Goal: Information Seeking & Learning: Learn about a topic

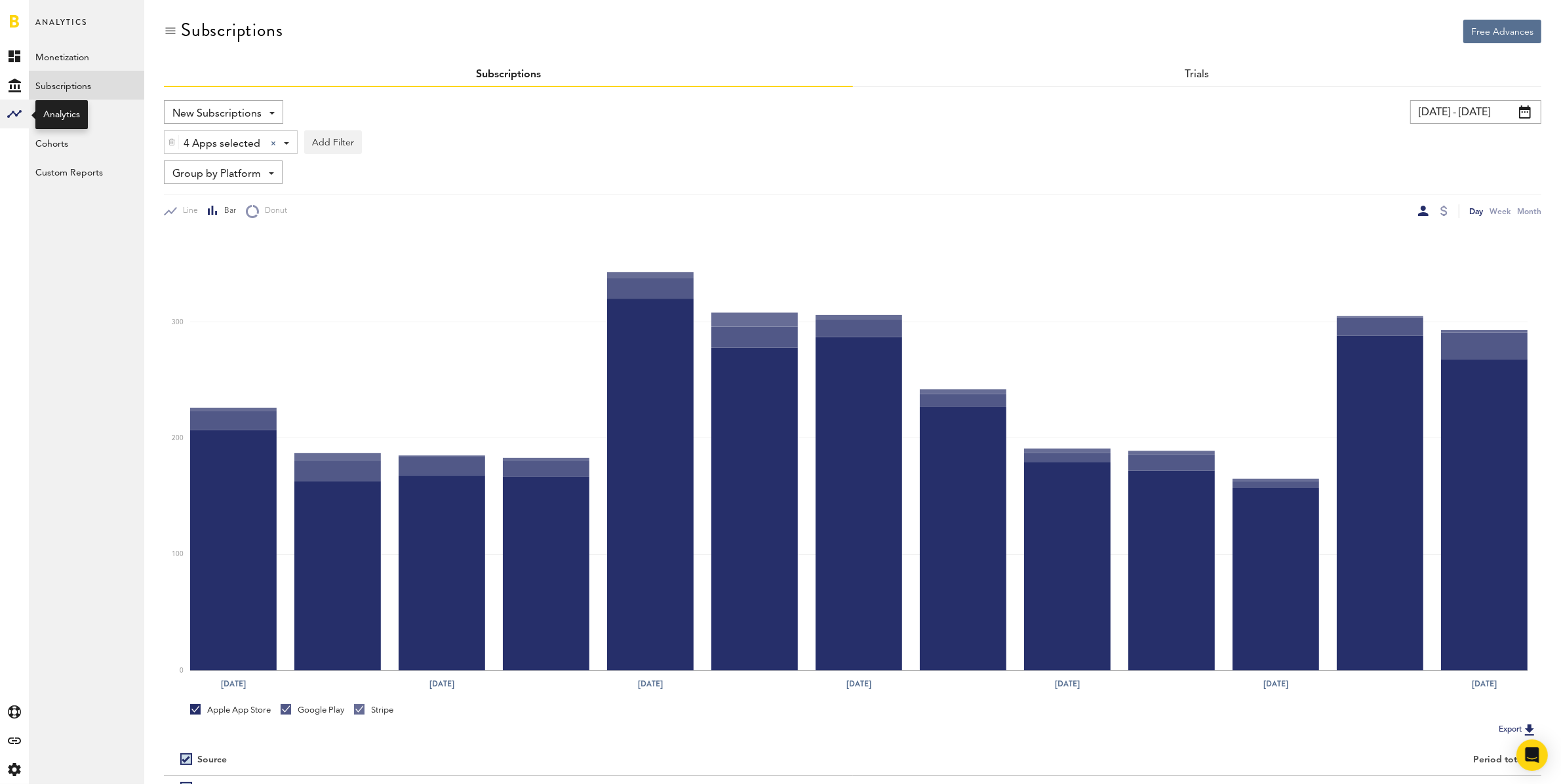
click at [13, 109] on rect at bounding box center [14, 113] width 16 height 16
click at [68, 116] on link "Acquisition" at bounding box center [86, 113] width 115 height 29
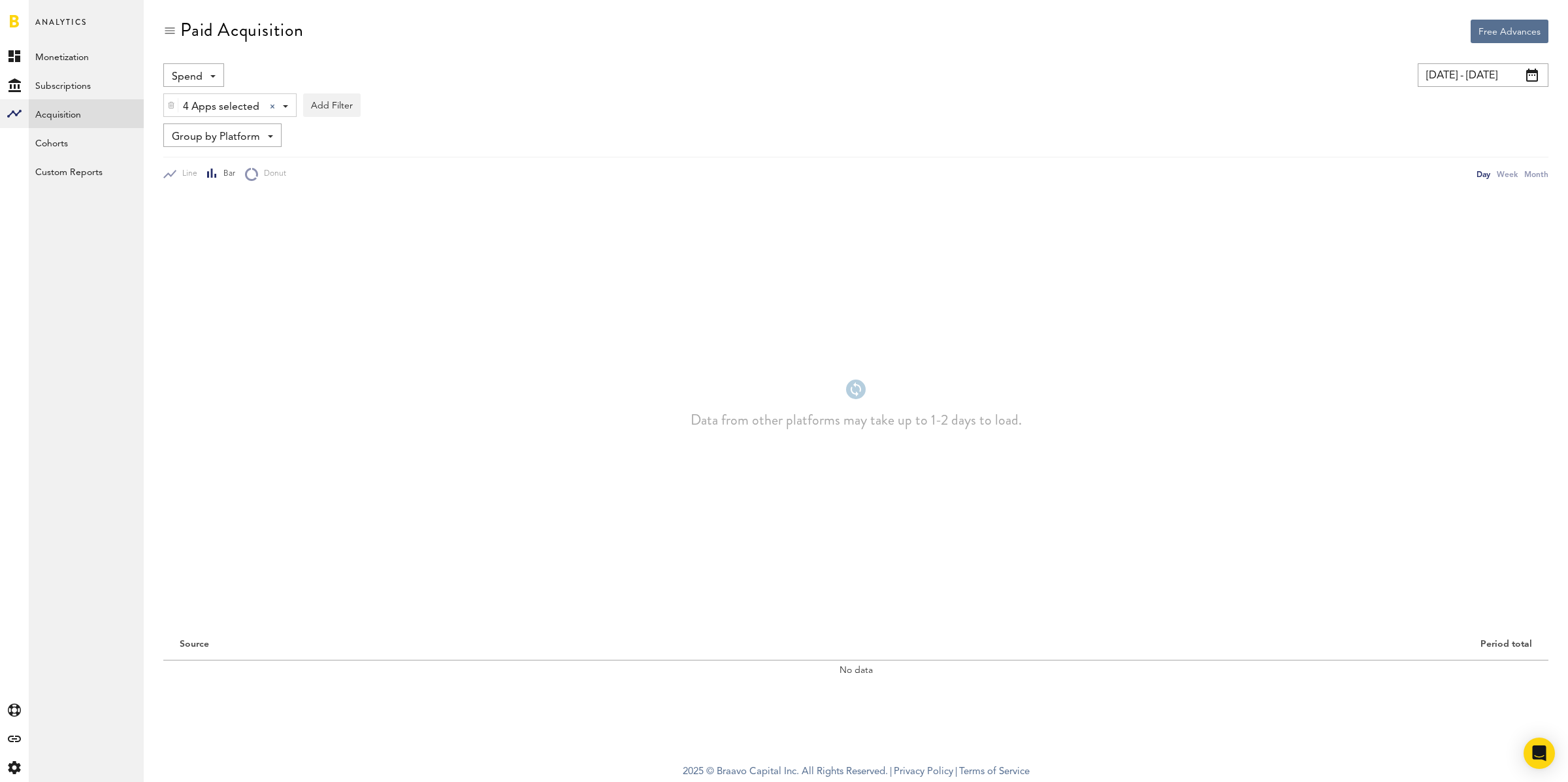
click at [200, 56] on div "Paid Acquisition" at bounding box center [855, 41] width 1385 height 44
click at [201, 75] on span "Spend" at bounding box center [187, 77] width 31 height 22
click at [200, 76] on span "Spend" at bounding box center [187, 77] width 31 height 22
click at [86, 81] on link "Subscriptions" at bounding box center [86, 85] width 115 height 29
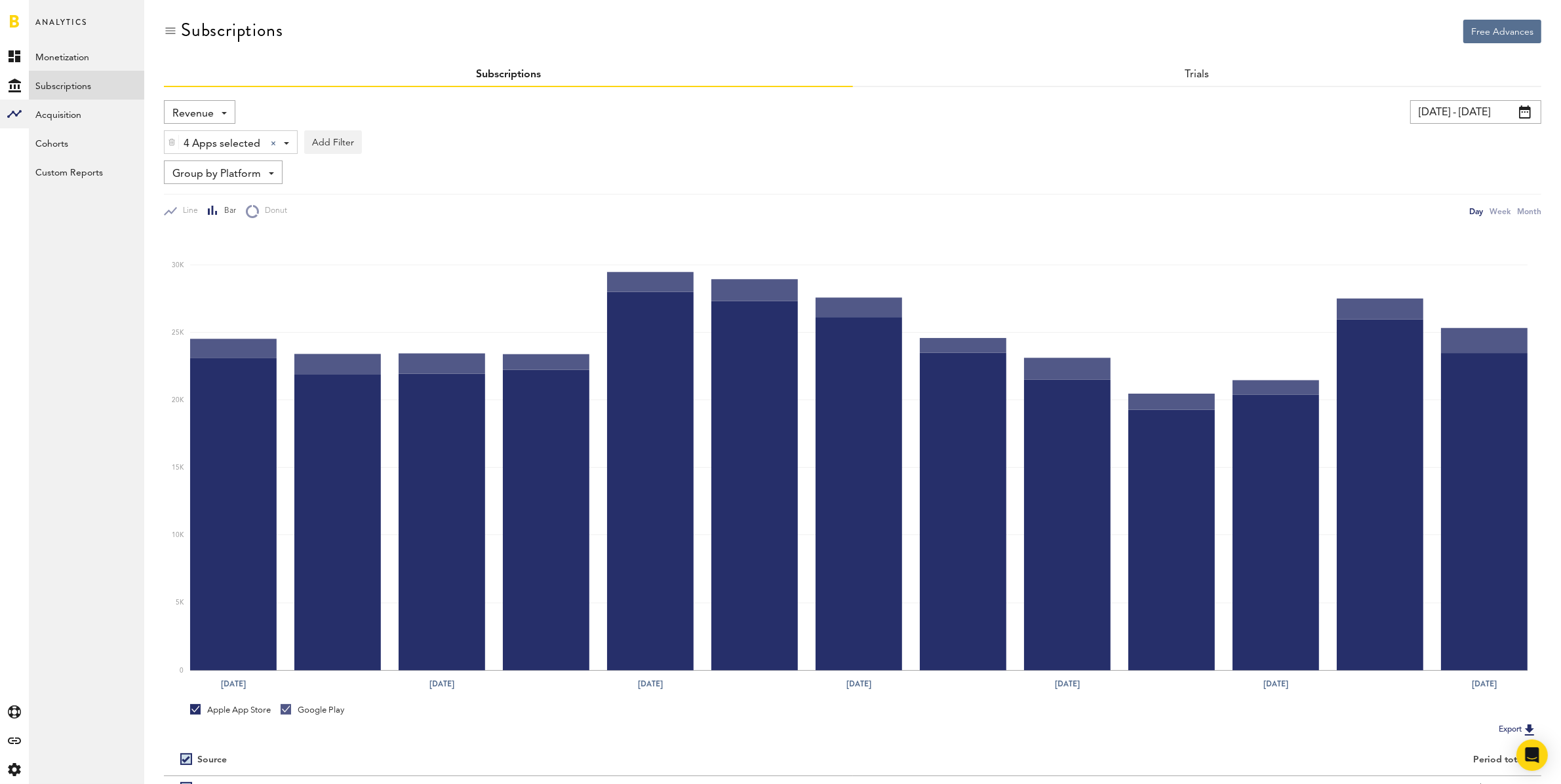
click at [206, 115] on span "Revenue" at bounding box center [193, 114] width 41 height 22
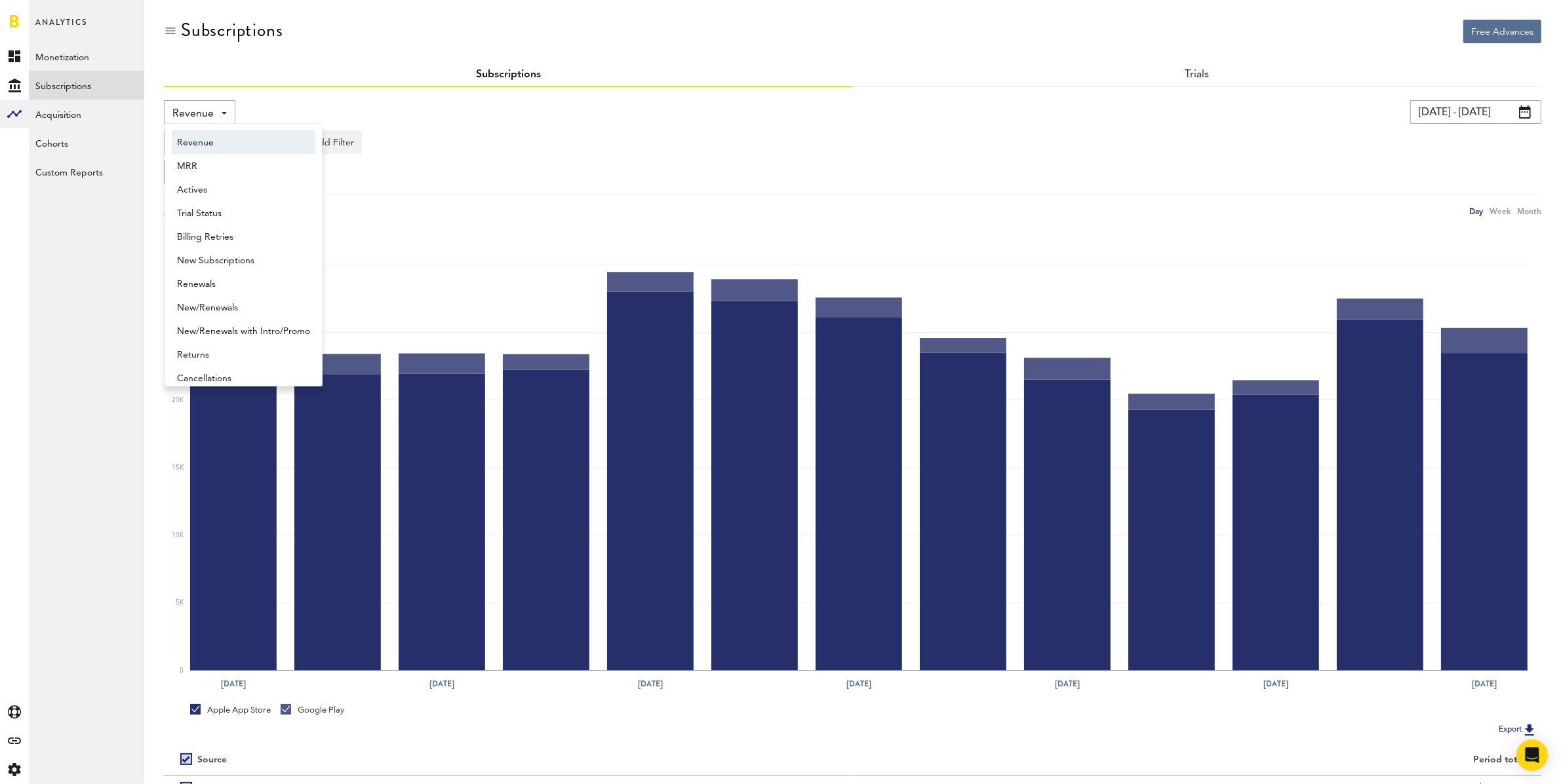
scroll to position [7, 0]
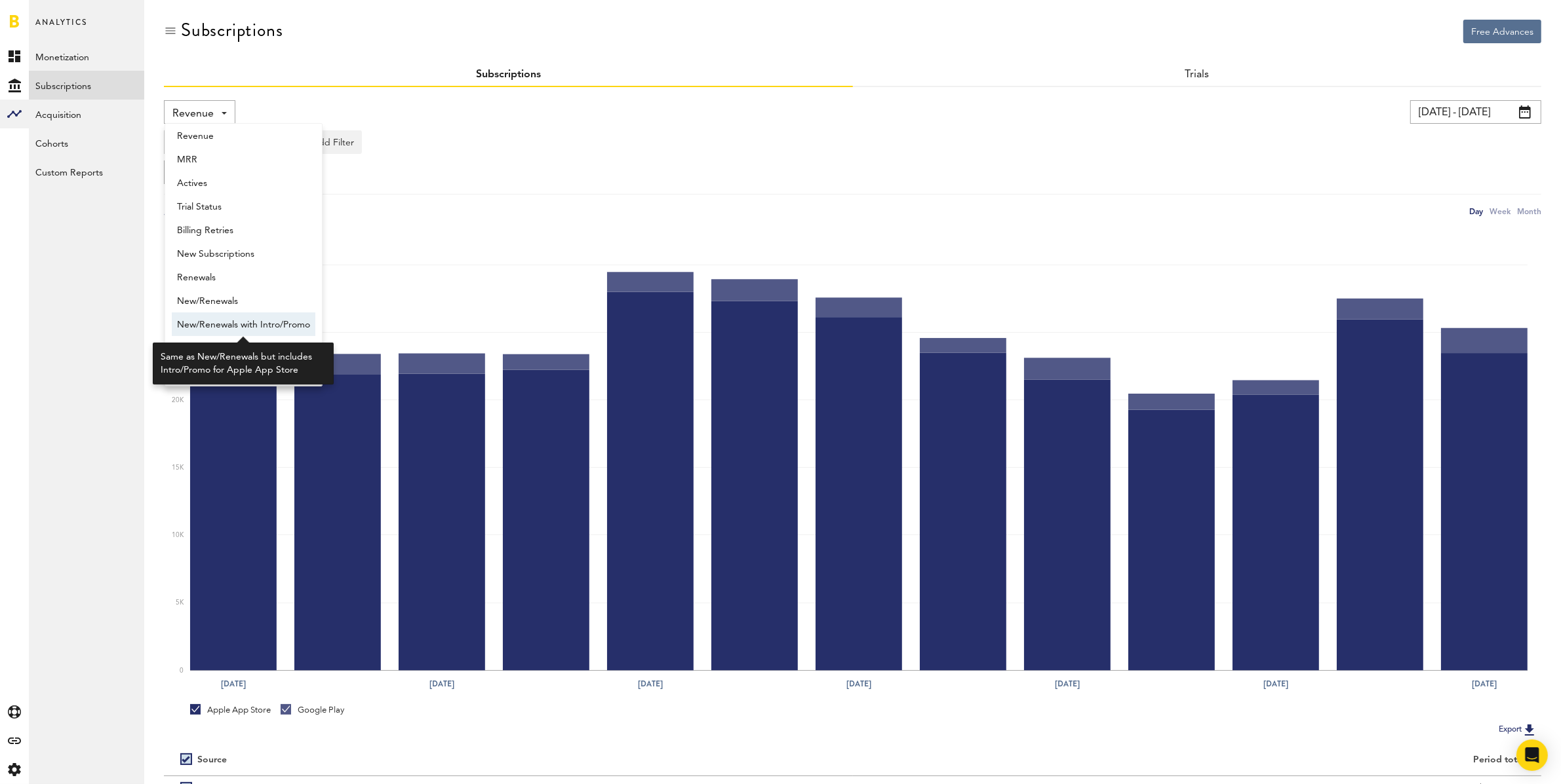
click at [234, 321] on span "New/Renewals with Intro/Promo" at bounding box center [243, 326] width 133 height 22
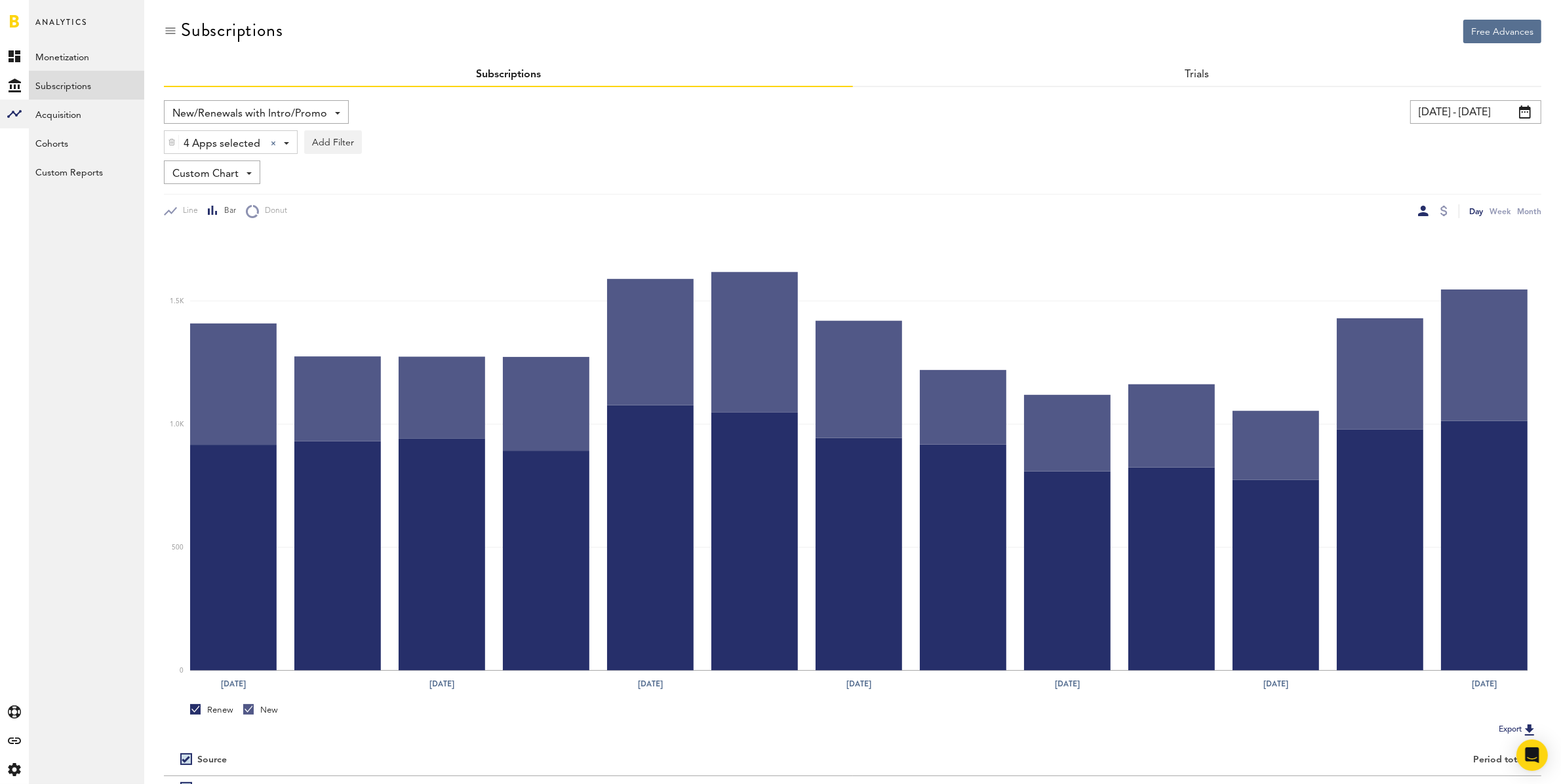
click at [1437, 112] on input "09/01/25 - 09/13/25" at bounding box center [1476, 111] width 131 height 23
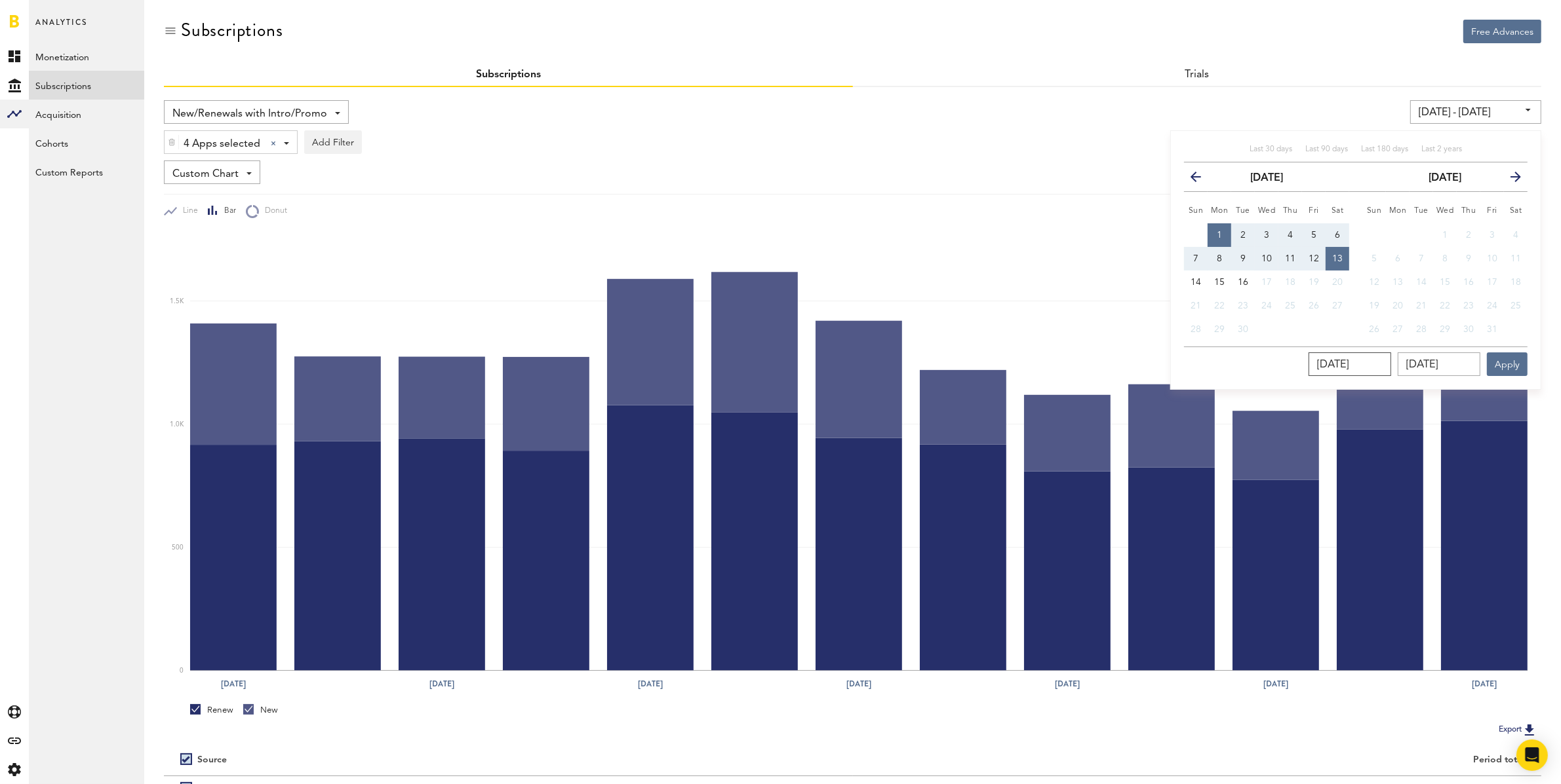
click at [1385, 364] on input "09/01/2025" at bounding box center [1349, 364] width 82 height 23
click at [1387, 364] on input "09/01/2025" at bounding box center [1349, 364] width 82 height 23
click at [1391, 363] on input "09/01/2025" at bounding box center [1349, 364] width 82 height 23
type input "09/01/202_"
type input "09/01/23 - 09/13/25"
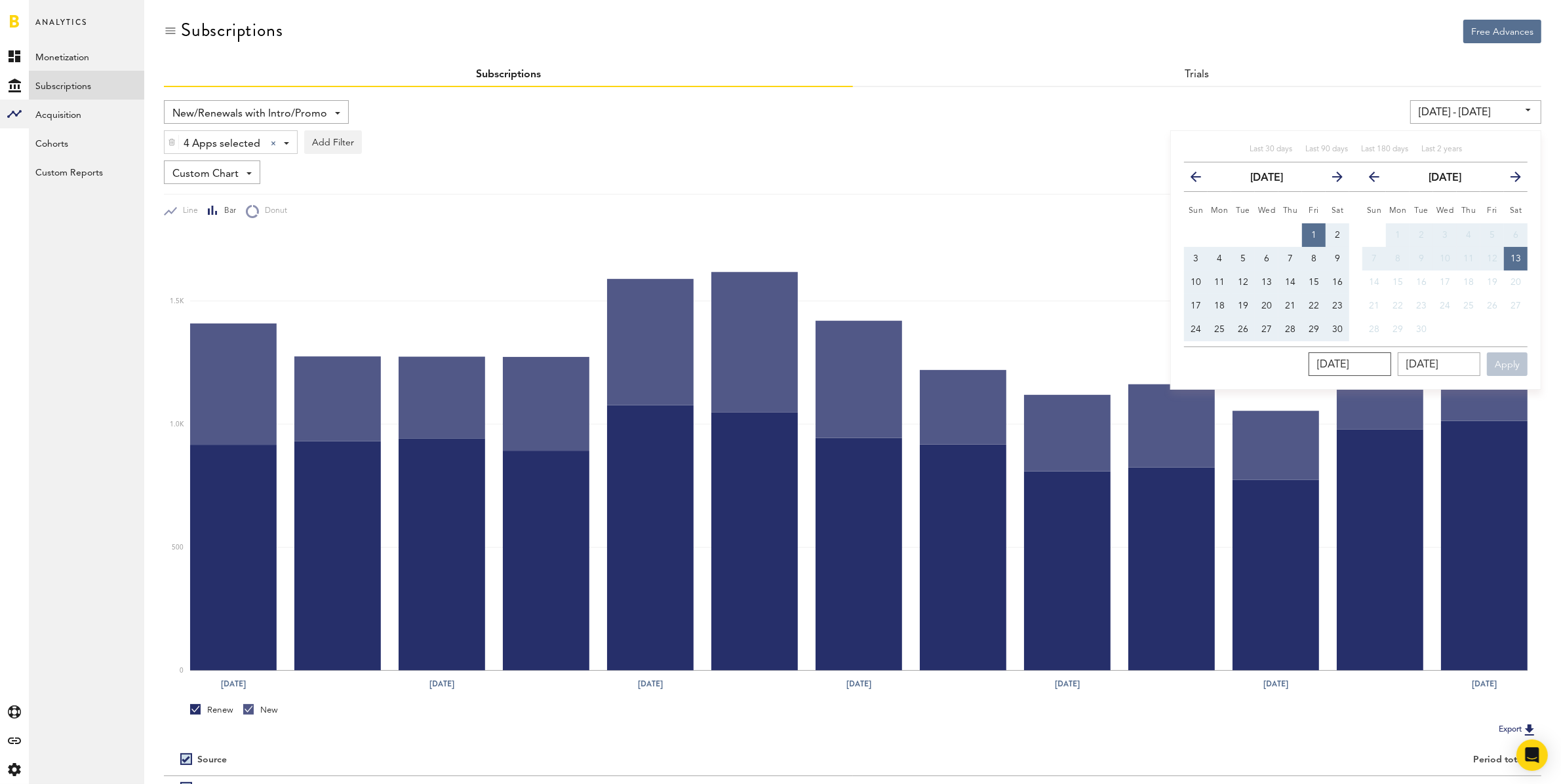
type input "09/01/2023"
click at [1471, 365] on input "09/13/2025" at bounding box center [1438, 364] width 82 height 23
type input "09/13/202_"
type input "09/01/23 - 09/13/23"
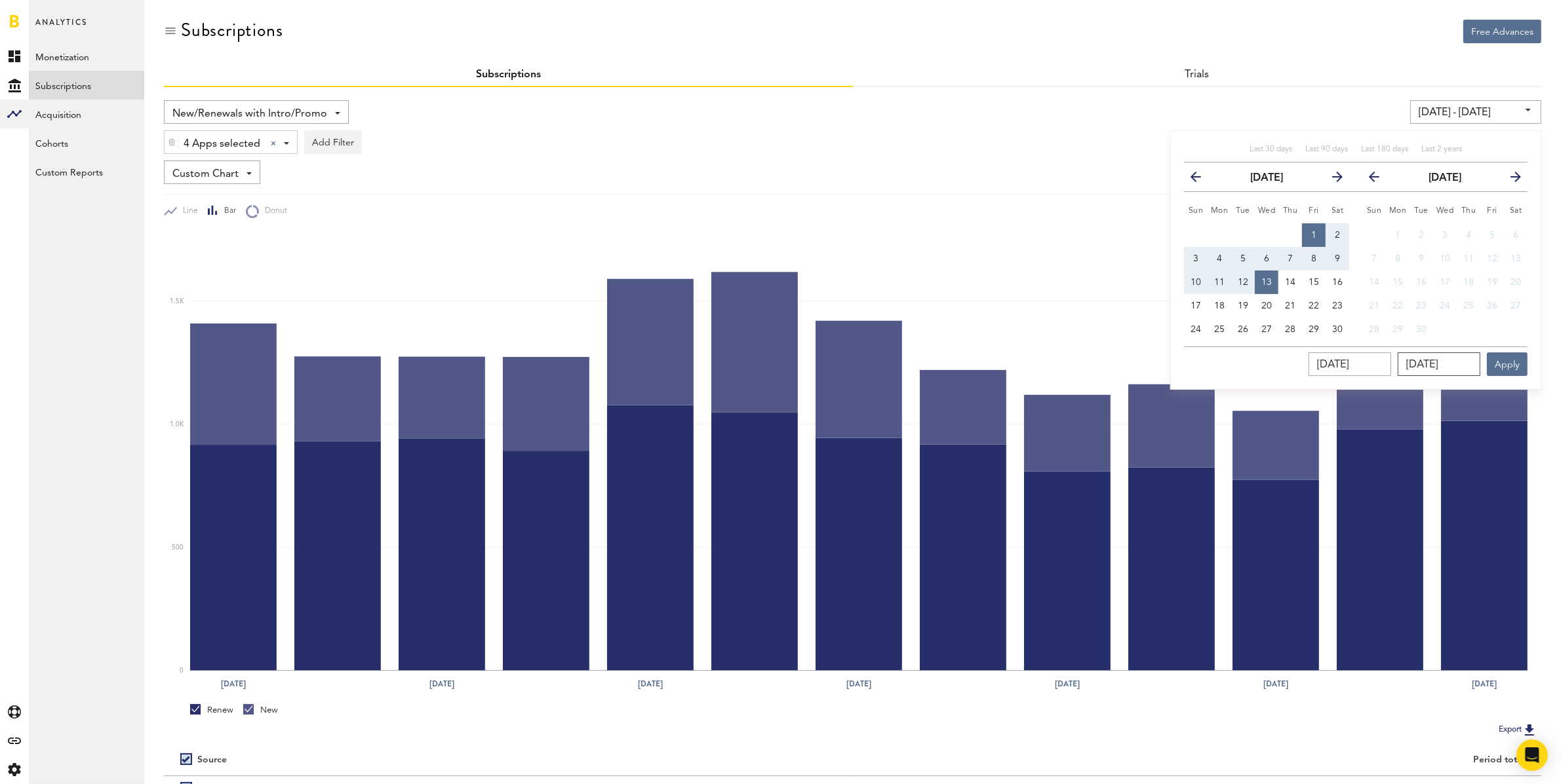
type input "09/13/2023"
click at [1201, 180] on icon "button" at bounding box center [1201, 180] width 0 height 0
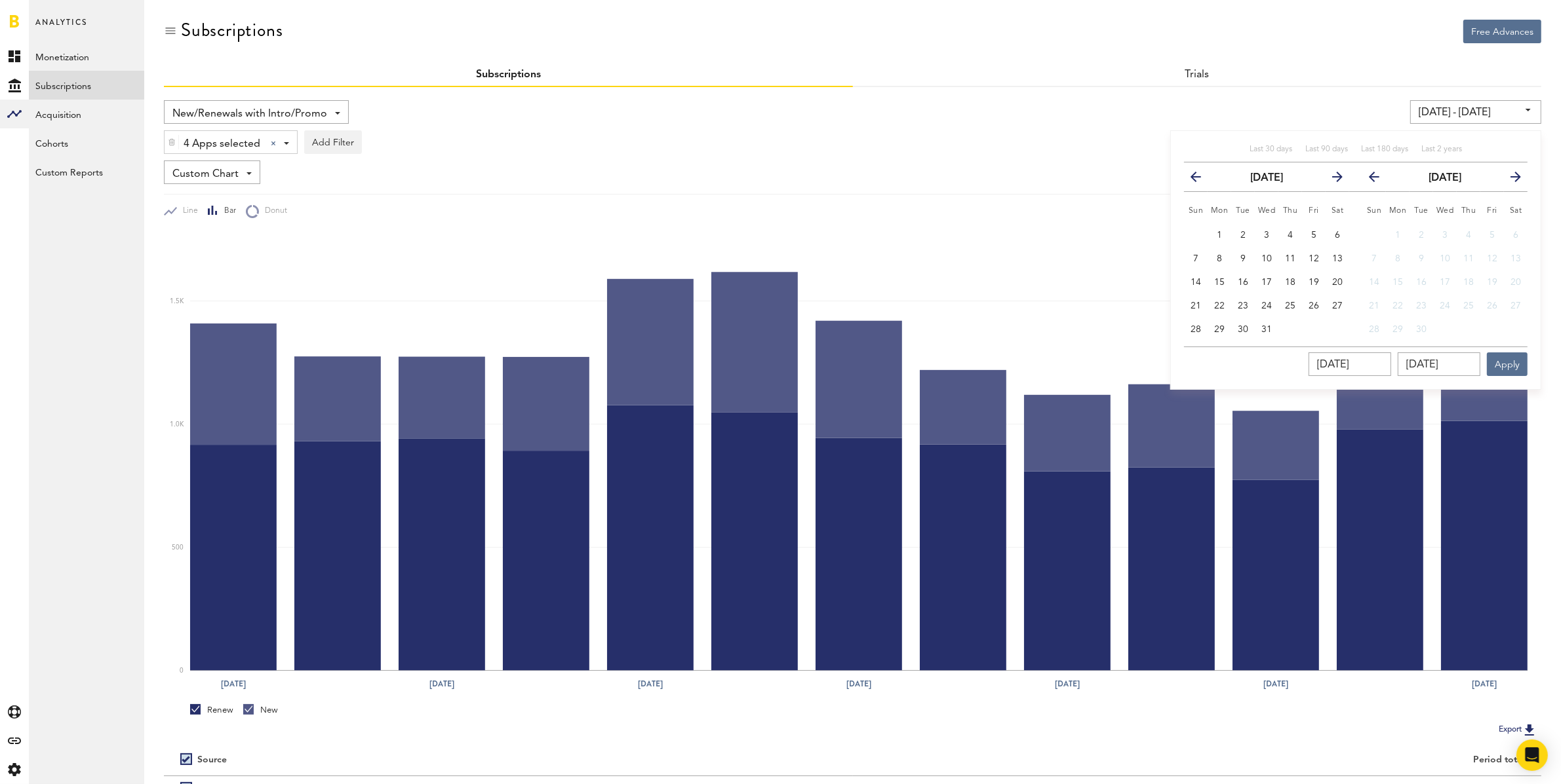
click at [1201, 180] on icon "button" at bounding box center [1201, 180] width 0 height 0
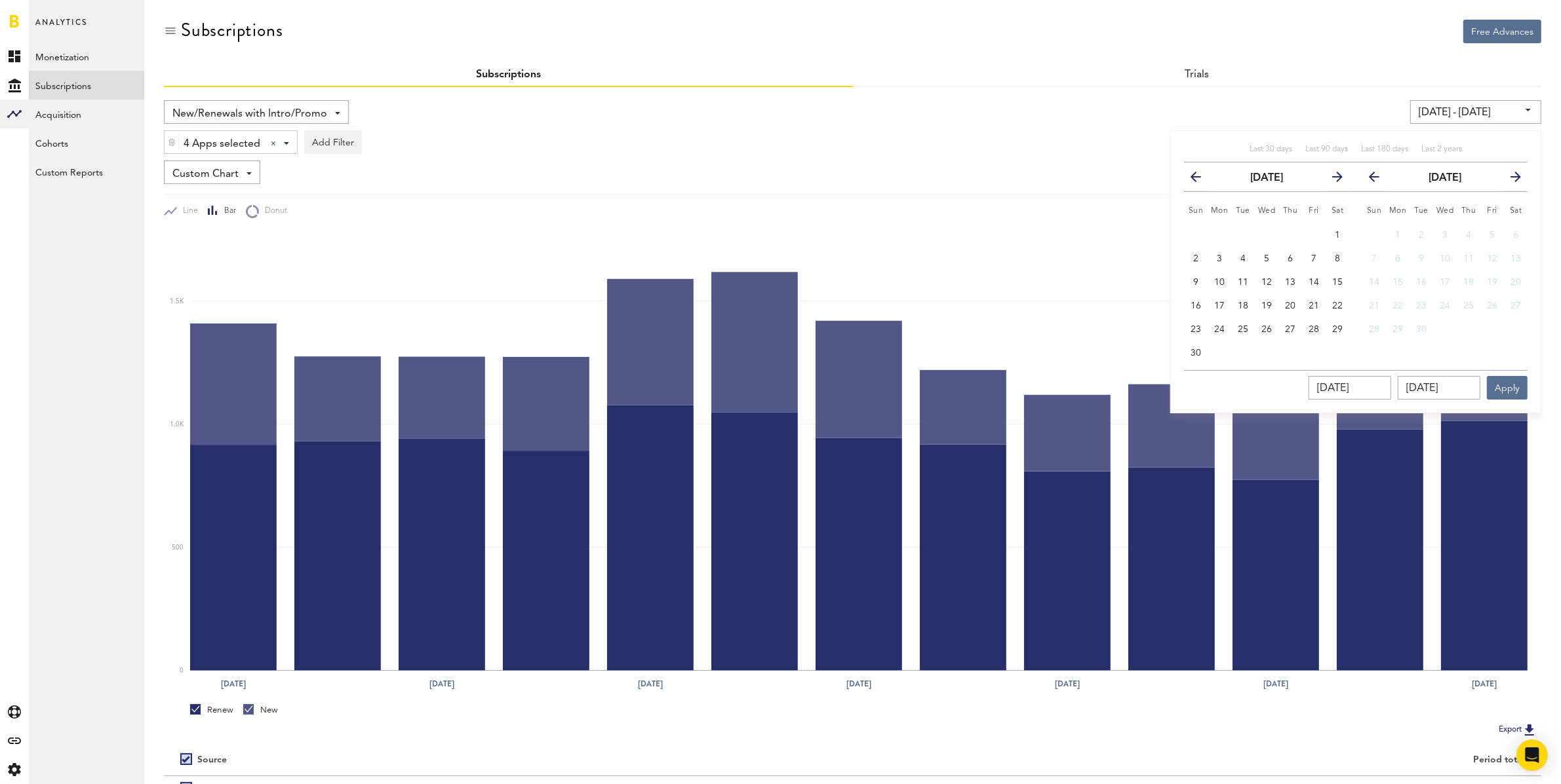
click at [1201, 180] on icon "button" at bounding box center [1201, 180] width 0 height 0
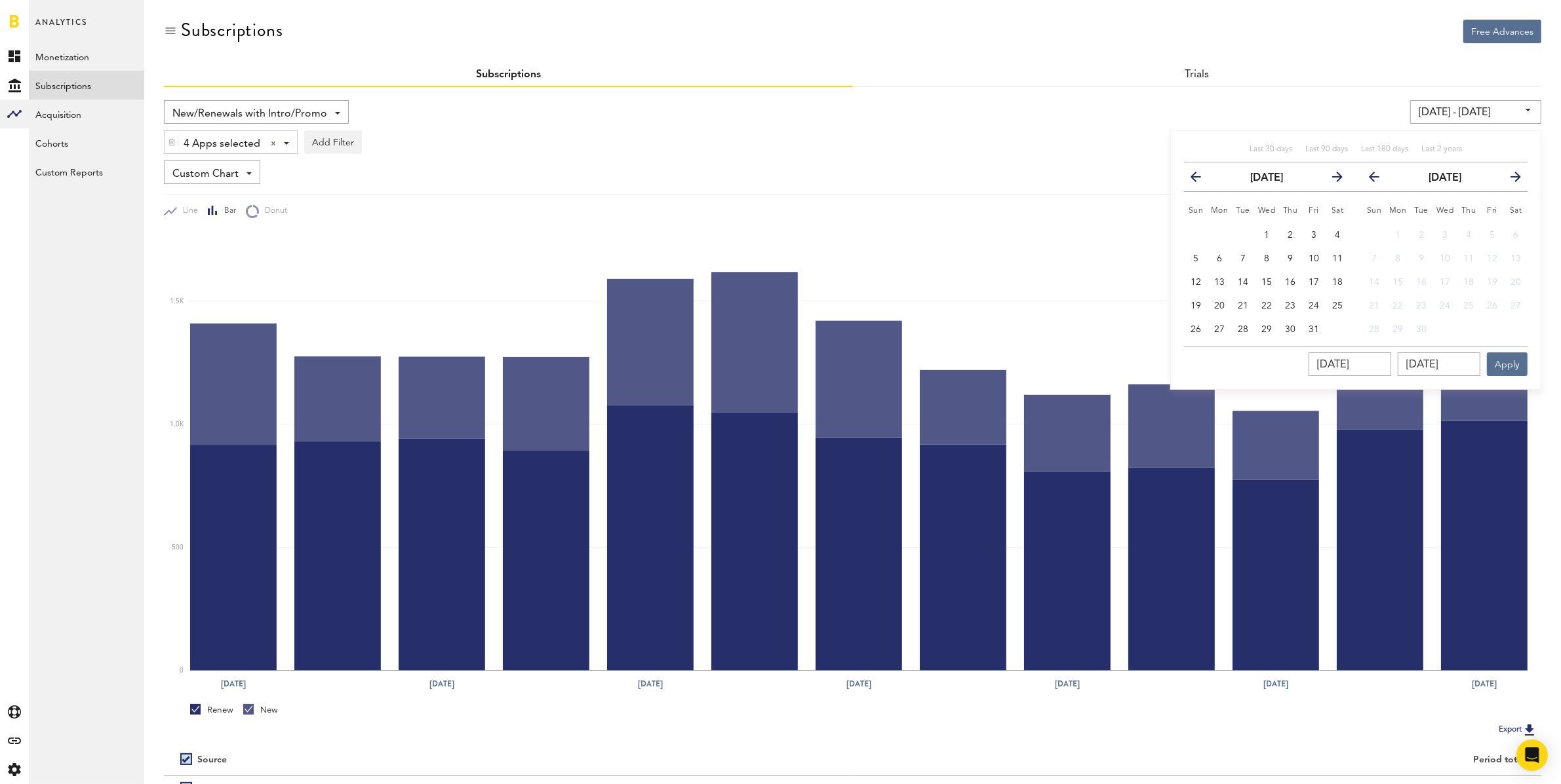
click at [1201, 180] on icon "button" at bounding box center [1201, 180] width 0 height 0
click at [1195, 228] on button "1" at bounding box center [1195, 235] width 23 height 23
type input "01/01/23 - 01/01/23"
type input "01/01/2023"
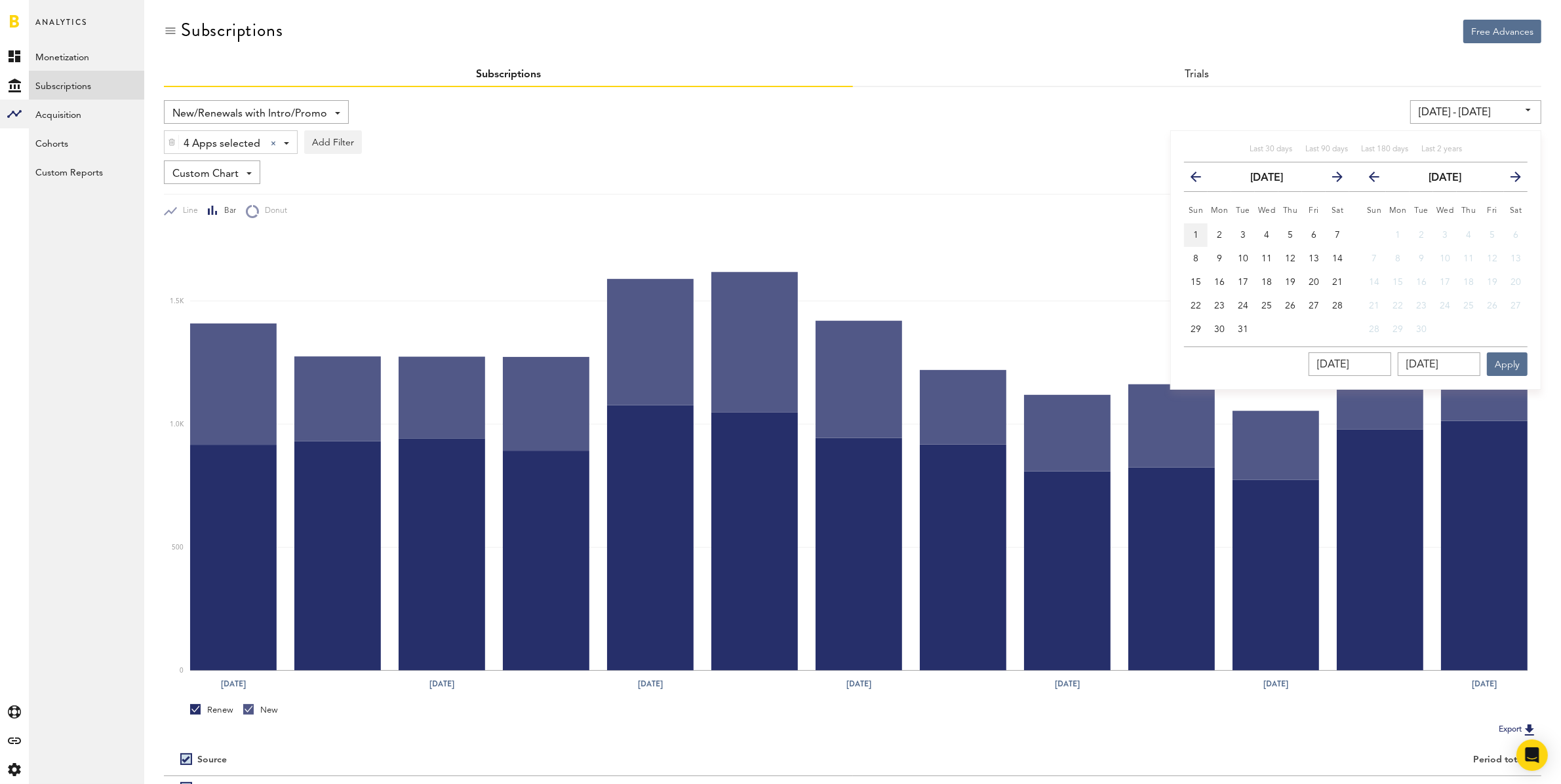
type input "01/01/2023"
click at [1379, 180] on icon "button" at bounding box center [1379, 180] width 0 height 0
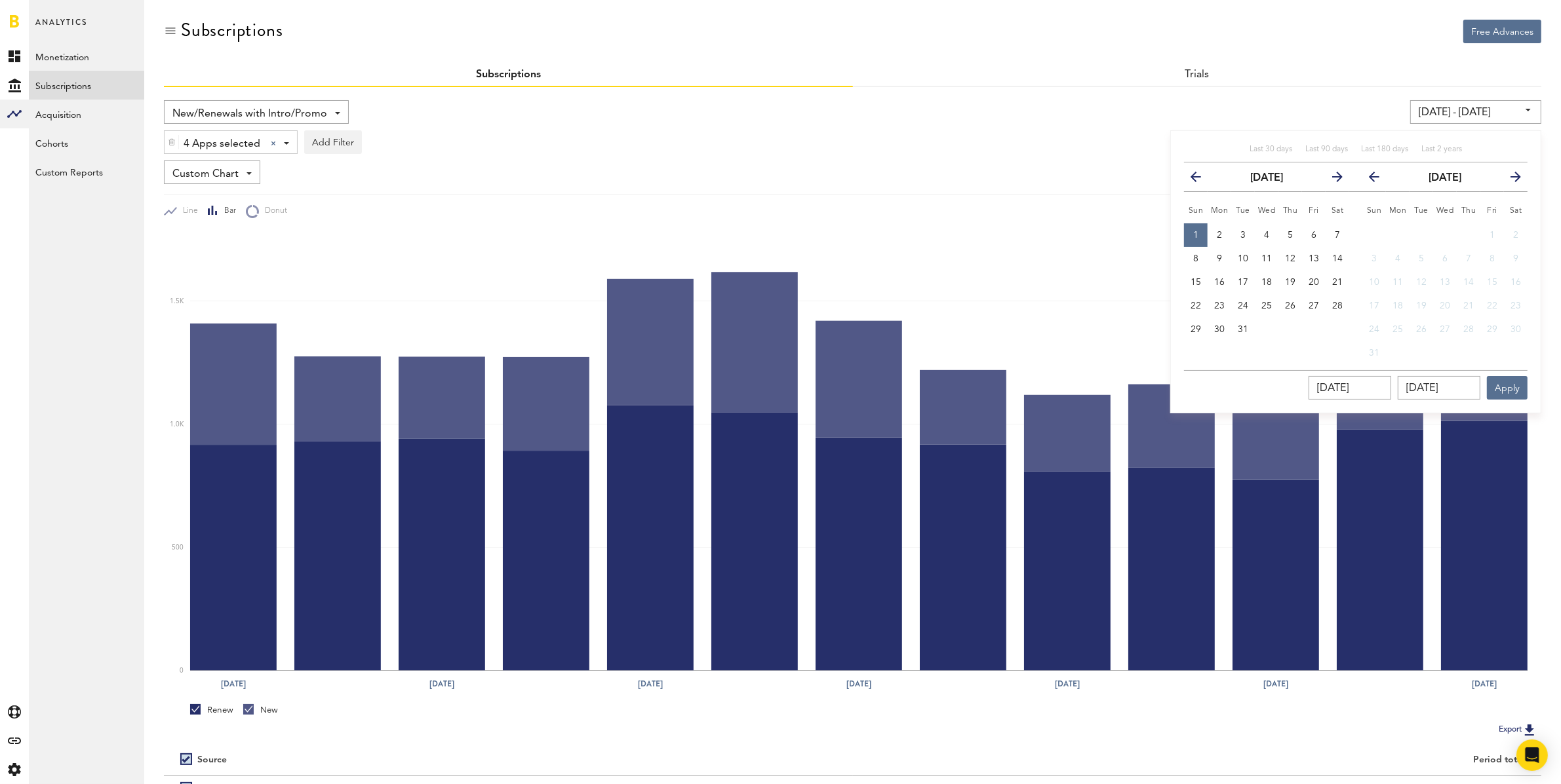
click at [1379, 180] on icon "button" at bounding box center [1379, 180] width 0 height 0
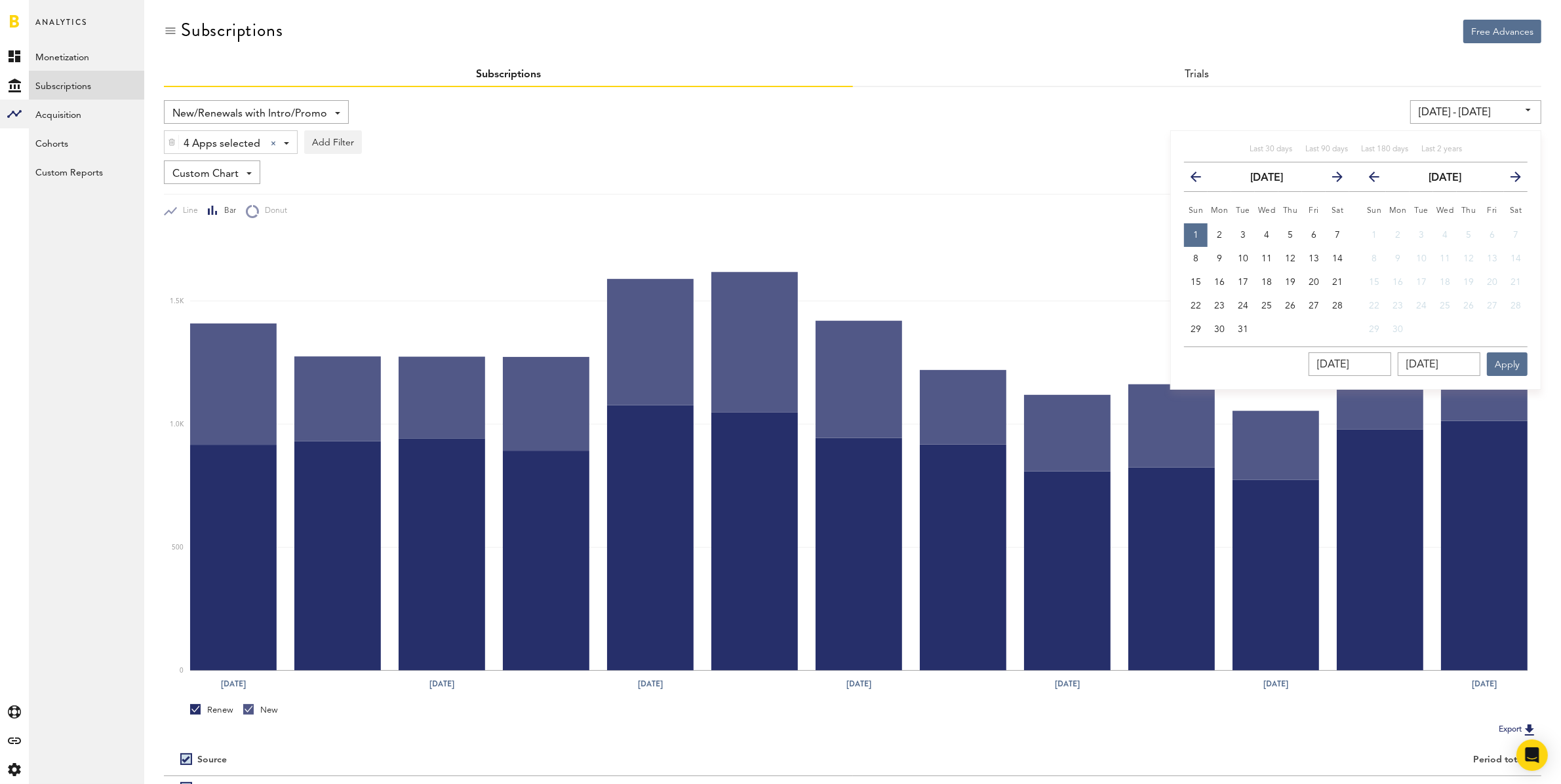
click at [1379, 180] on icon "button" at bounding box center [1379, 180] width 0 height 0
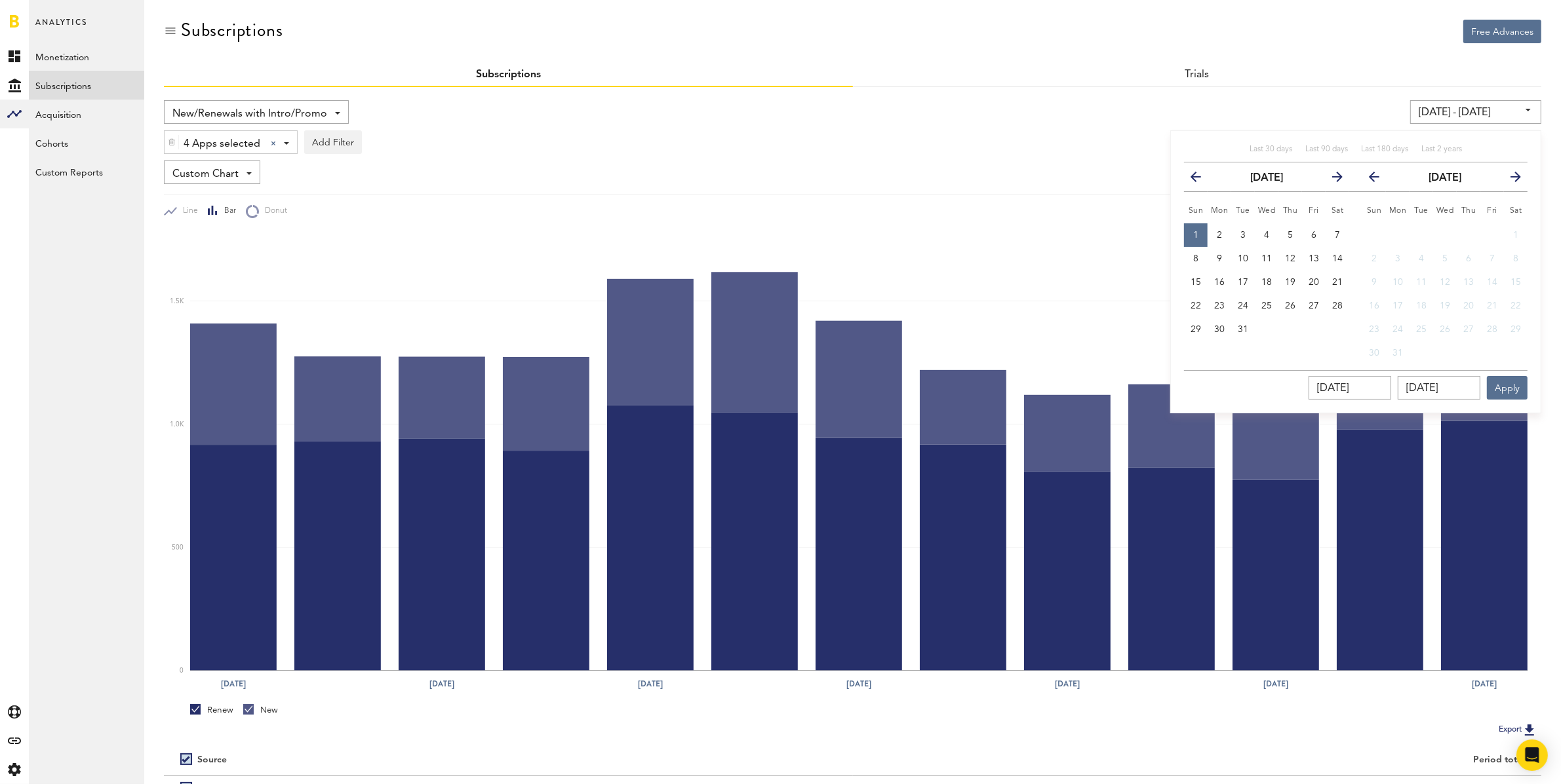
click at [1379, 180] on icon "button" at bounding box center [1379, 180] width 0 height 0
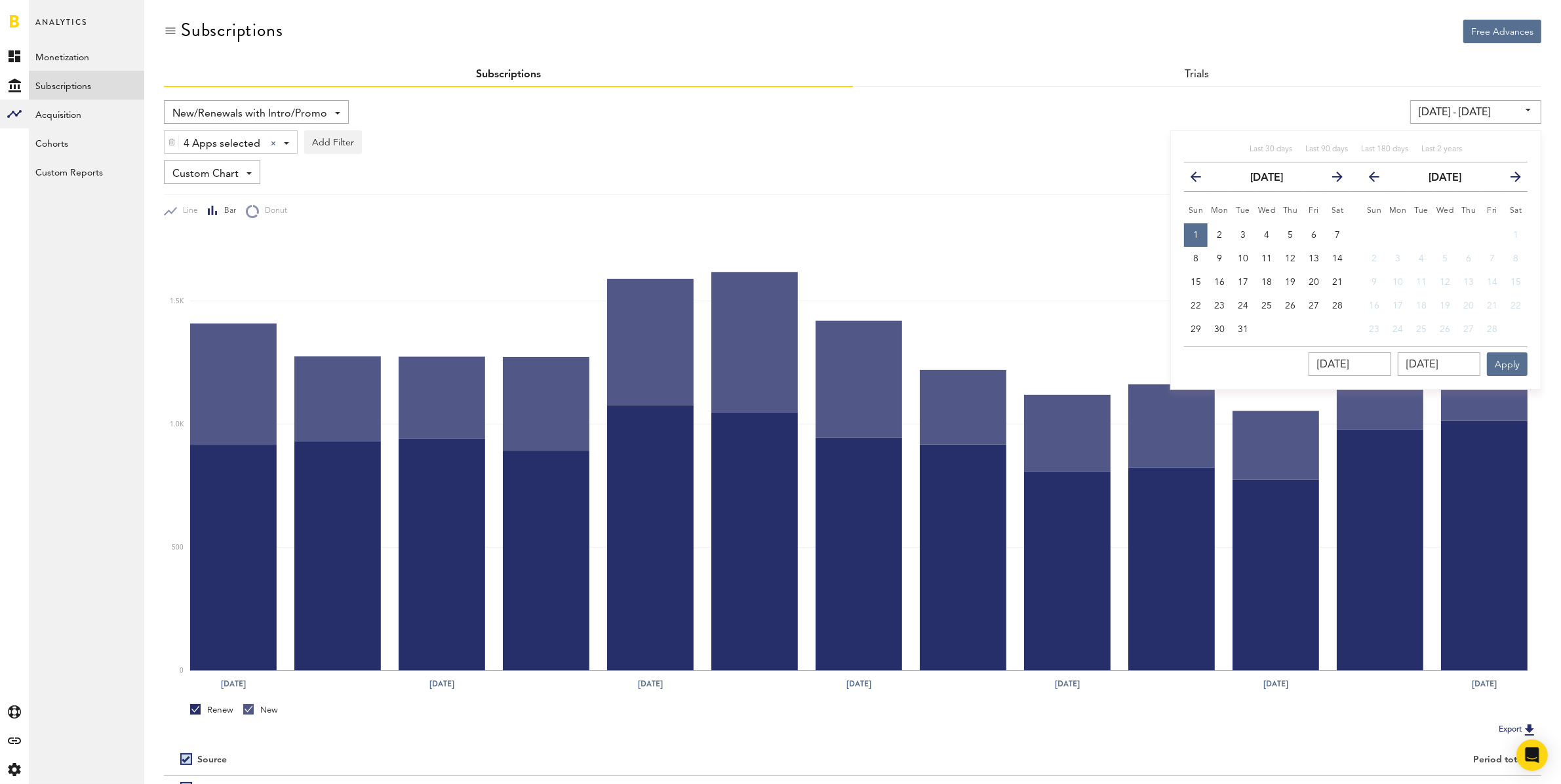
click at [1379, 180] on icon "button" at bounding box center [1379, 180] width 0 height 0
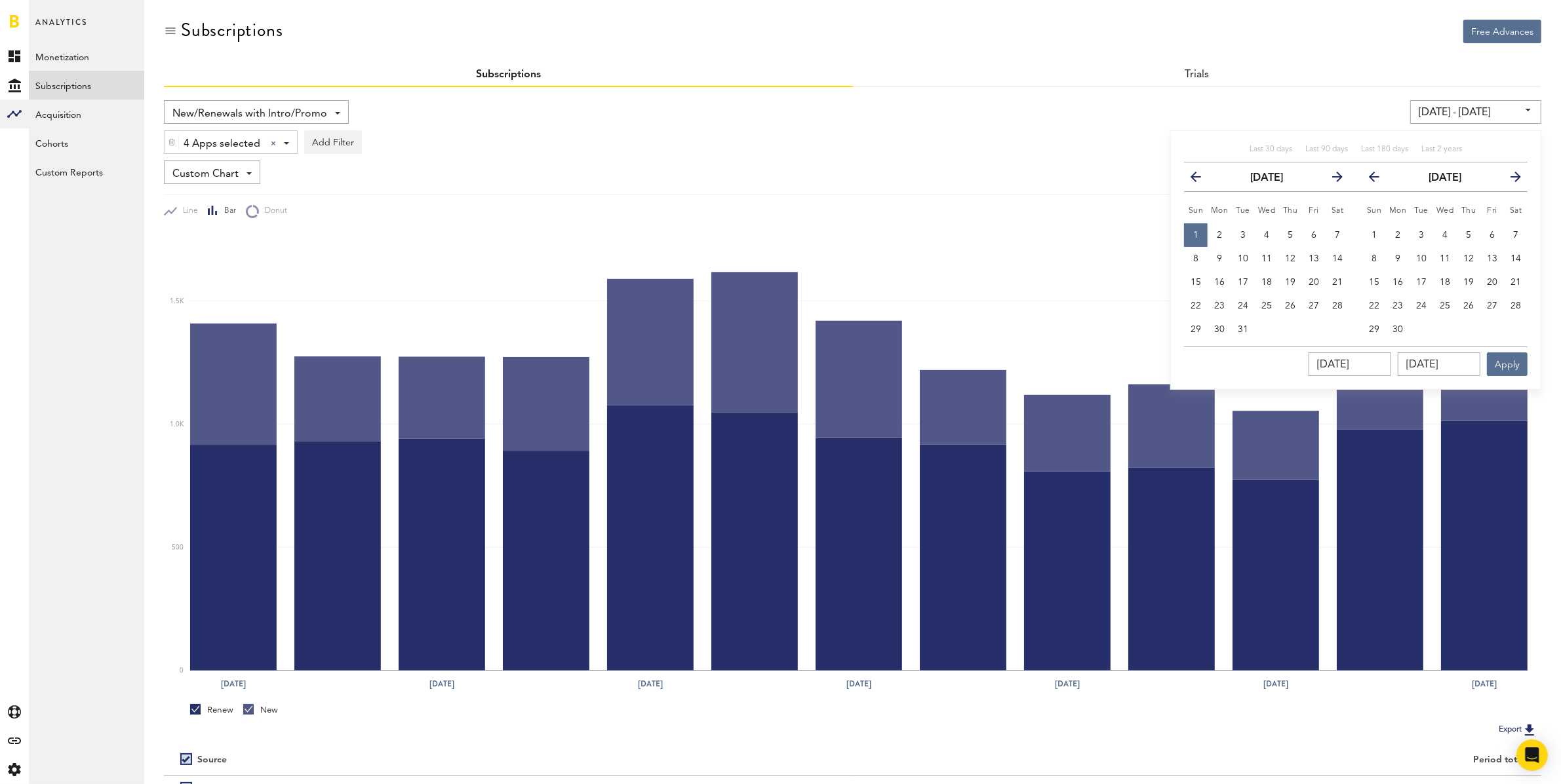
click at [1379, 180] on icon "button" at bounding box center [1379, 180] width 0 height 0
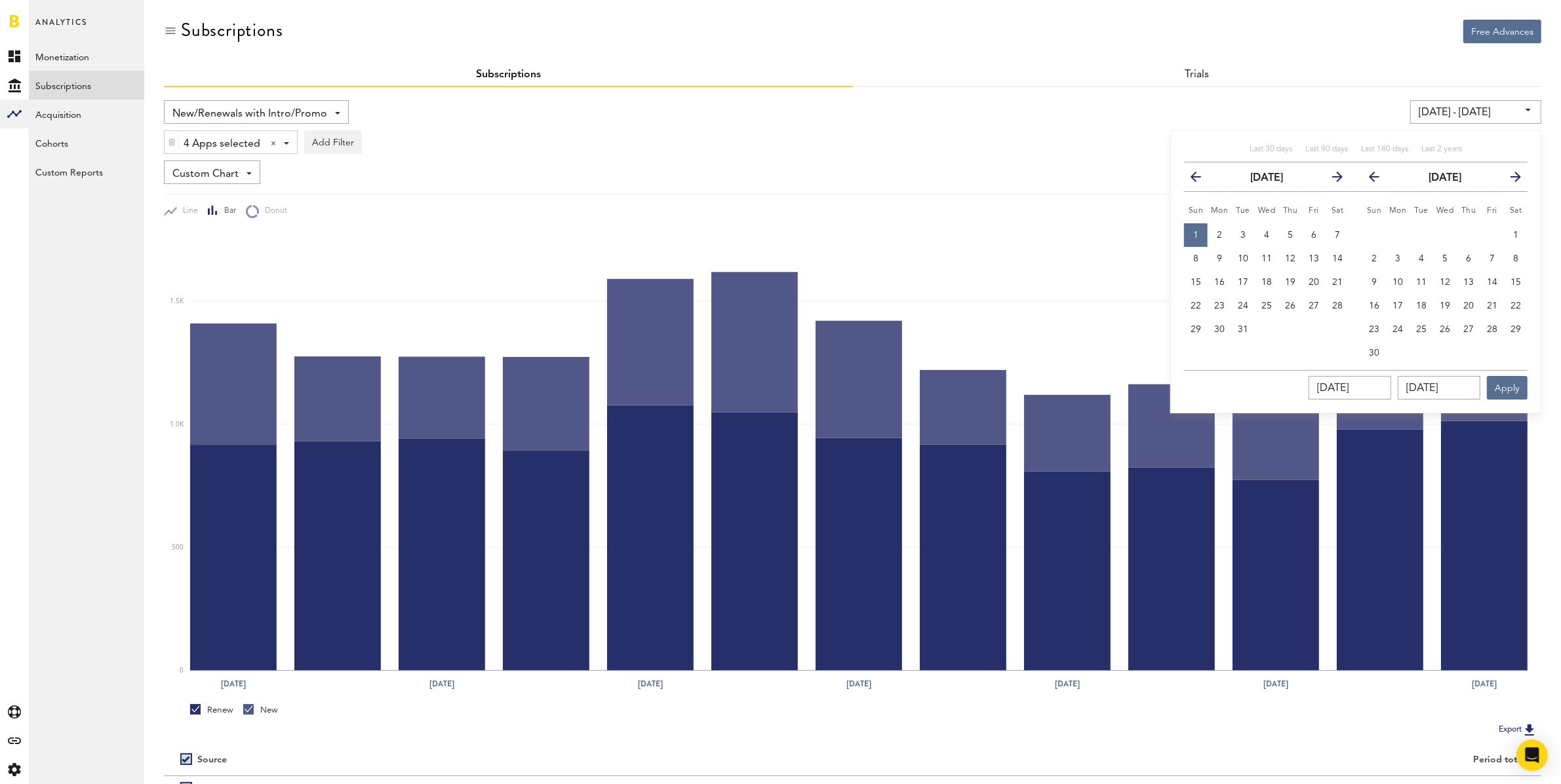
click at [1379, 180] on icon "button" at bounding box center [1379, 180] width 0 height 0
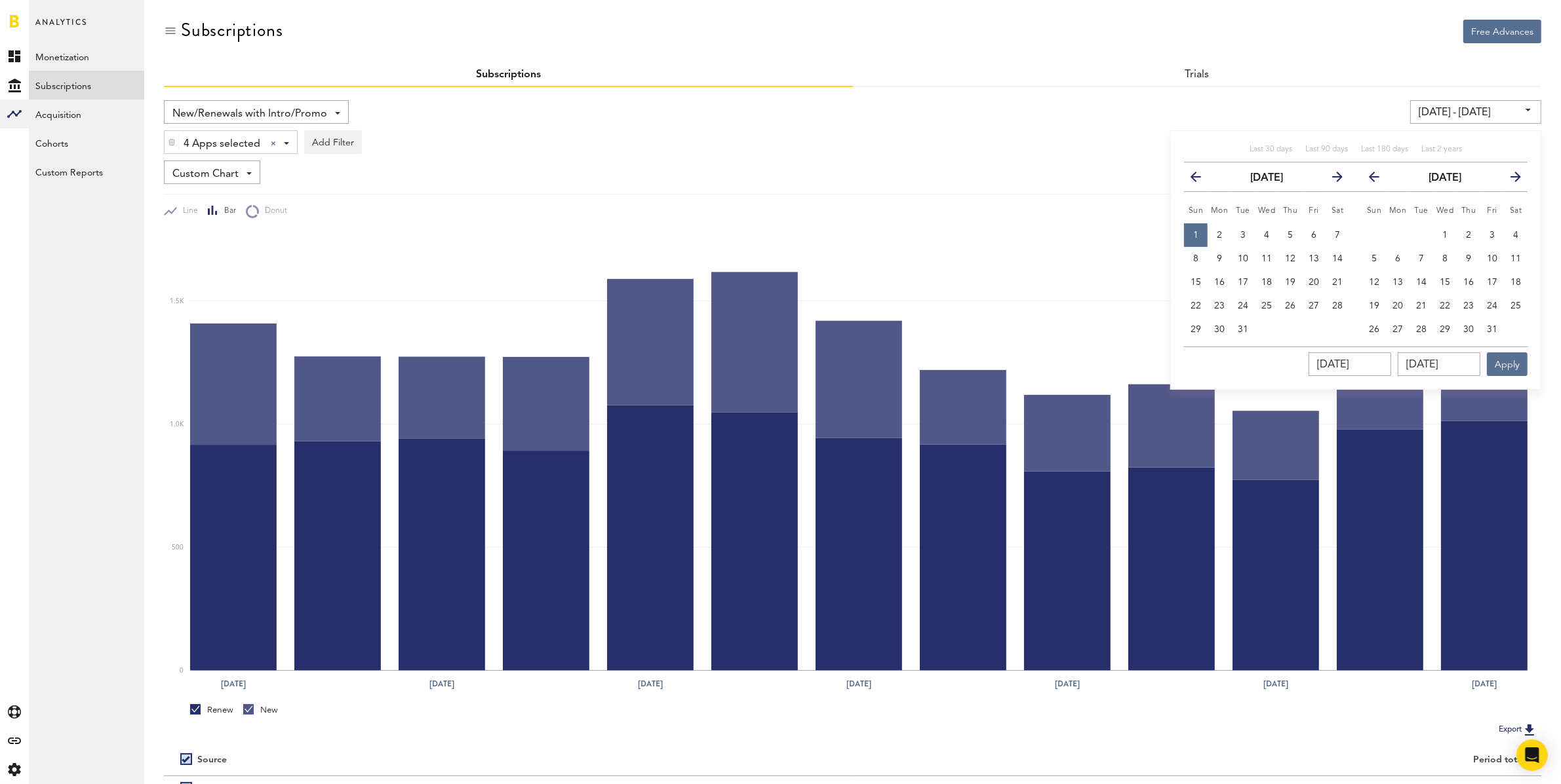
click at [1379, 180] on icon "button" at bounding box center [1379, 180] width 0 height 0
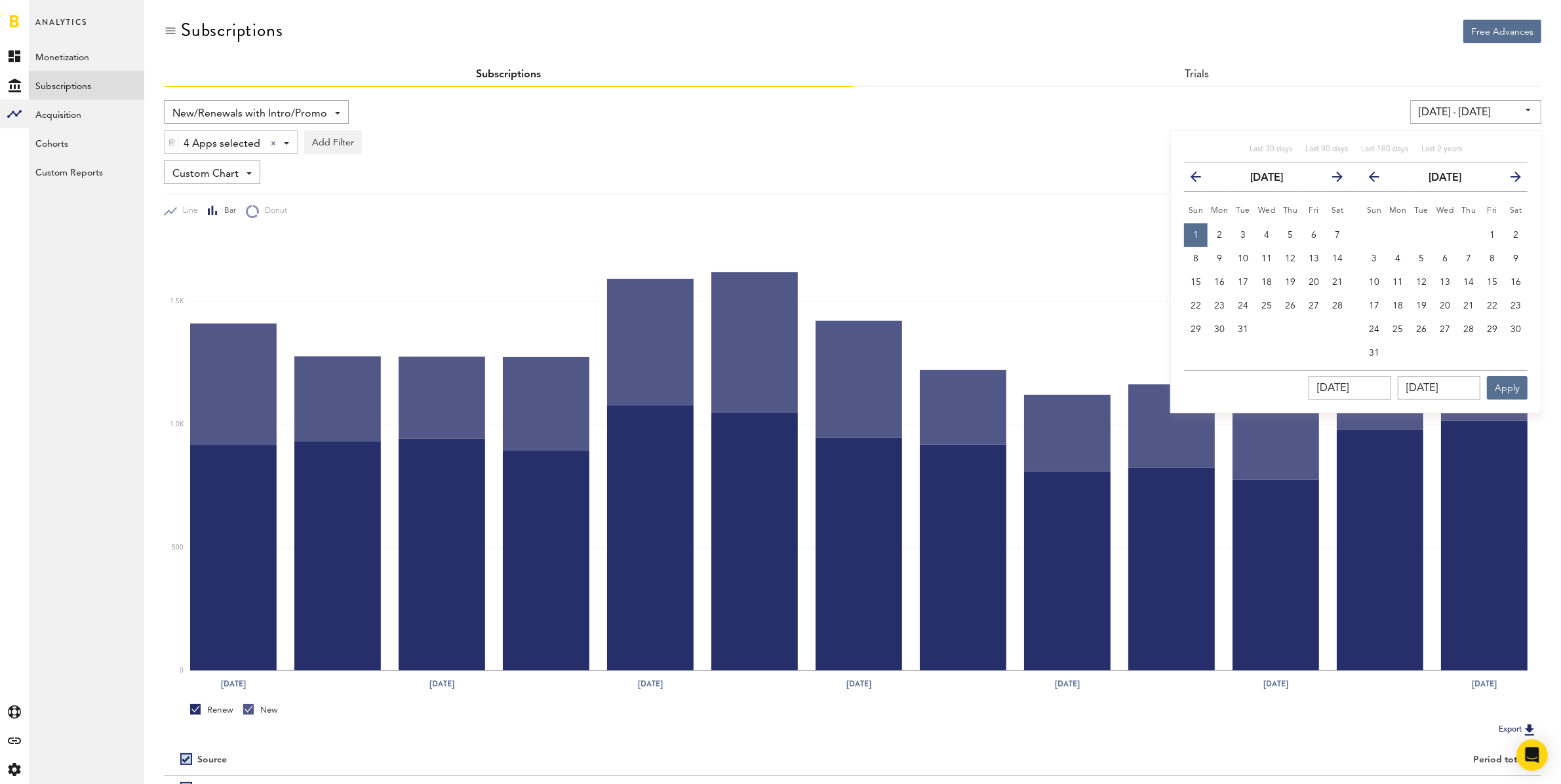
click at [1379, 180] on icon "button" at bounding box center [1379, 180] width 0 height 0
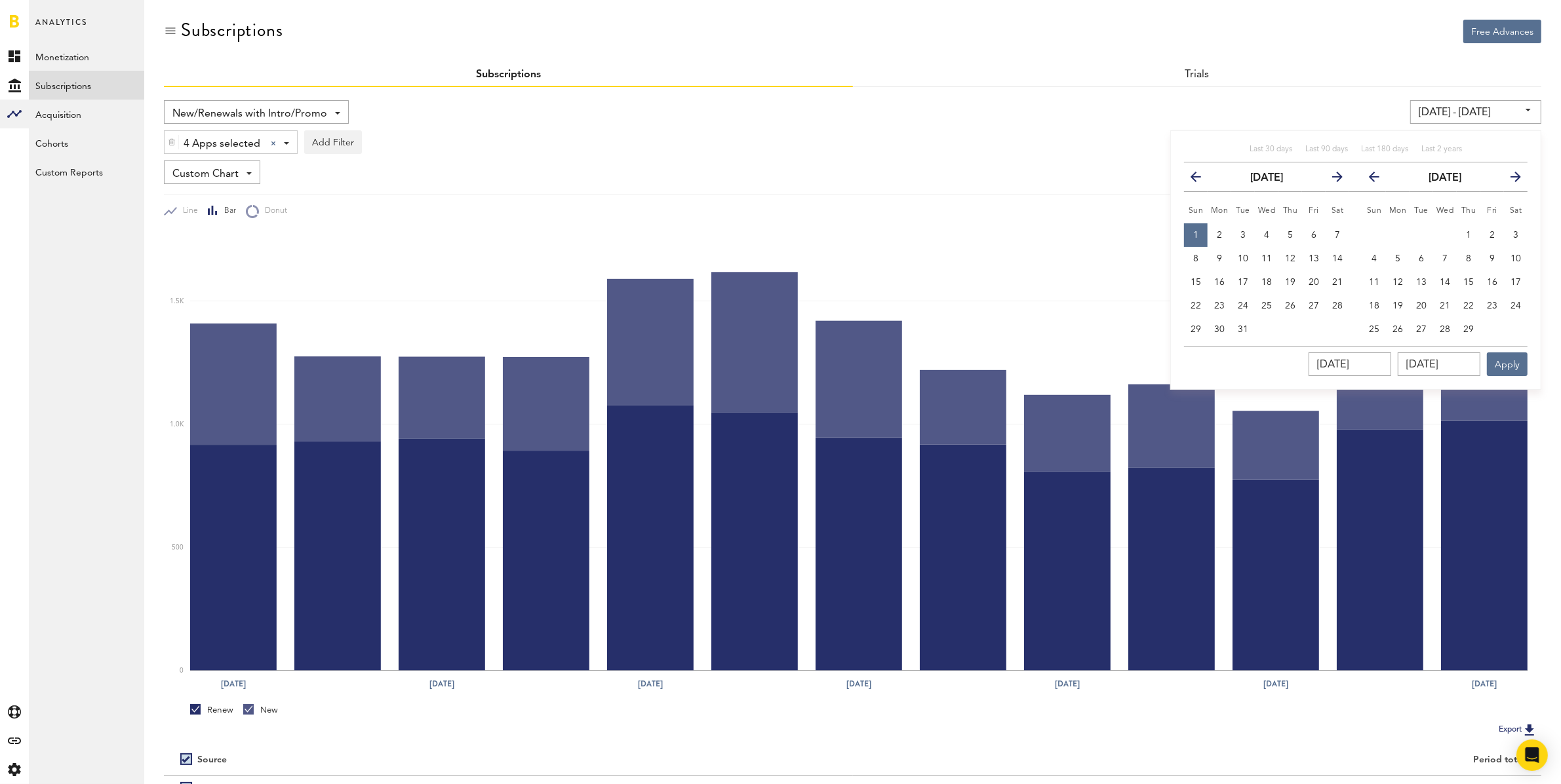
click at [1379, 180] on icon "button" at bounding box center [1379, 180] width 0 height 0
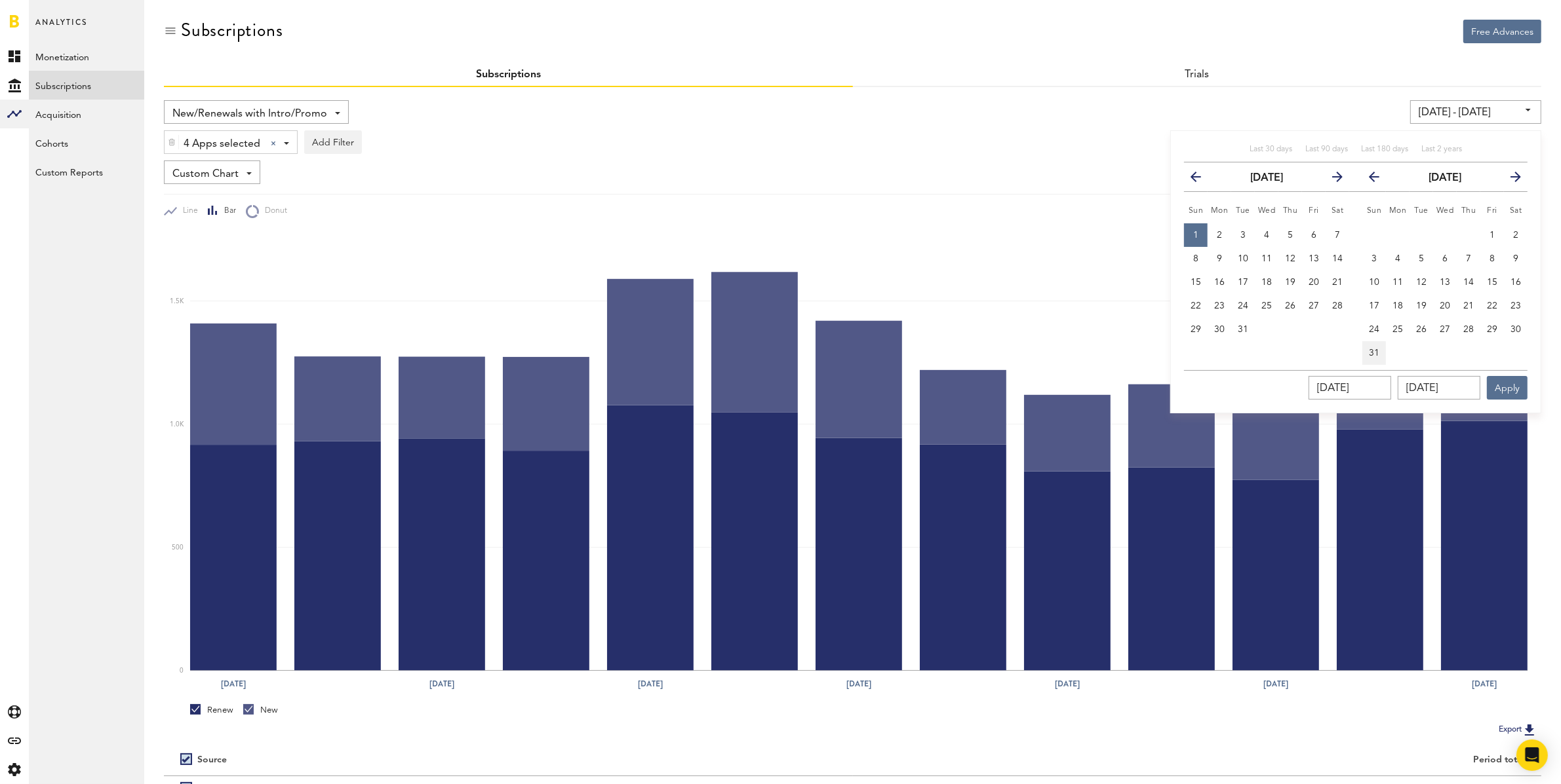
click at [1379, 352] on span "31" at bounding box center [1374, 354] width 10 height 9
type input "01/01/23 - 12/31/23"
type input "12/31/2023"
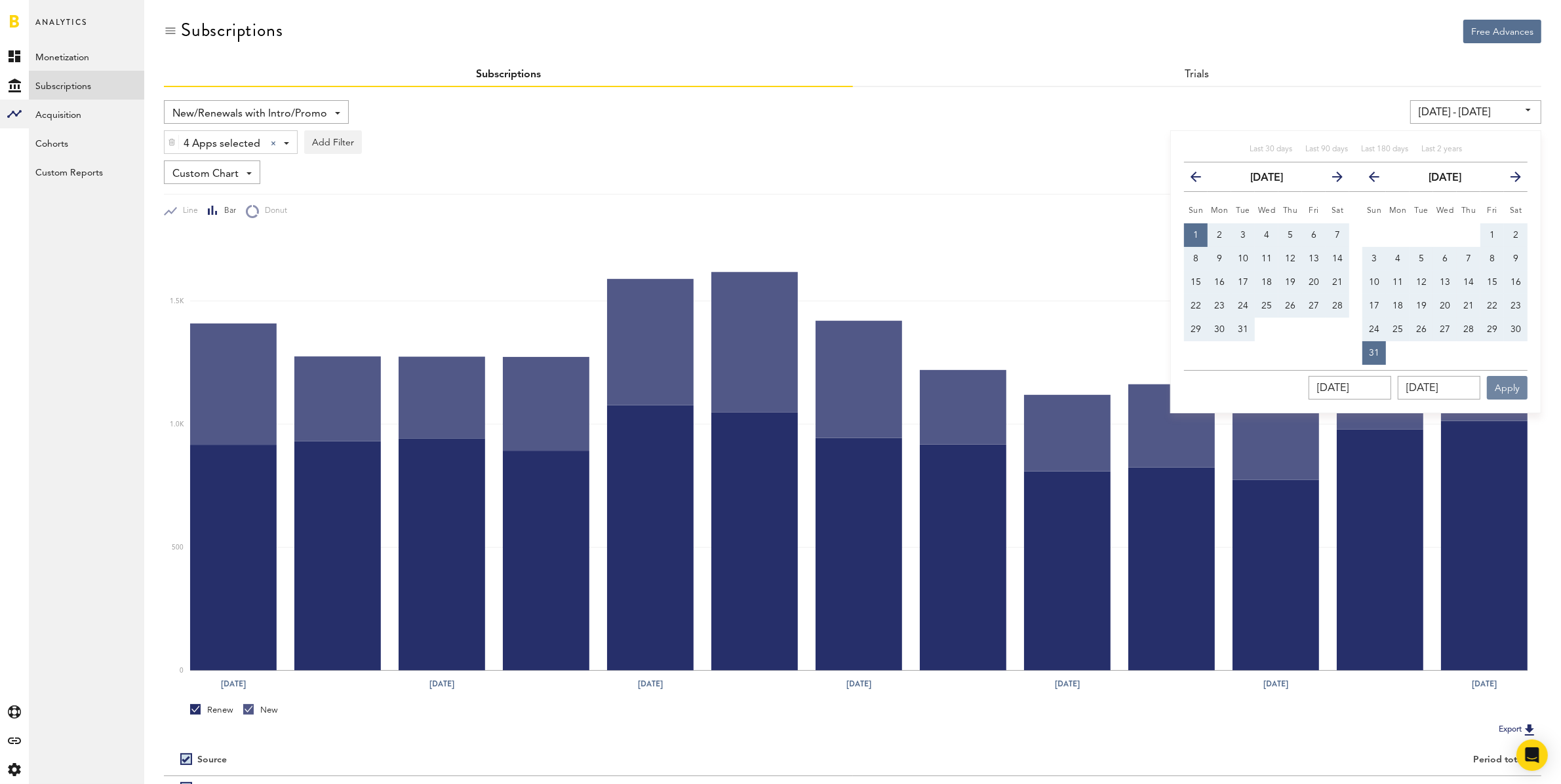
click at [1513, 380] on button "Apply" at bounding box center [1507, 387] width 40 height 23
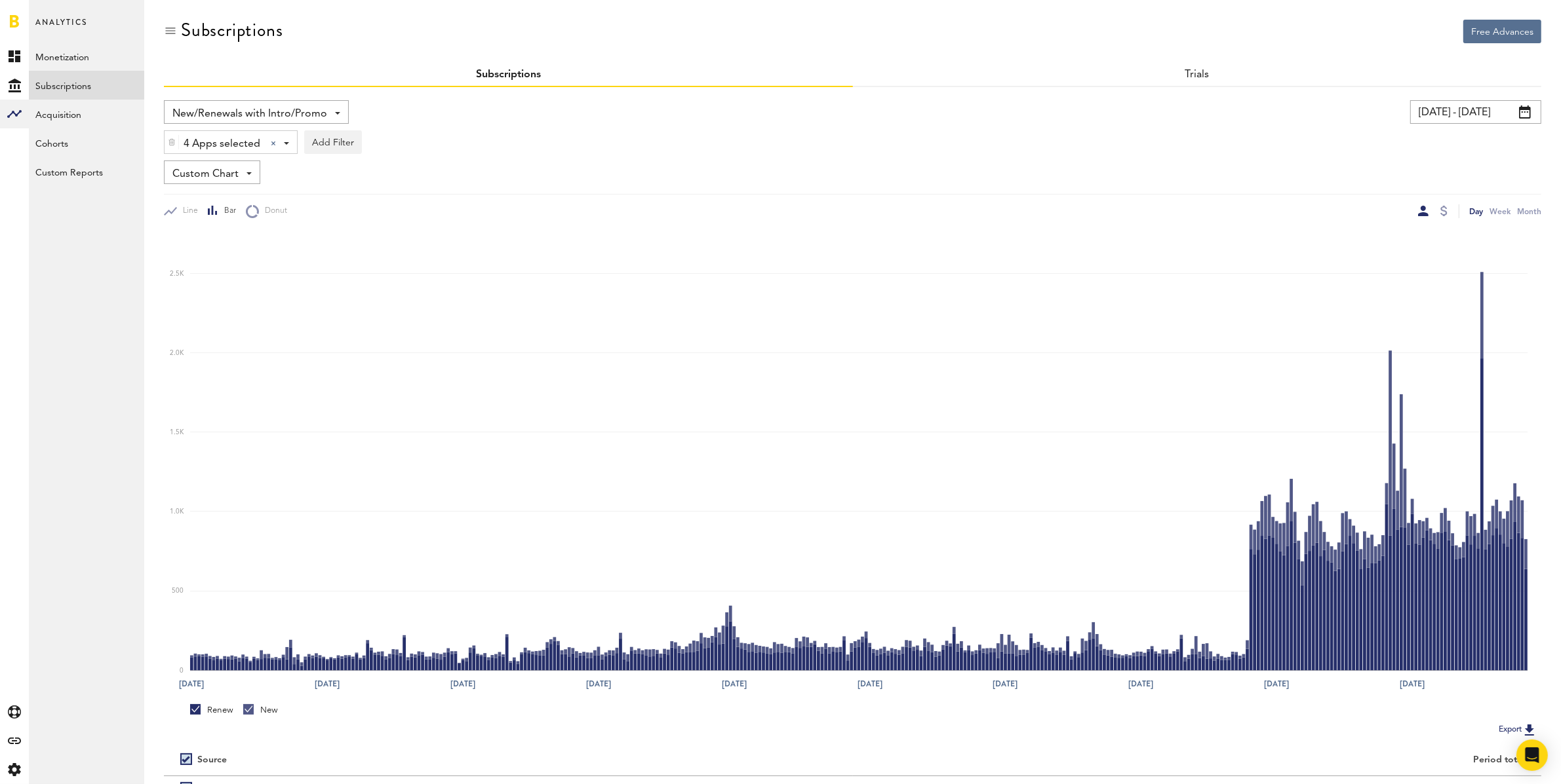
click at [1442, 111] on input "01/01/23 - 12/31/23" at bounding box center [1476, 111] width 131 height 23
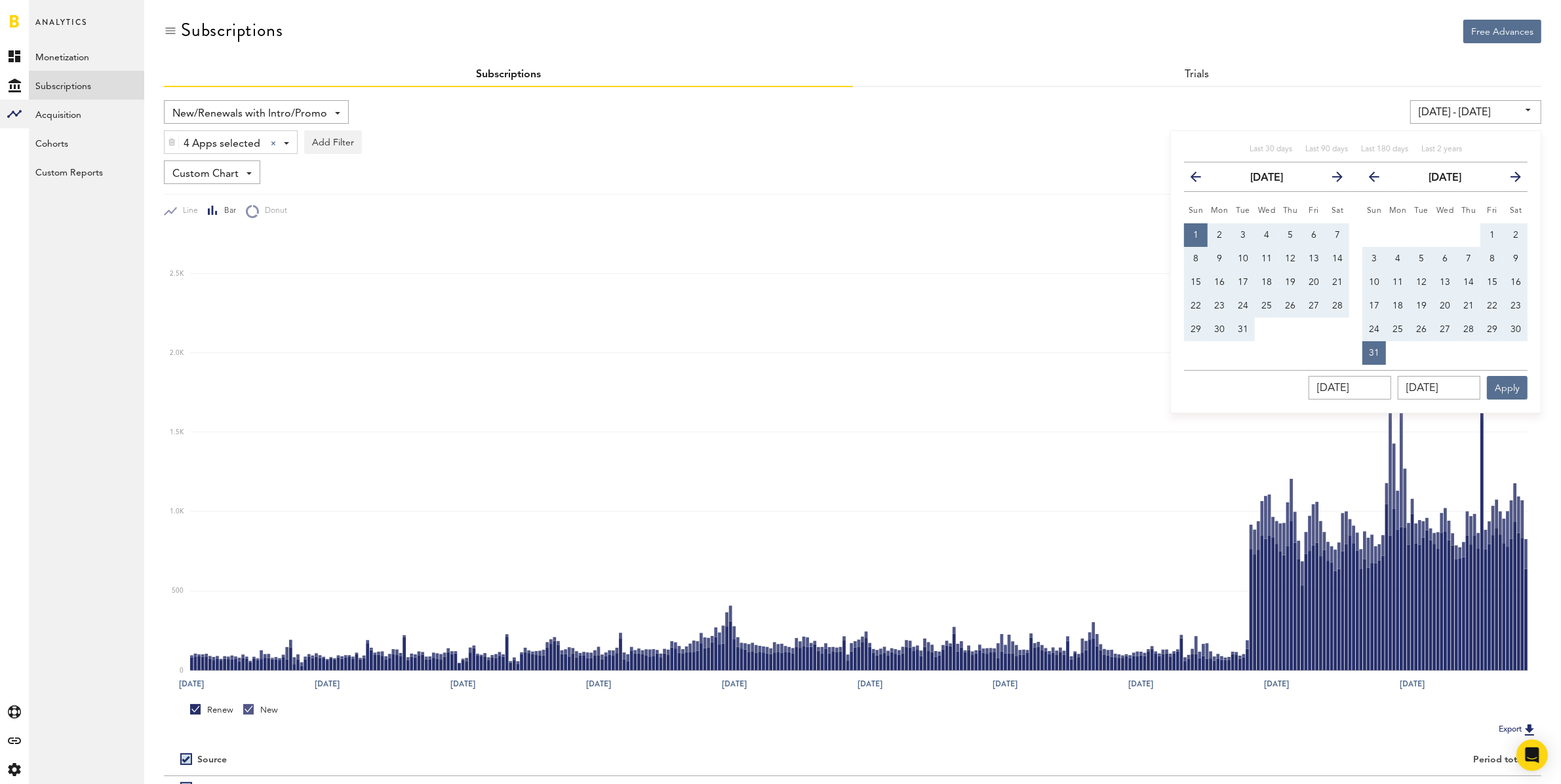
click at [1332, 180] on icon "button" at bounding box center [1332, 180] width 0 height 0
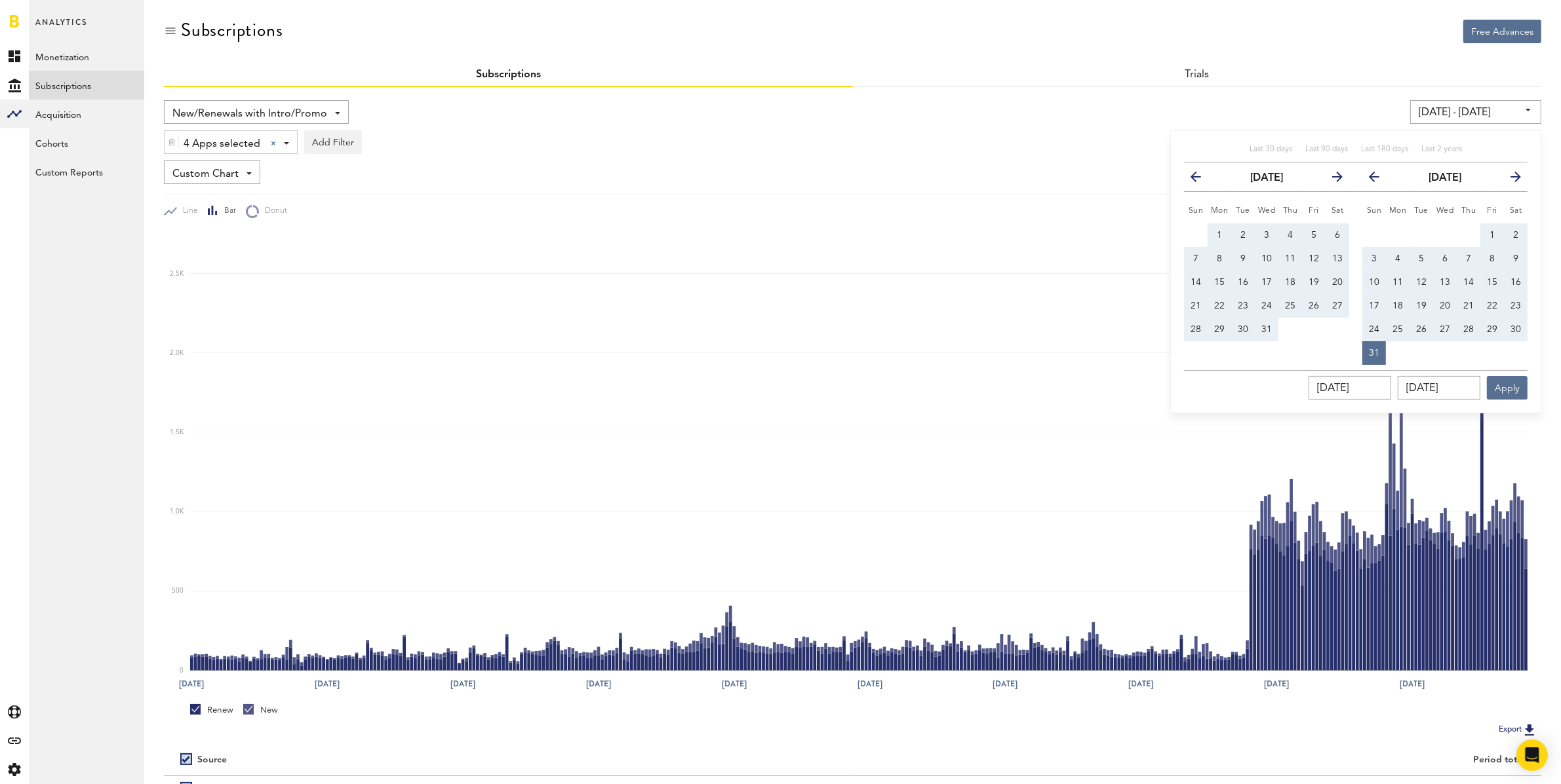
click at [1332, 180] on icon "button" at bounding box center [1332, 180] width 0 height 0
click at [1245, 281] on span "17" at bounding box center [1243, 283] width 10 height 9
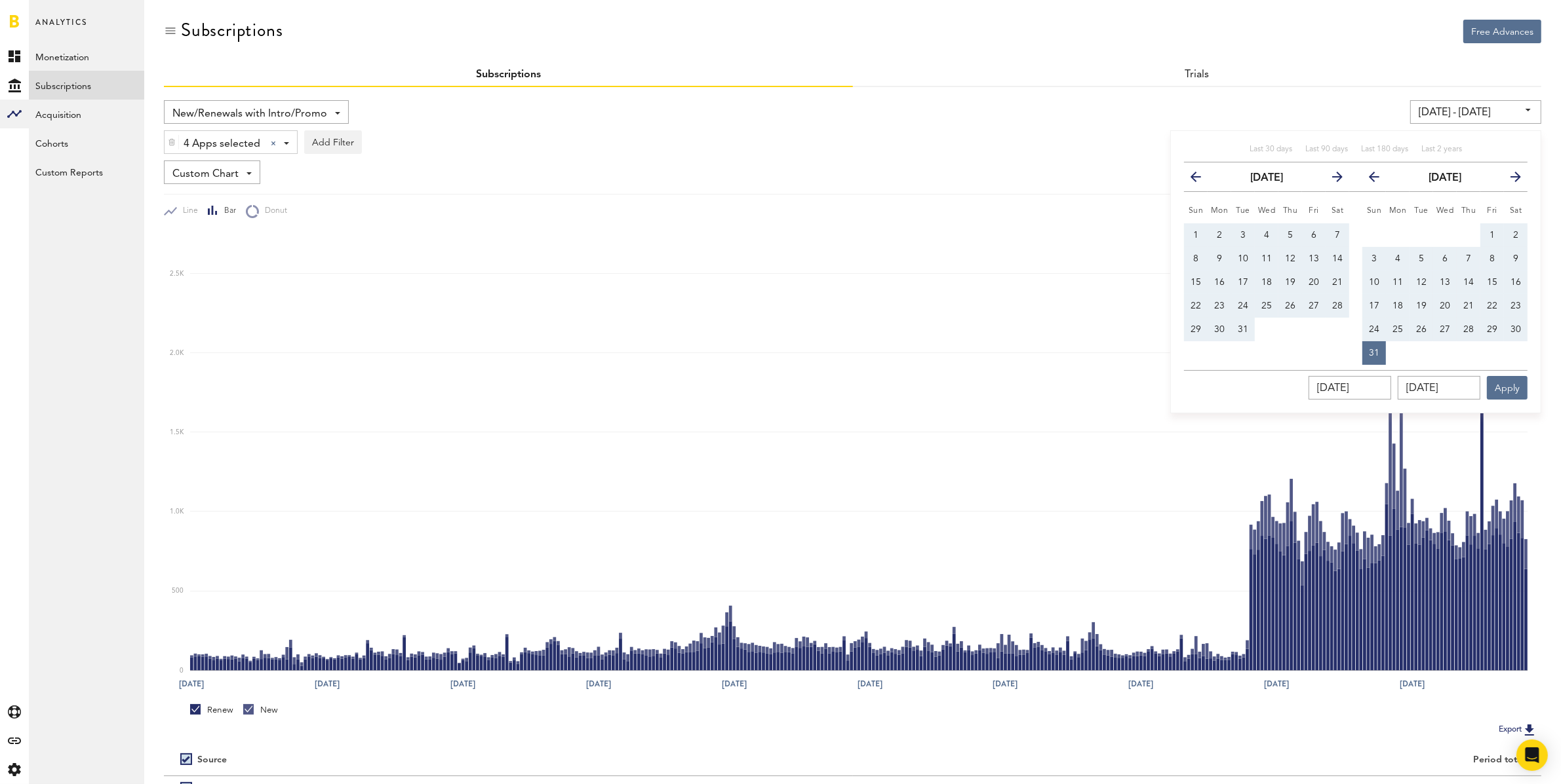
type input "10/17/23 - 10/17/23"
type input "10/17/2023"
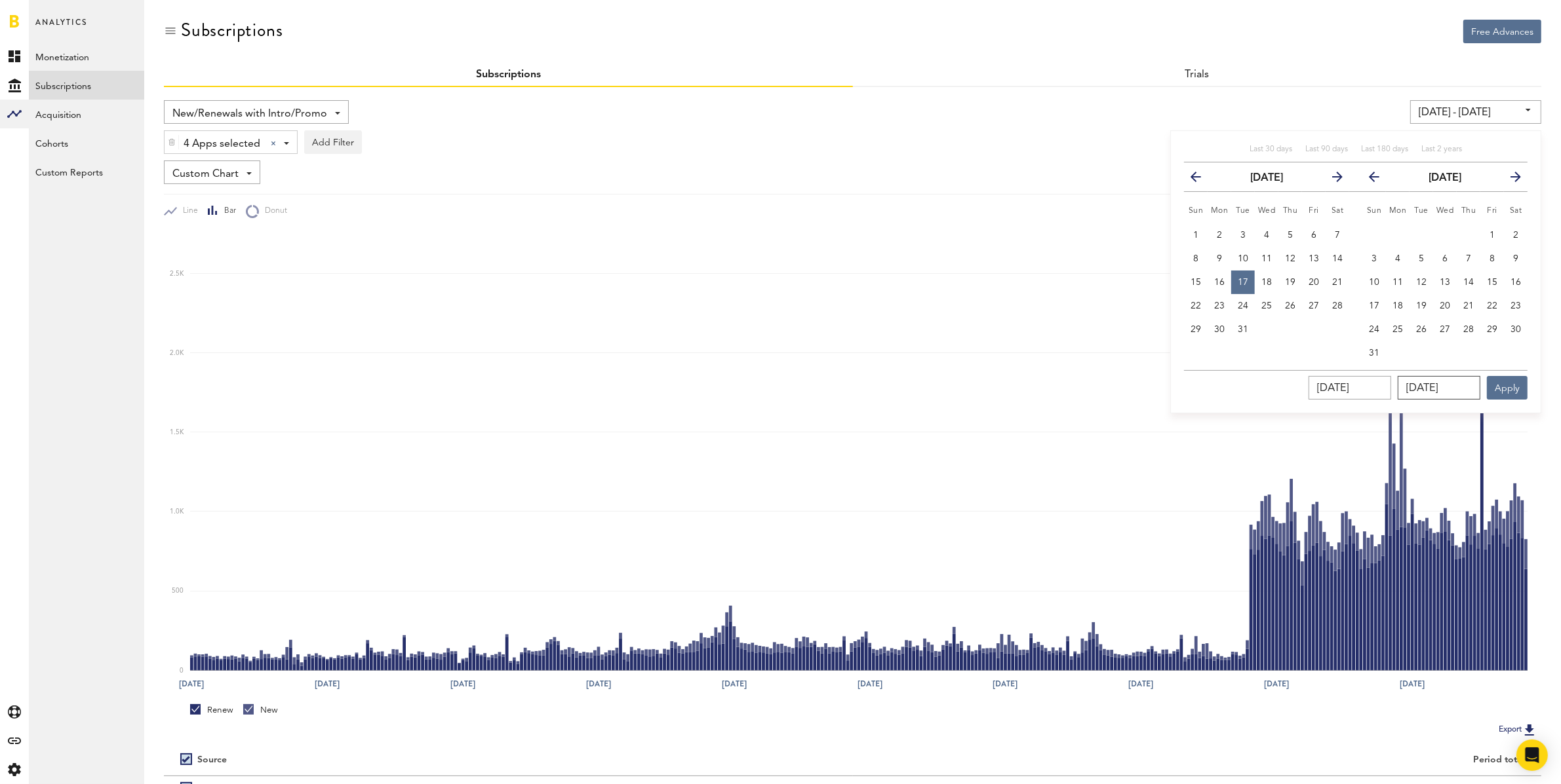
click at [1435, 376] on input "10/17/2023" at bounding box center [1438, 387] width 82 height 23
click at [1376, 346] on button "31" at bounding box center [1374, 353] width 23 height 23
type input "10/17/23 - 12/31/23"
type input "12/31/2023"
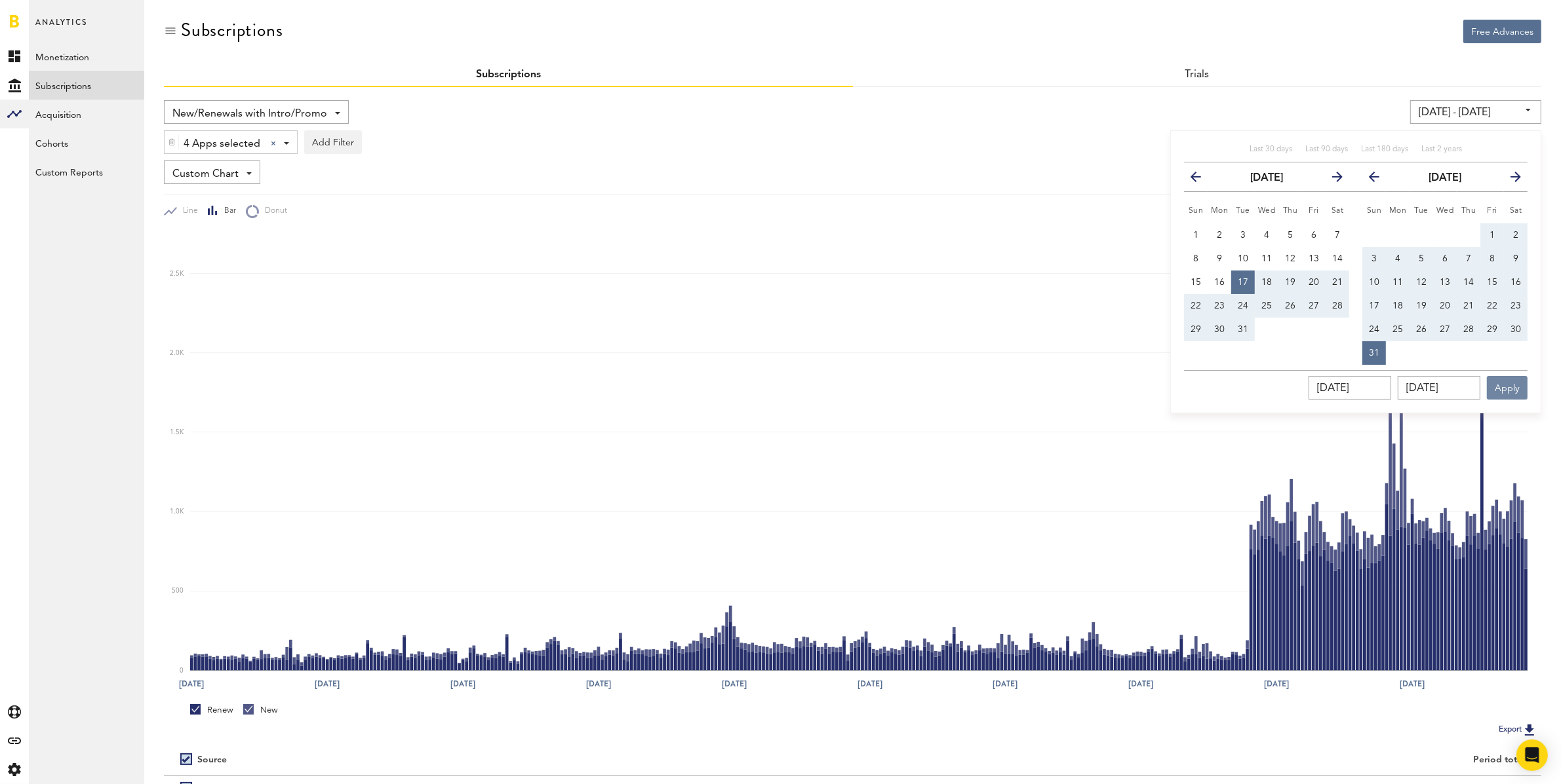
click at [1510, 386] on button "Apply" at bounding box center [1507, 387] width 40 height 23
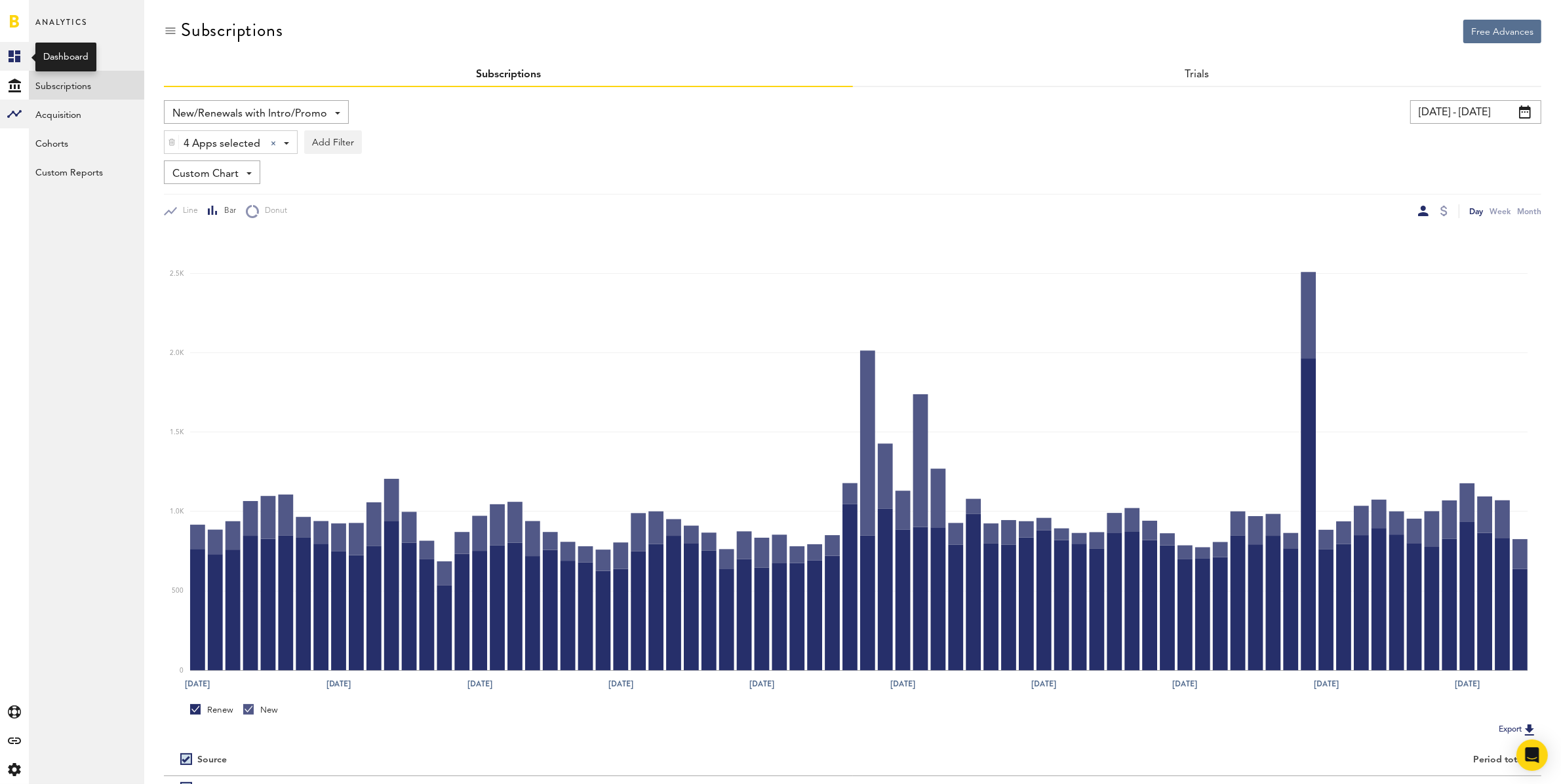
click at [17, 58] on icon at bounding box center [14, 56] width 12 height 12
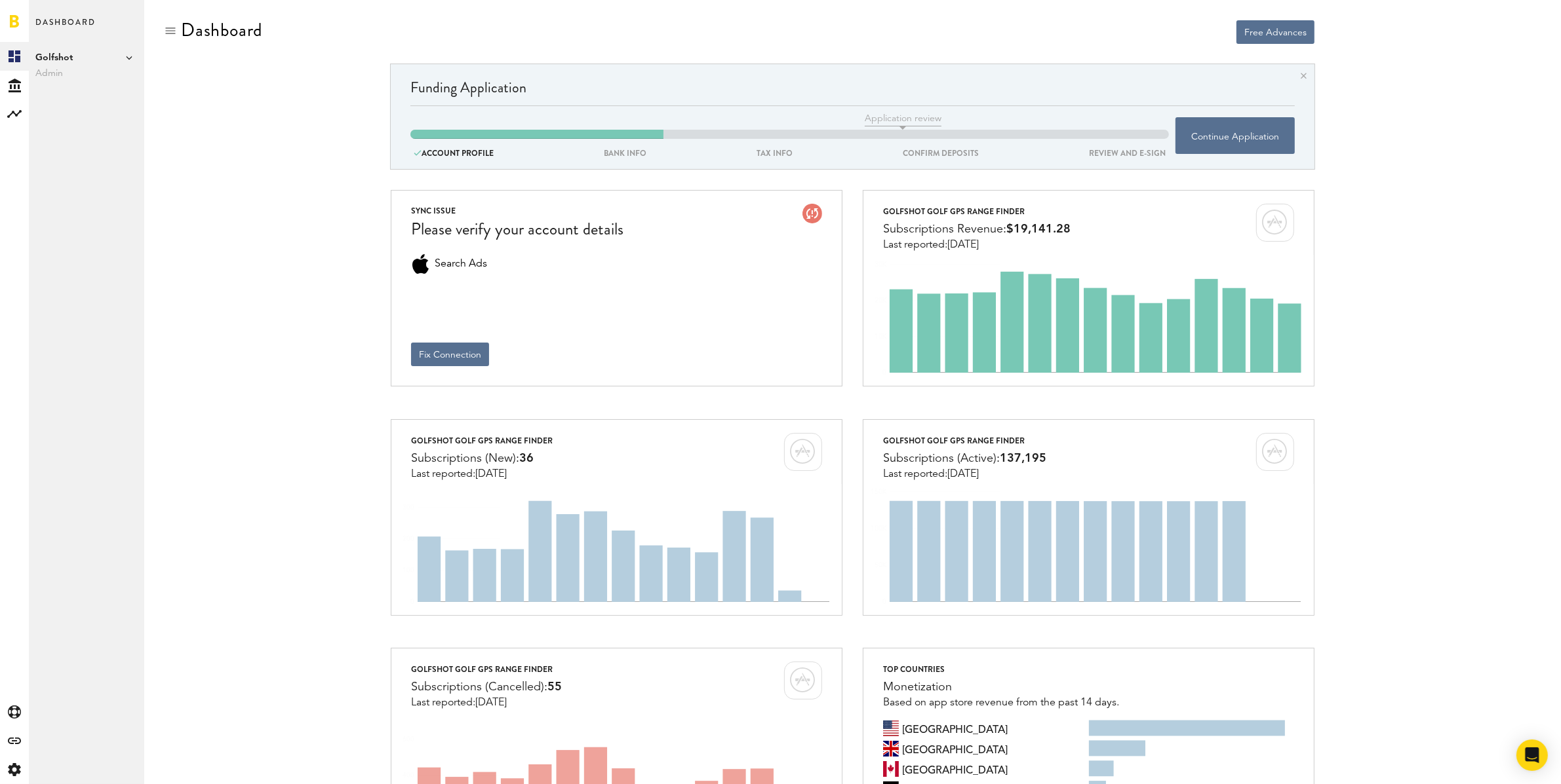
click at [122, 58] on span "Golfshot" at bounding box center [86, 57] width 102 height 16
click at [182, 91] on link "Shotzoom Software" at bounding box center [202, 94] width 102 height 23
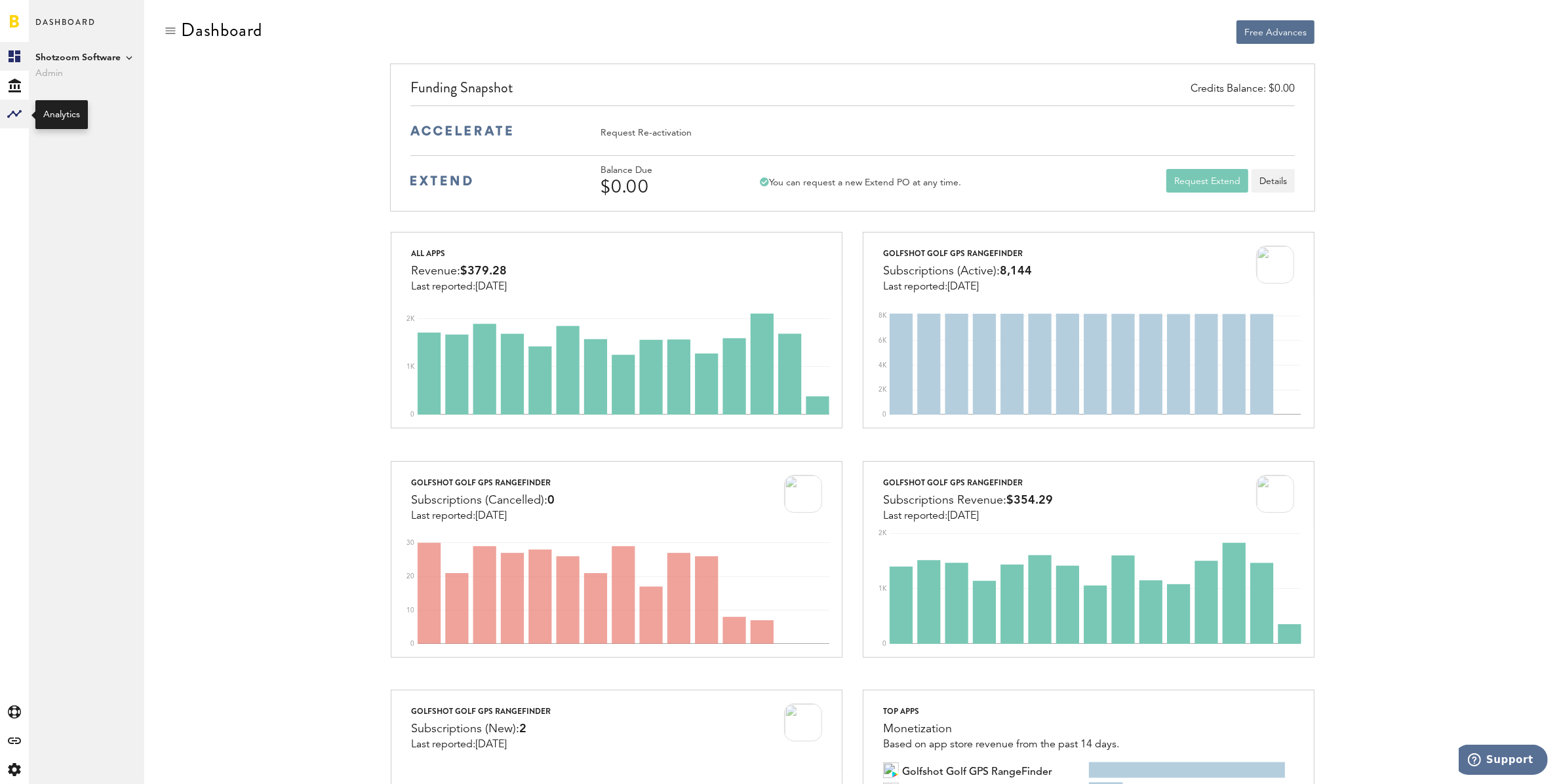
click at [22, 110] on rect at bounding box center [14, 113] width 16 height 16
click at [82, 80] on link "Subscriptions" at bounding box center [86, 85] width 115 height 29
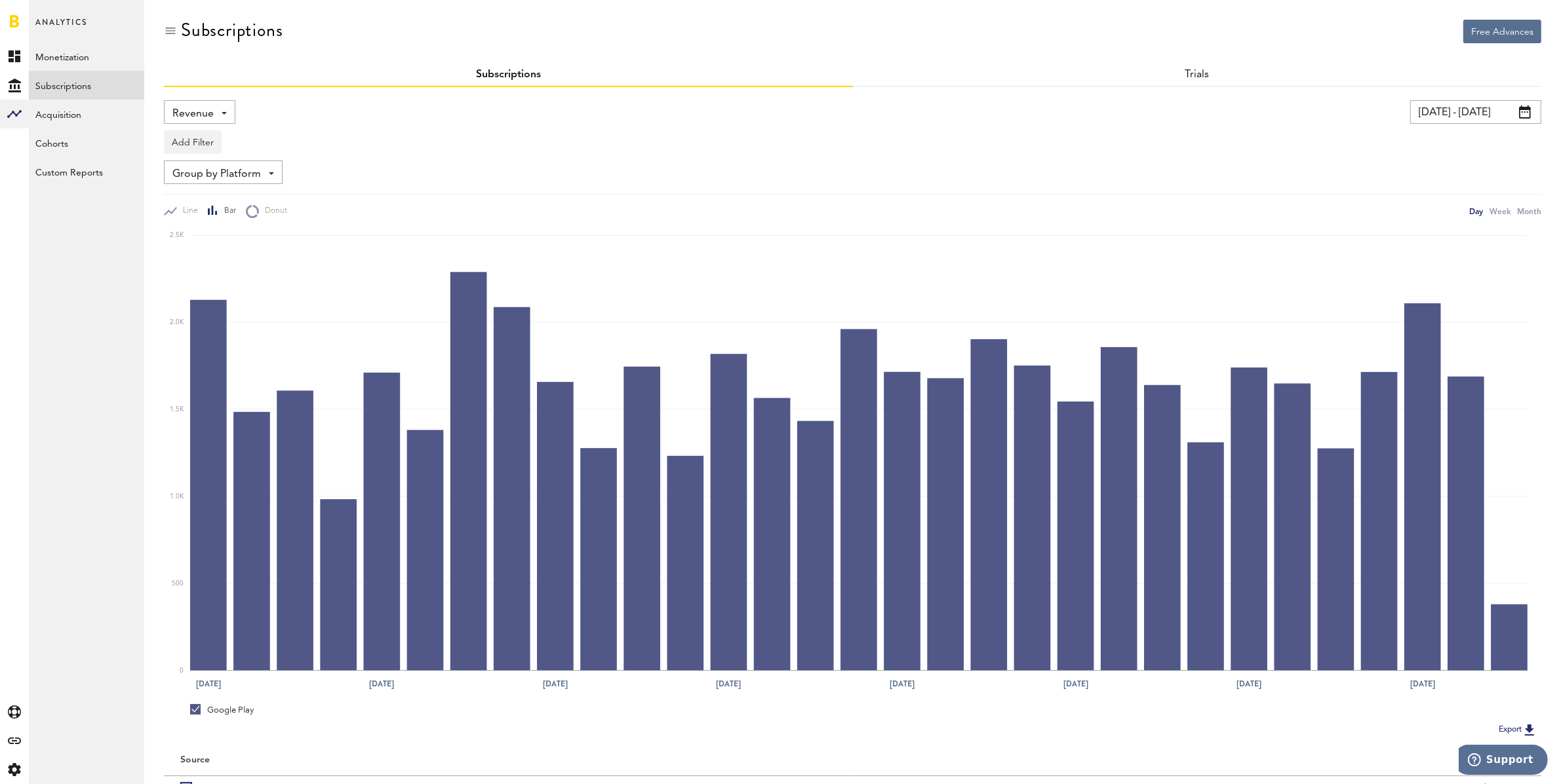
click at [1496, 114] on input "[DATE] - [DATE]" at bounding box center [1476, 111] width 131 height 23
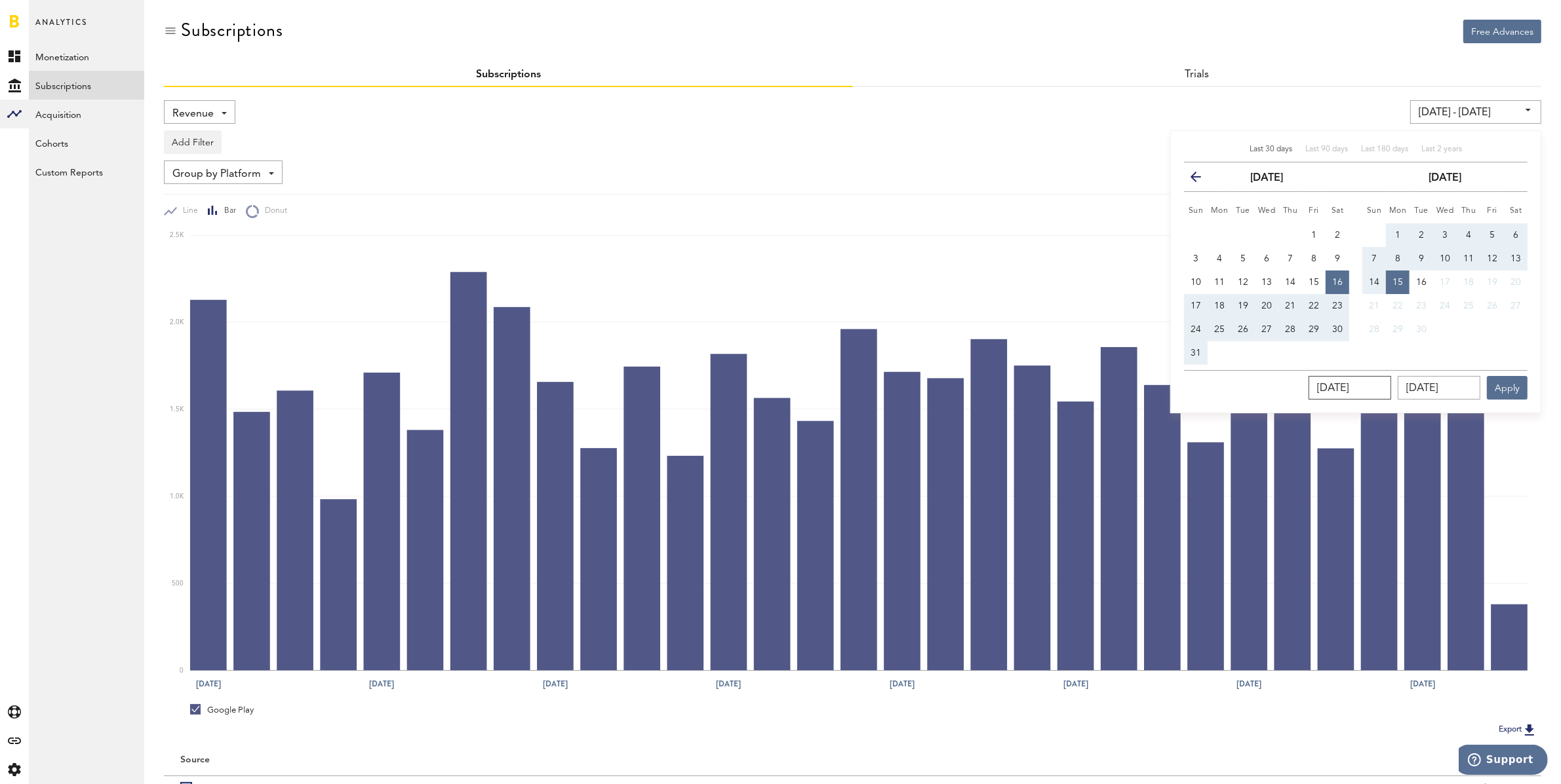
click at [1391, 386] on input "[DATE]" at bounding box center [1349, 387] width 82 height 23
click at [1387, 387] on input "[DATE]" at bounding box center [1349, 387] width 82 height 23
type input "08/16/205_"
type input "[DATE] - [DATE]"
type input "[DATE]"
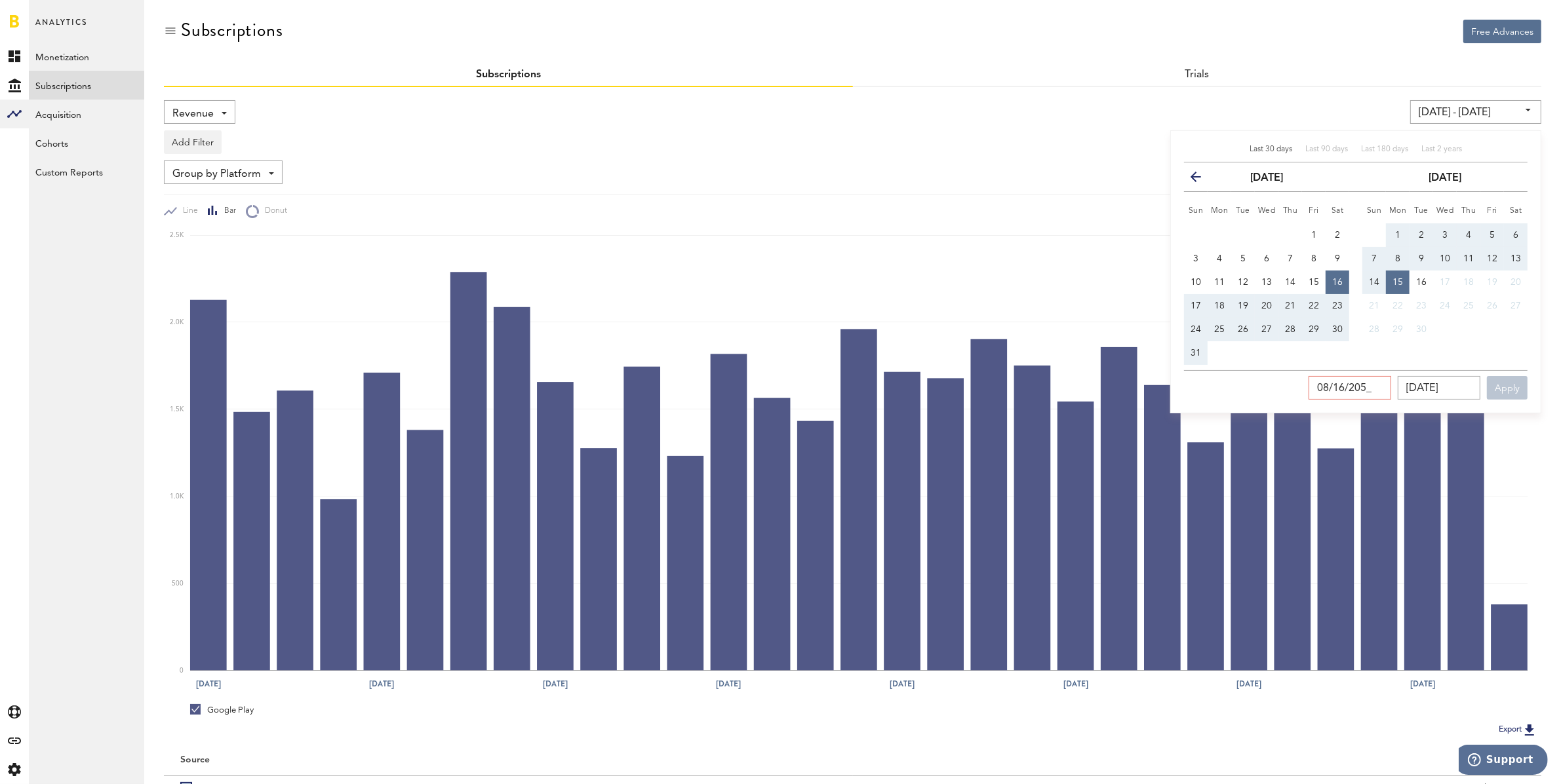
type input "[DATE]"
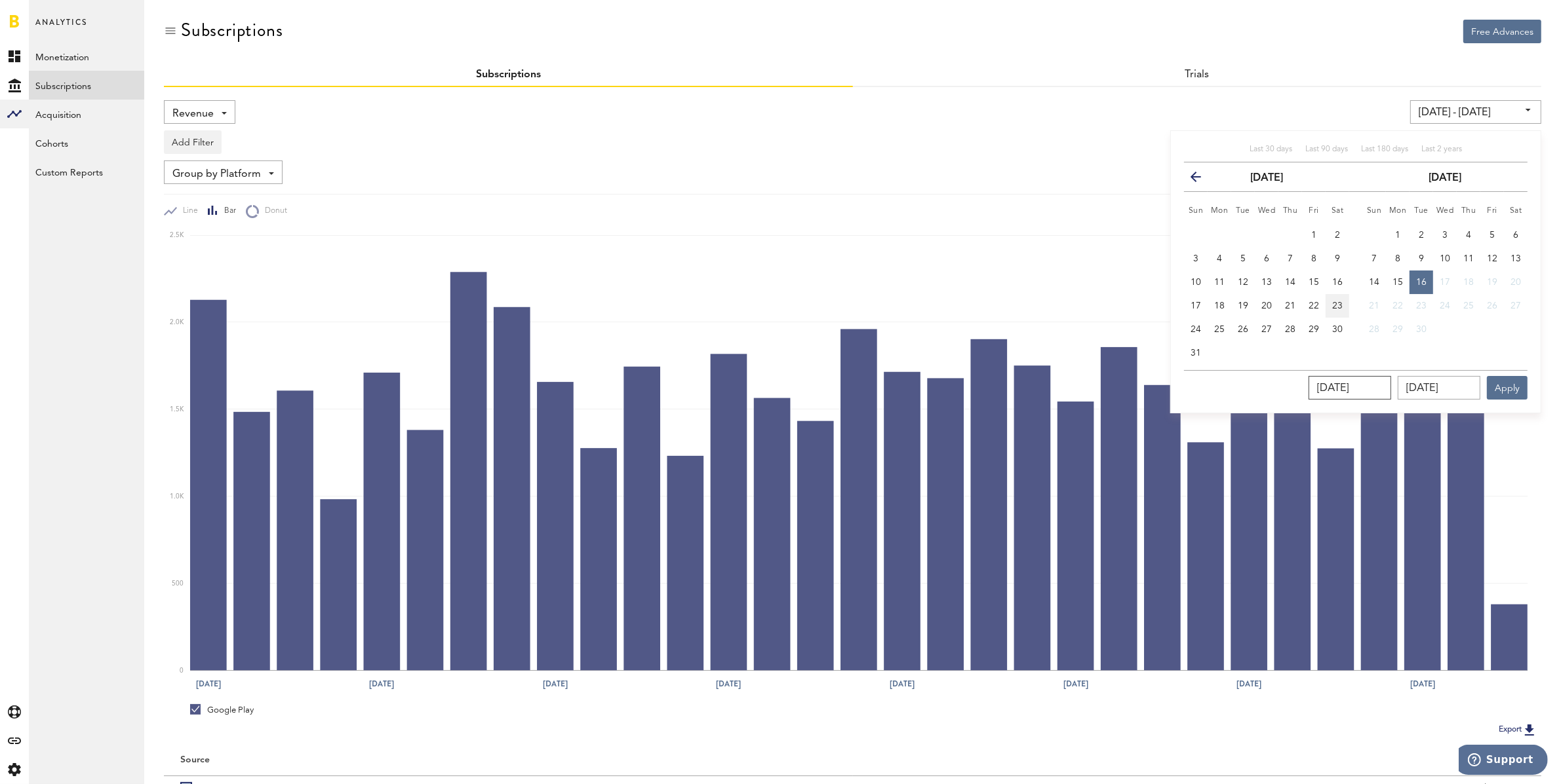
type input "09/16/202_"
type input "[DATE] - [DATE]"
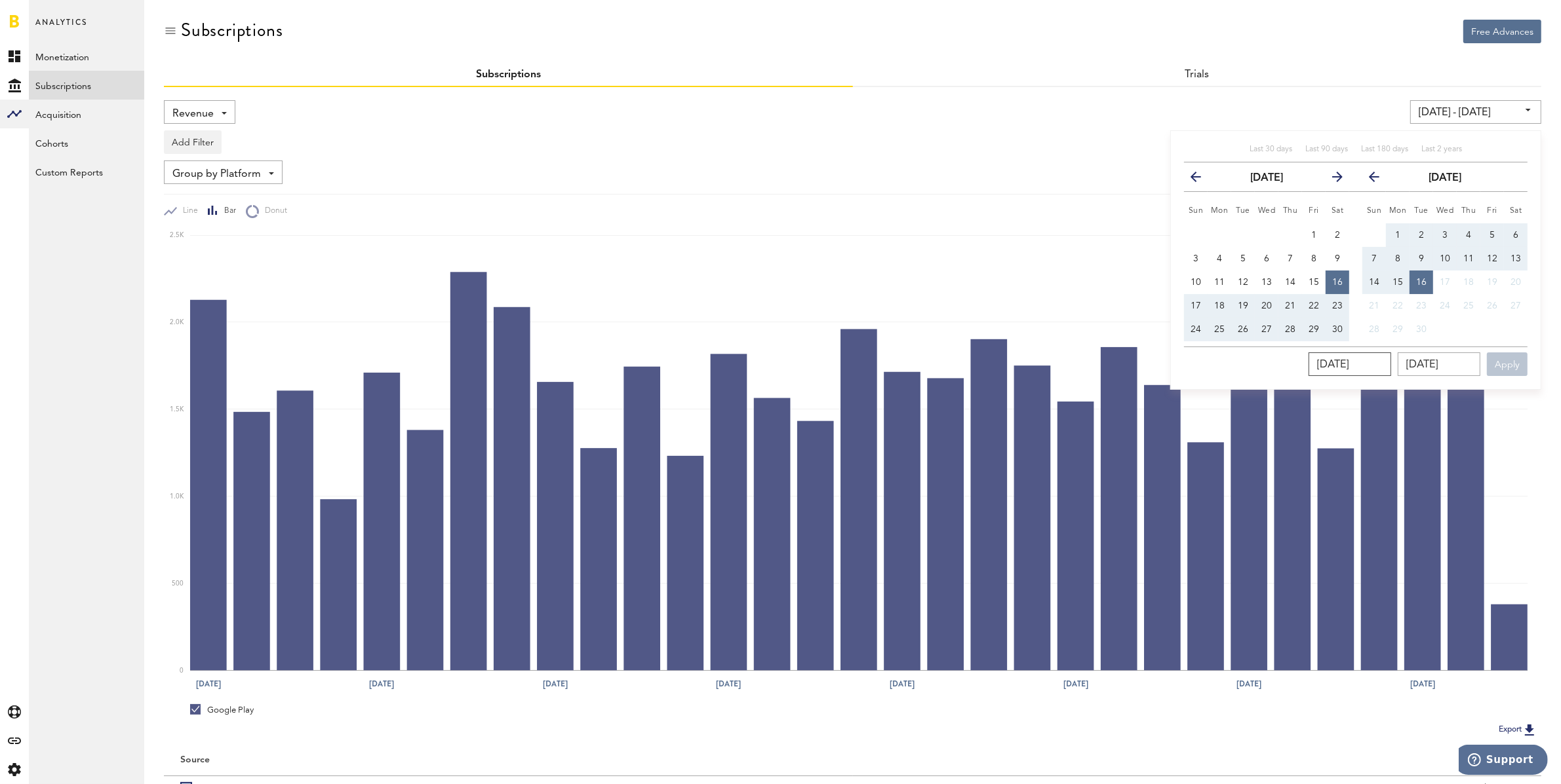
type input "[DATE]"
click at [1201, 180] on icon "button" at bounding box center [1201, 180] width 0 height 0
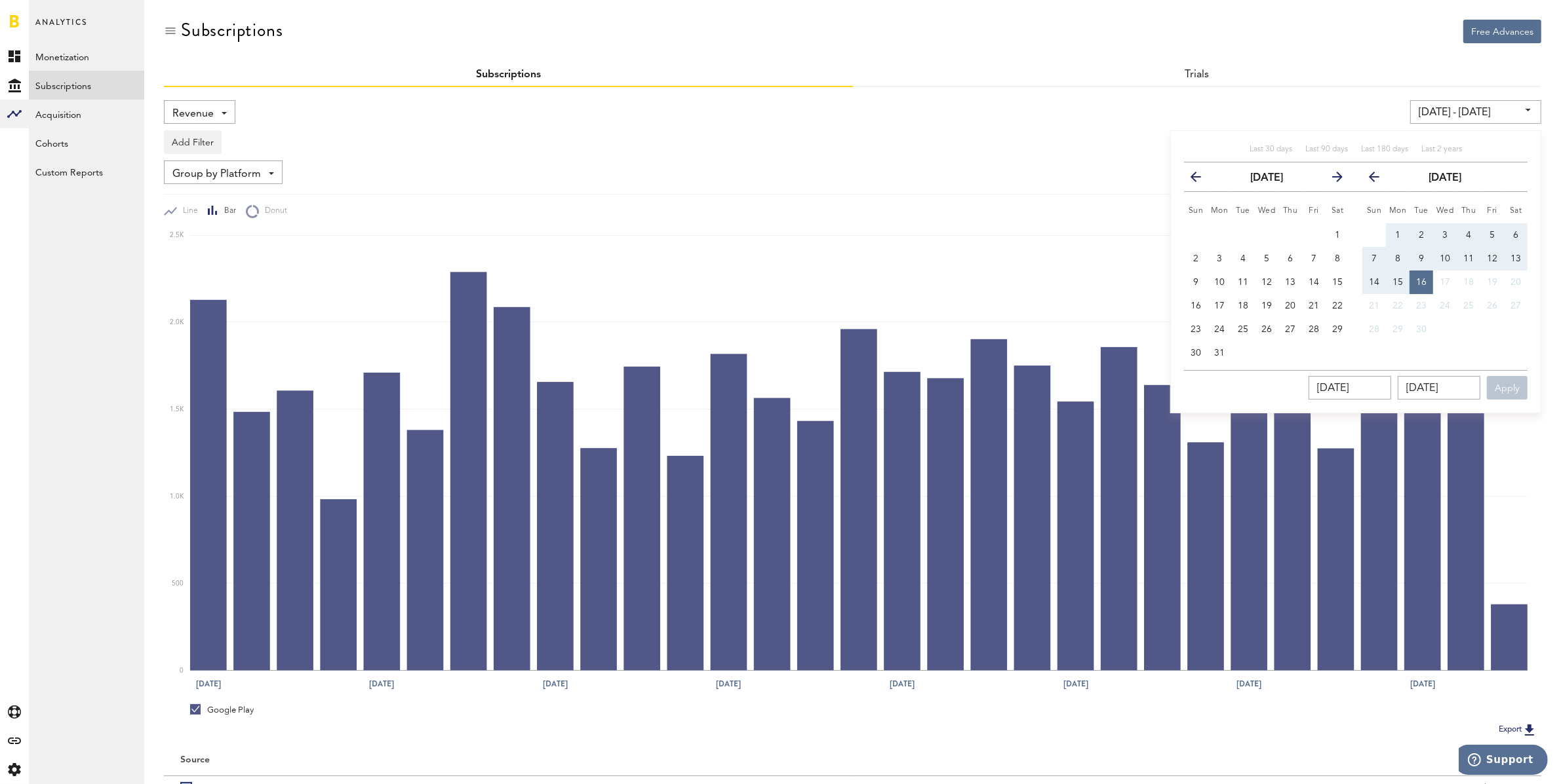
click at [1201, 180] on icon "button" at bounding box center [1201, 180] width 0 height 0
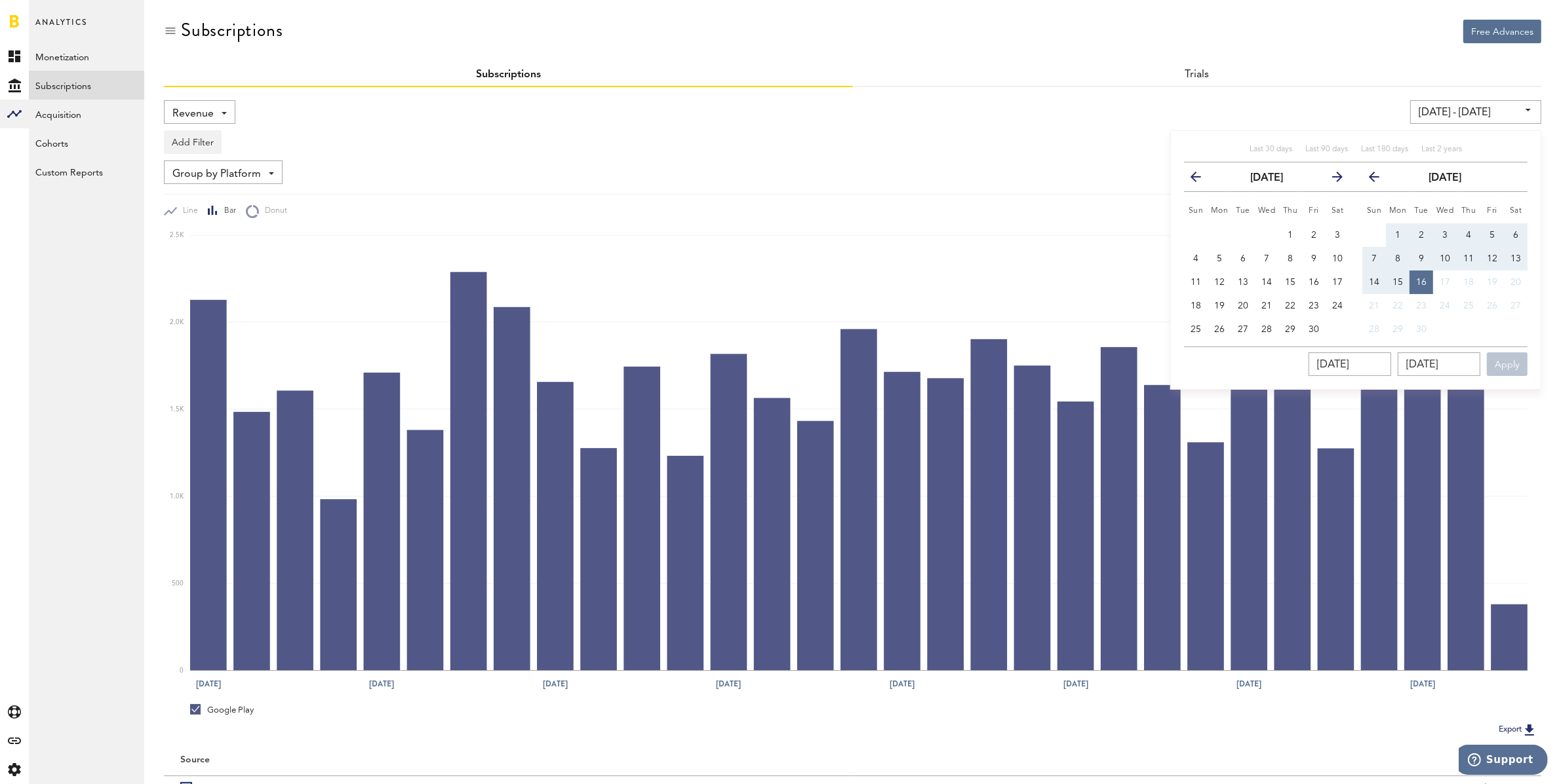
click at [1201, 180] on icon "button" at bounding box center [1201, 180] width 0 height 0
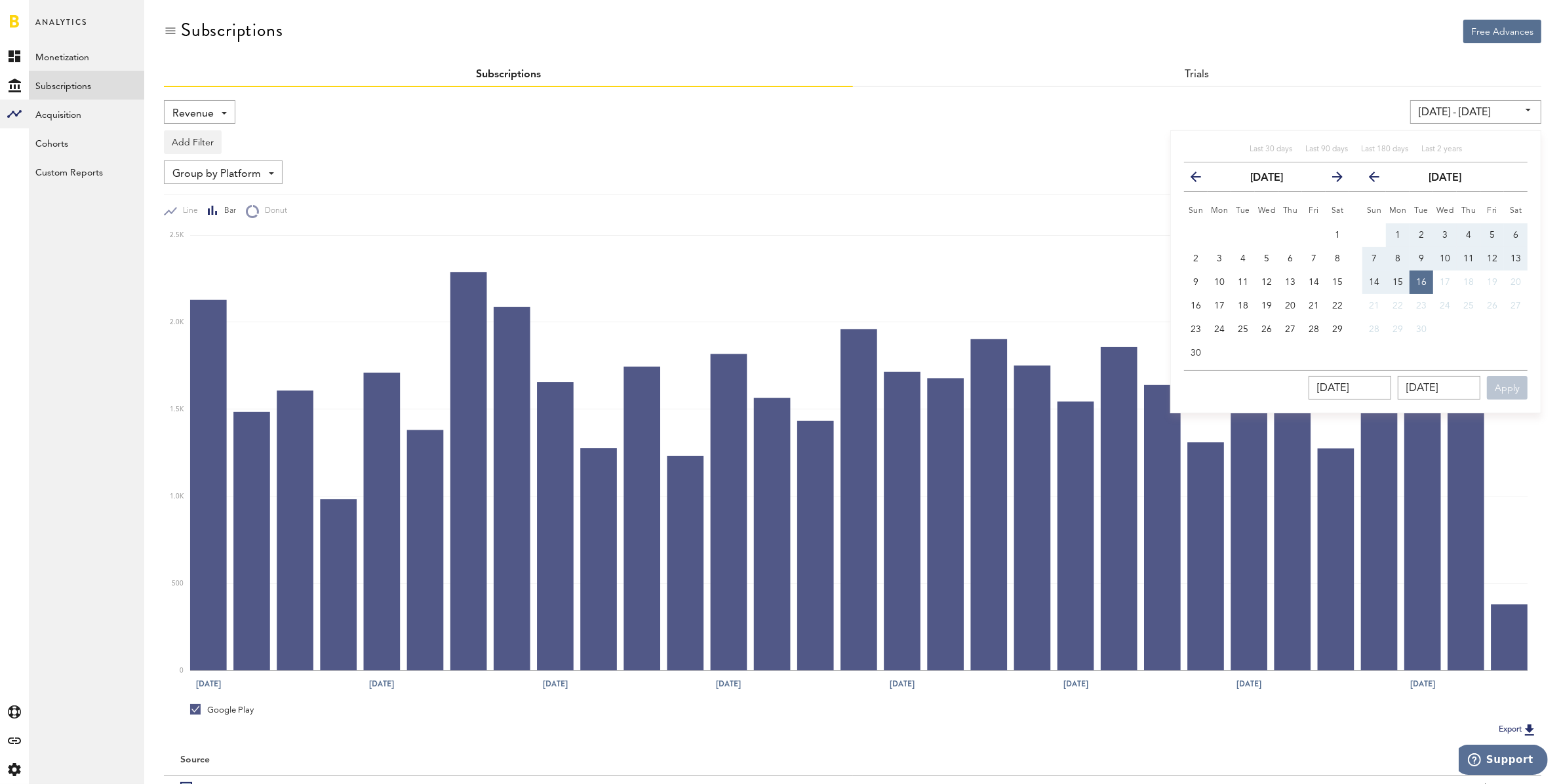
click at [1201, 180] on icon "button" at bounding box center [1201, 180] width 0 height 0
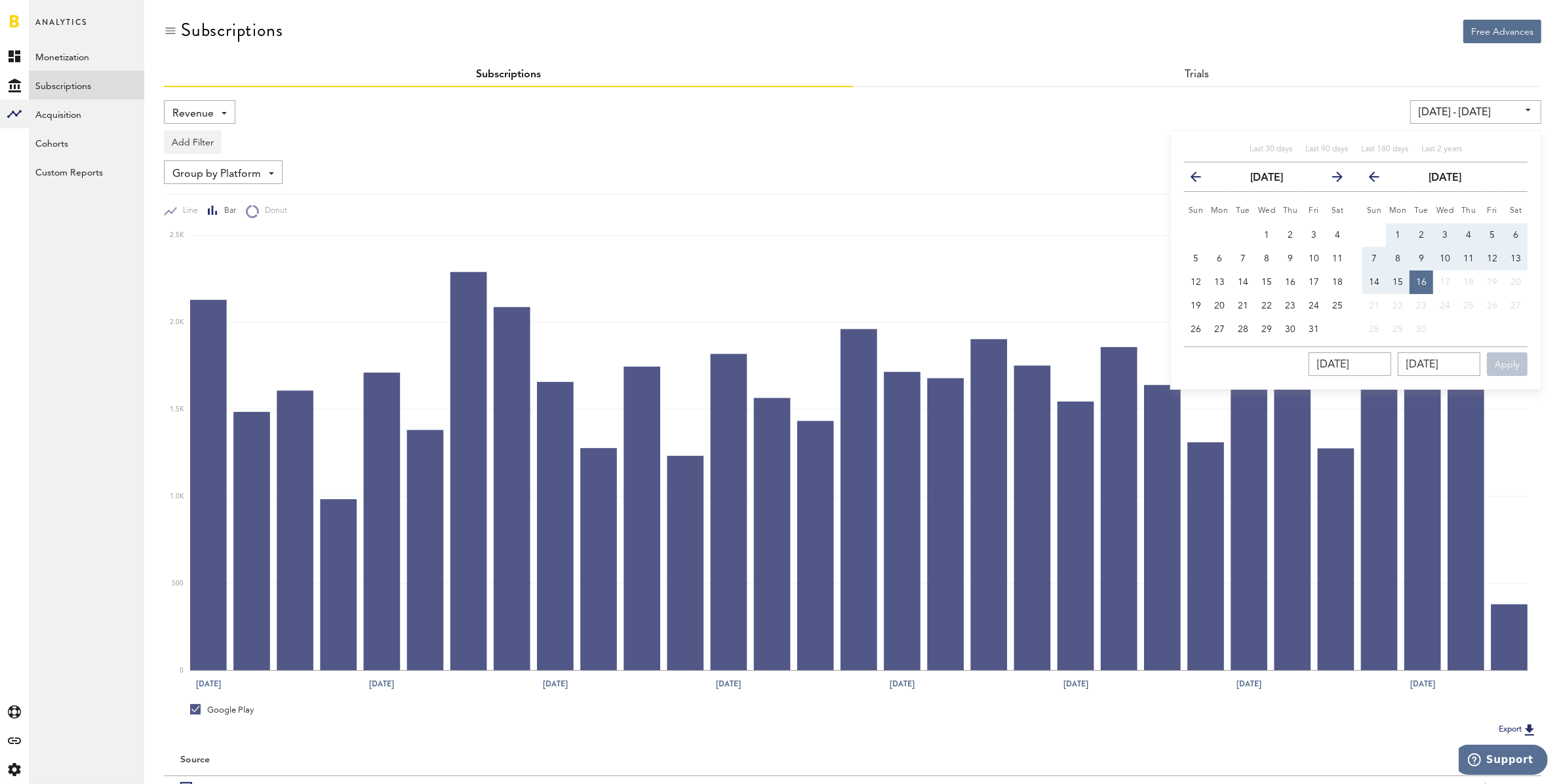
click at [1201, 180] on icon "button" at bounding box center [1201, 180] width 0 height 0
click at [1332, 180] on icon "button" at bounding box center [1332, 180] width 0 height 0
click at [1191, 231] on button "1" at bounding box center [1195, 235] width 23 height 23
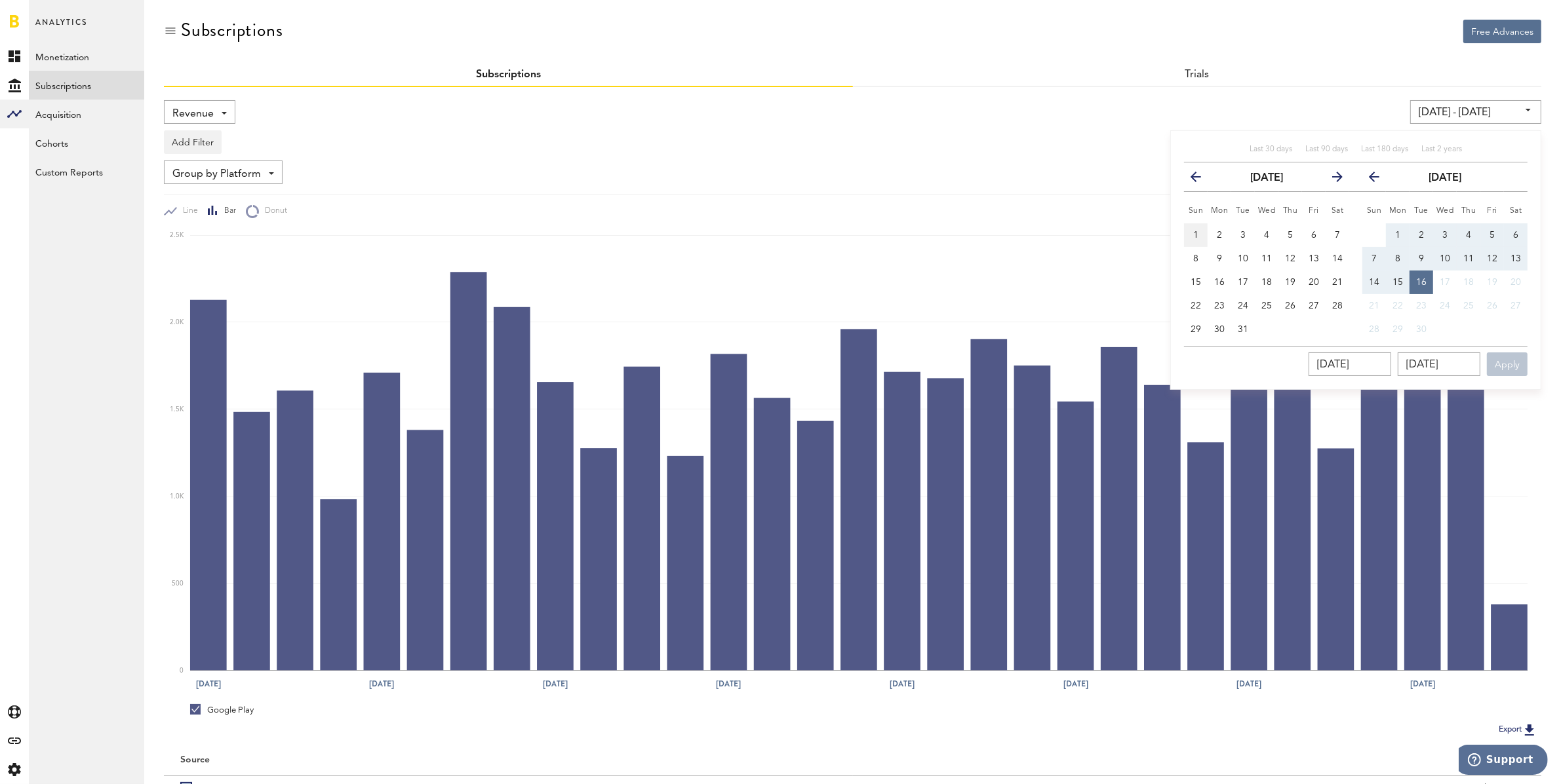
type input "01/01/23 - 01/01/23"
type input "01/01/2023"
click at [1379, 180] on icon "button" at bounding box center [1379, 180] width 0 height 0
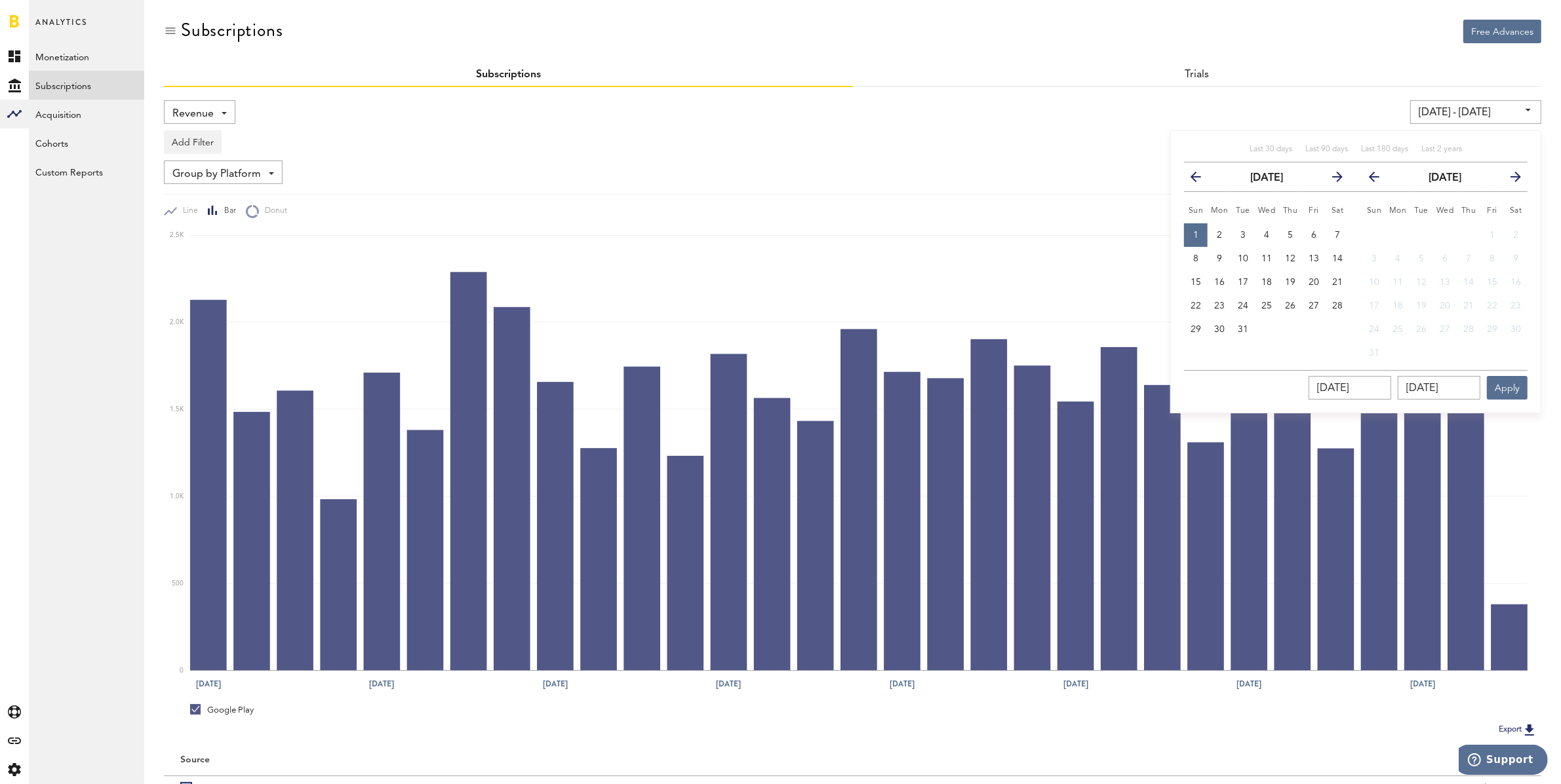
click at [1379, 180] on icon "button" at bounding box center [1379, 180] width 0 height 0
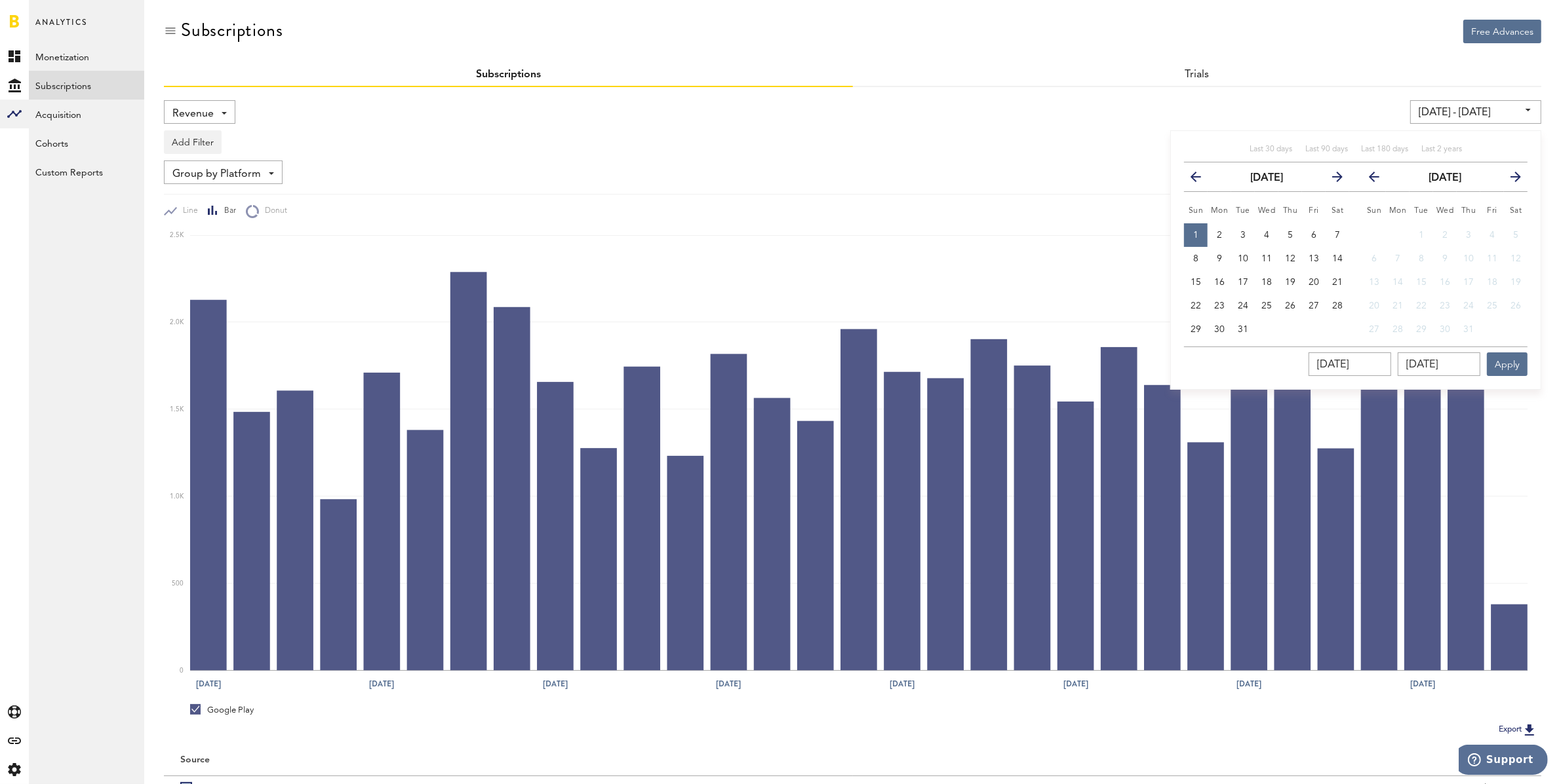
click at [1379, 180] on icon "button" at bounding box center [1379, 180] width 0 height 0
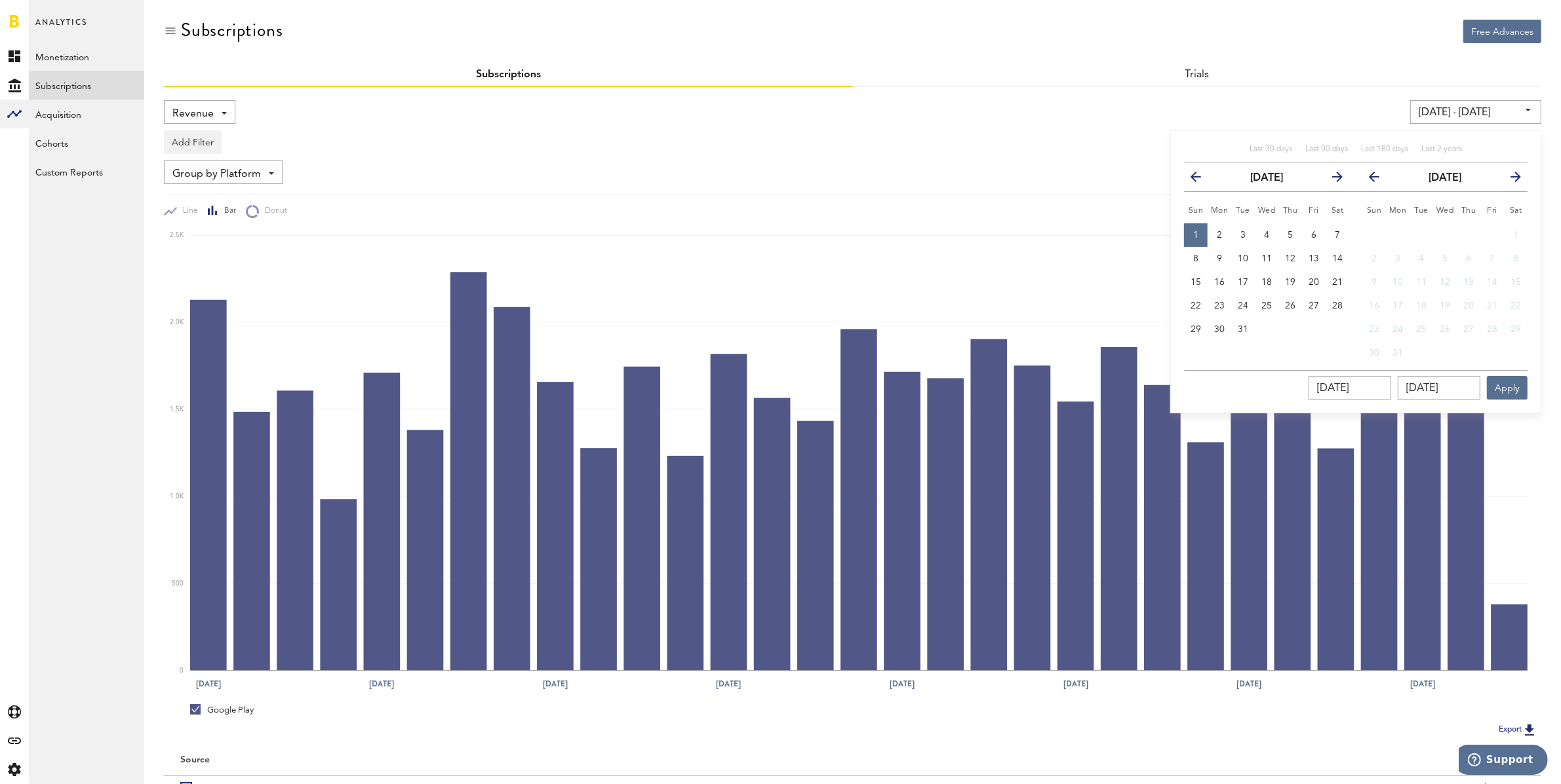
click at [1379, 180] on icon "button" at bounding box center [1379, 180] width 0 height 0
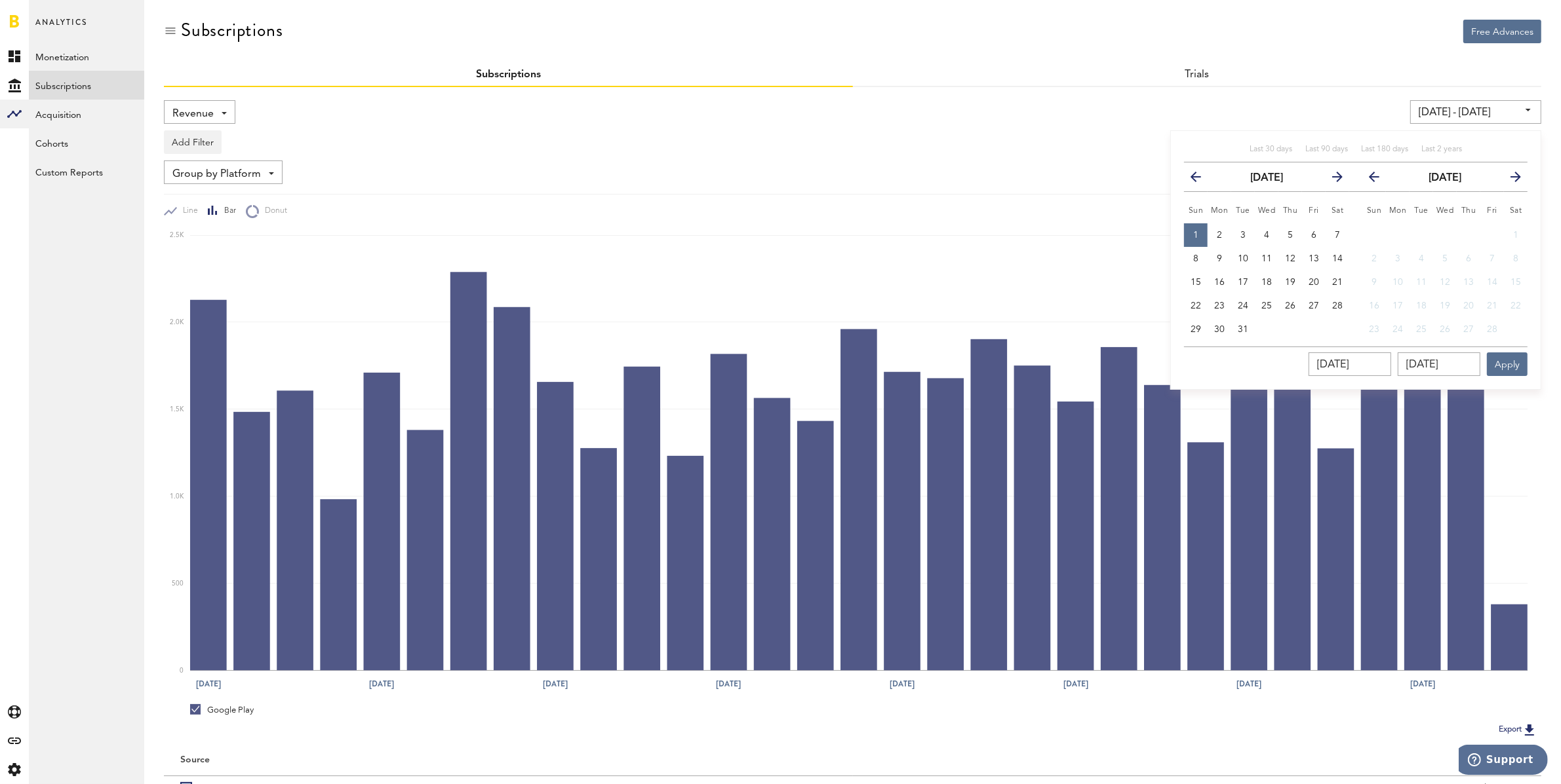
click at [1379, 180] on icon "button" at bounding box center [1379, 180] width 0 height 0
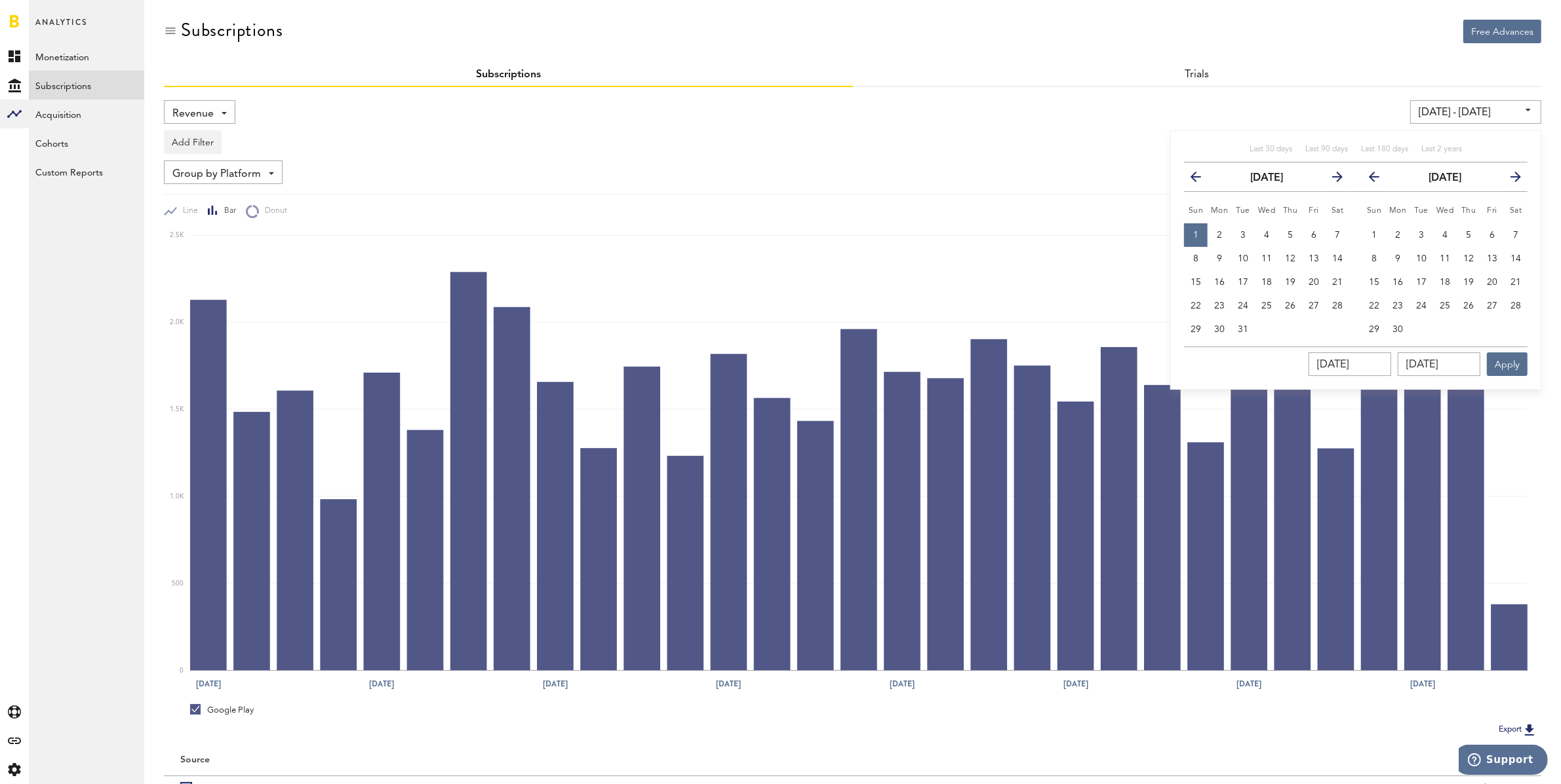
click at [1379, 180] on icon "button" at bounding box center [1379, 180] width 0 height 0
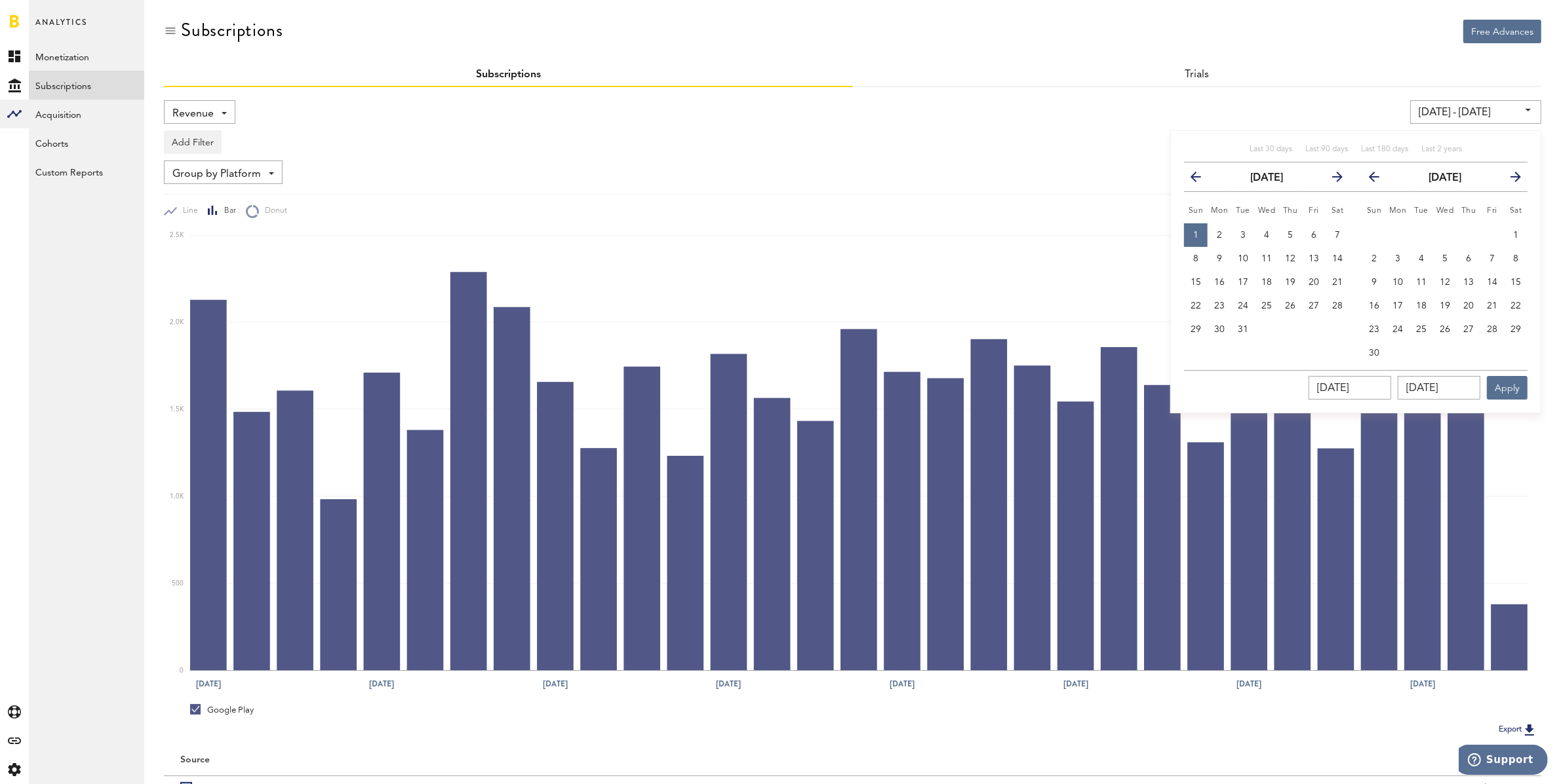
click at [1379, 180] on icon "button" at bounding box center [1379, 180] width 0 height 0
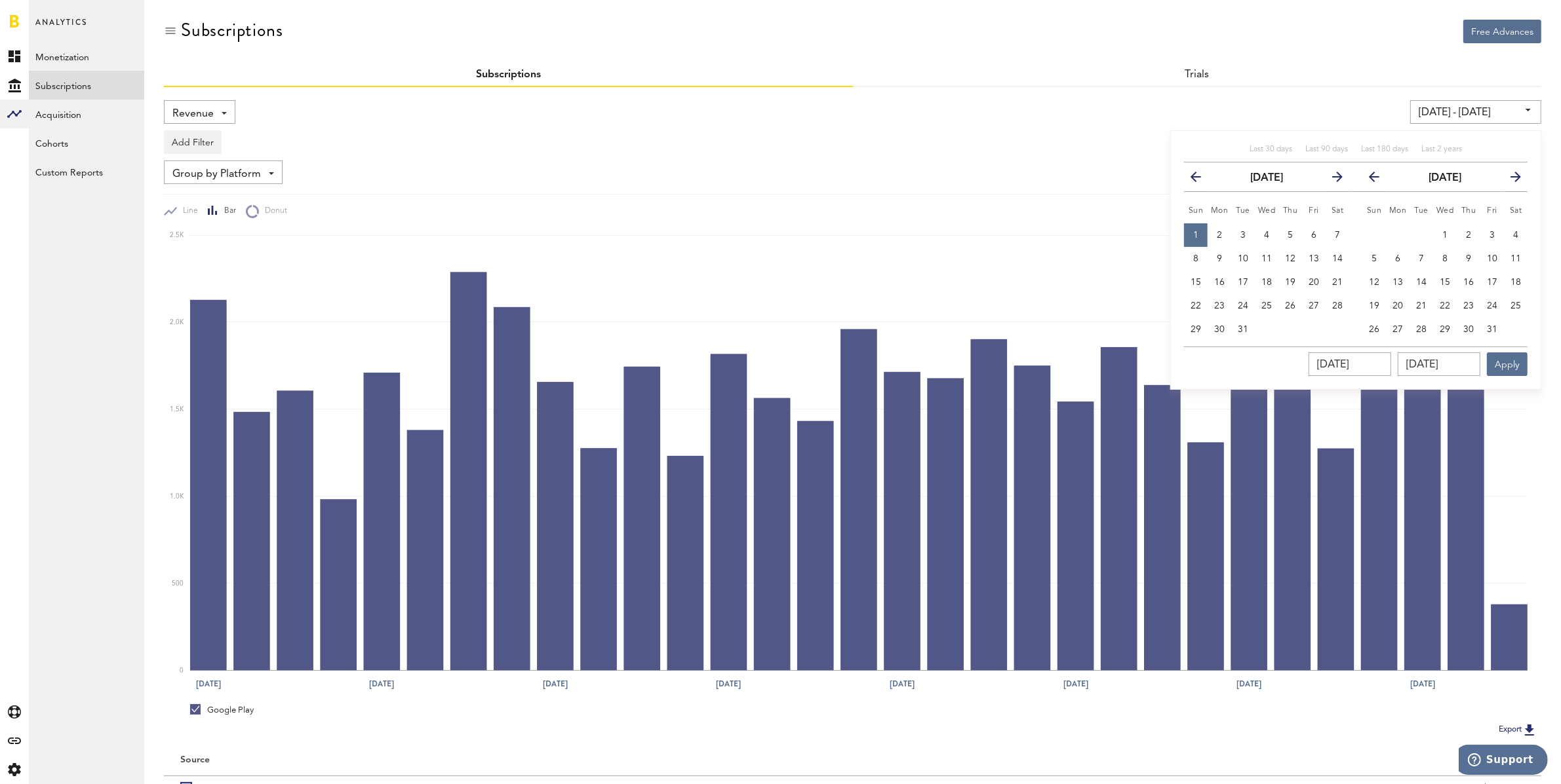
click at [1379, 180] on icon "button" at bounding box center [1379, 180] width 0 height 0
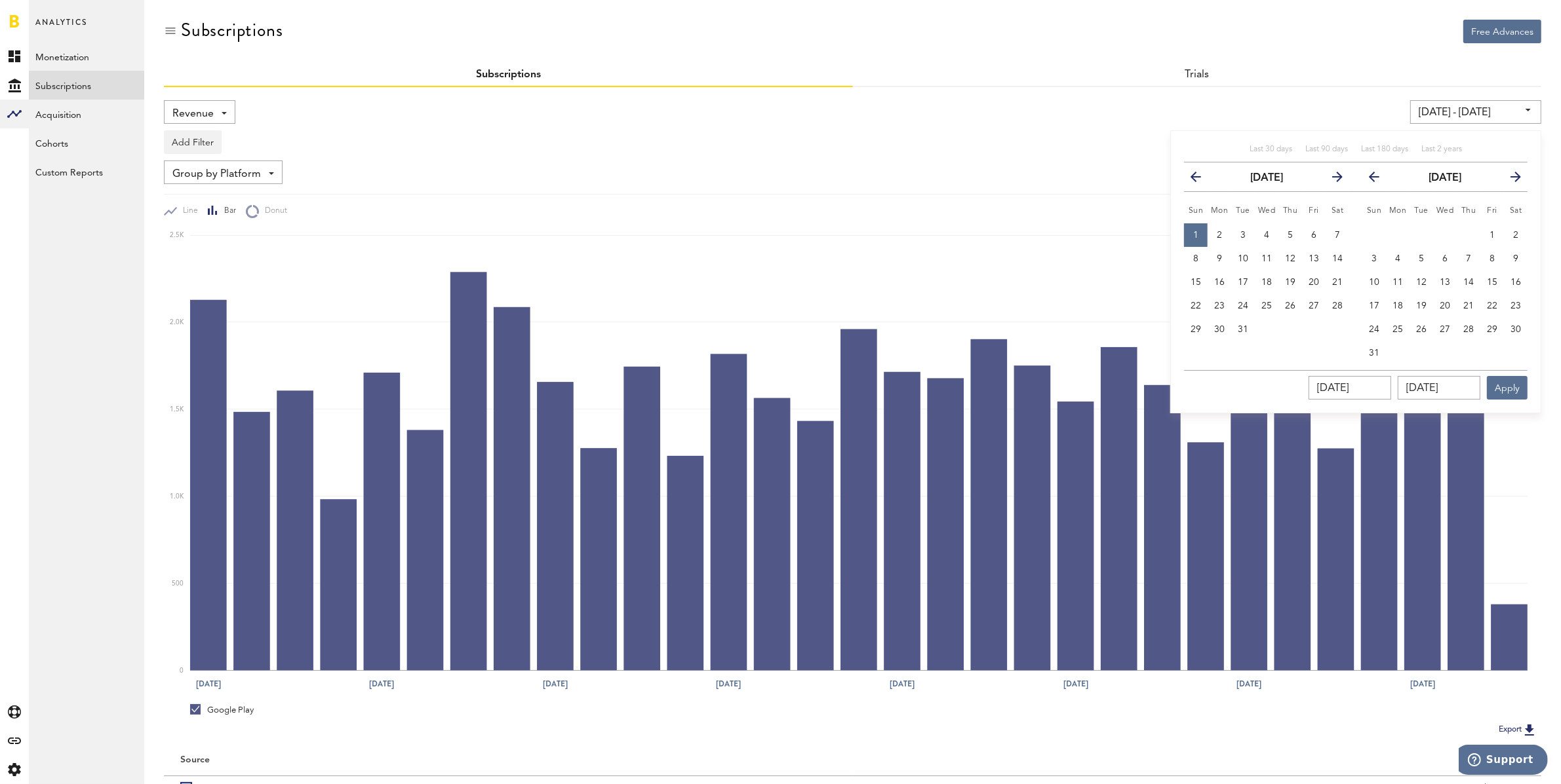
click at [1379, 180] on icon "button" at bounding box center [1379, 180] width 0 height 0
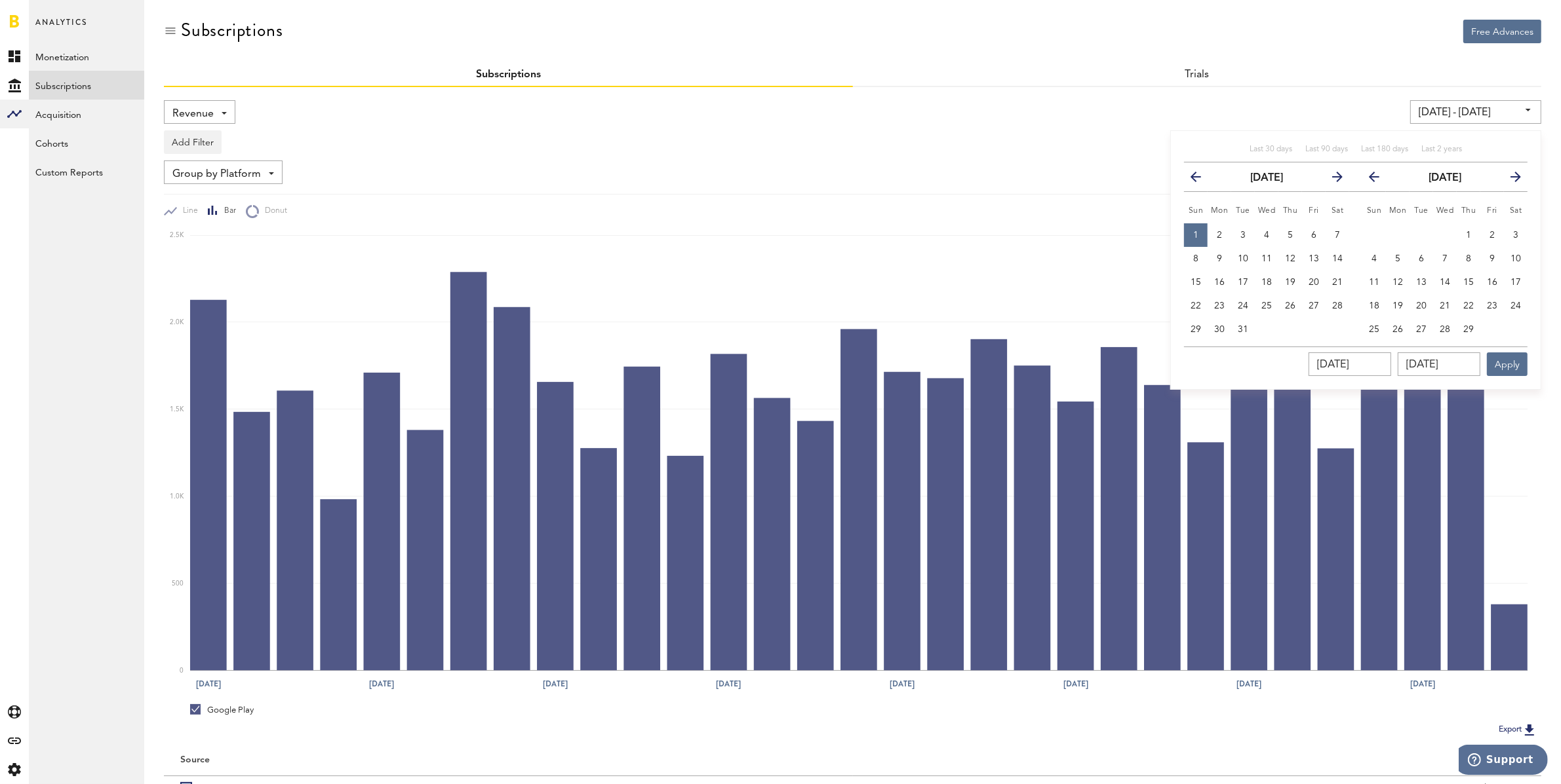
click at [1379, 180] on icon "button" at bounding box center [1379, 180] width 0 height 0
click at [1400, 279] on span "16" at bounding box center [1397, 283] width 10 height 9
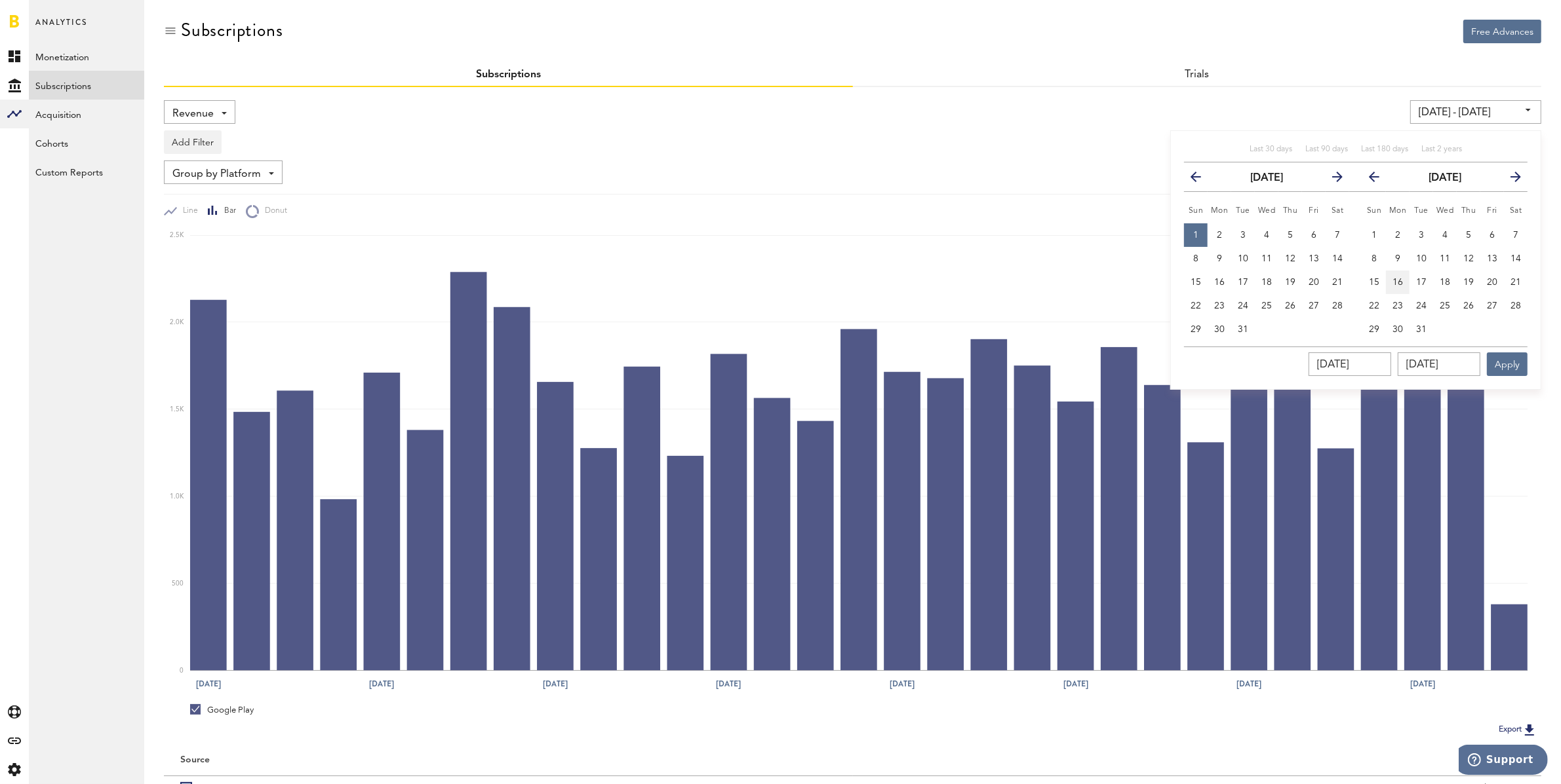
type input "01/01/23 - 10/16/23"
type input "10/16/2023"
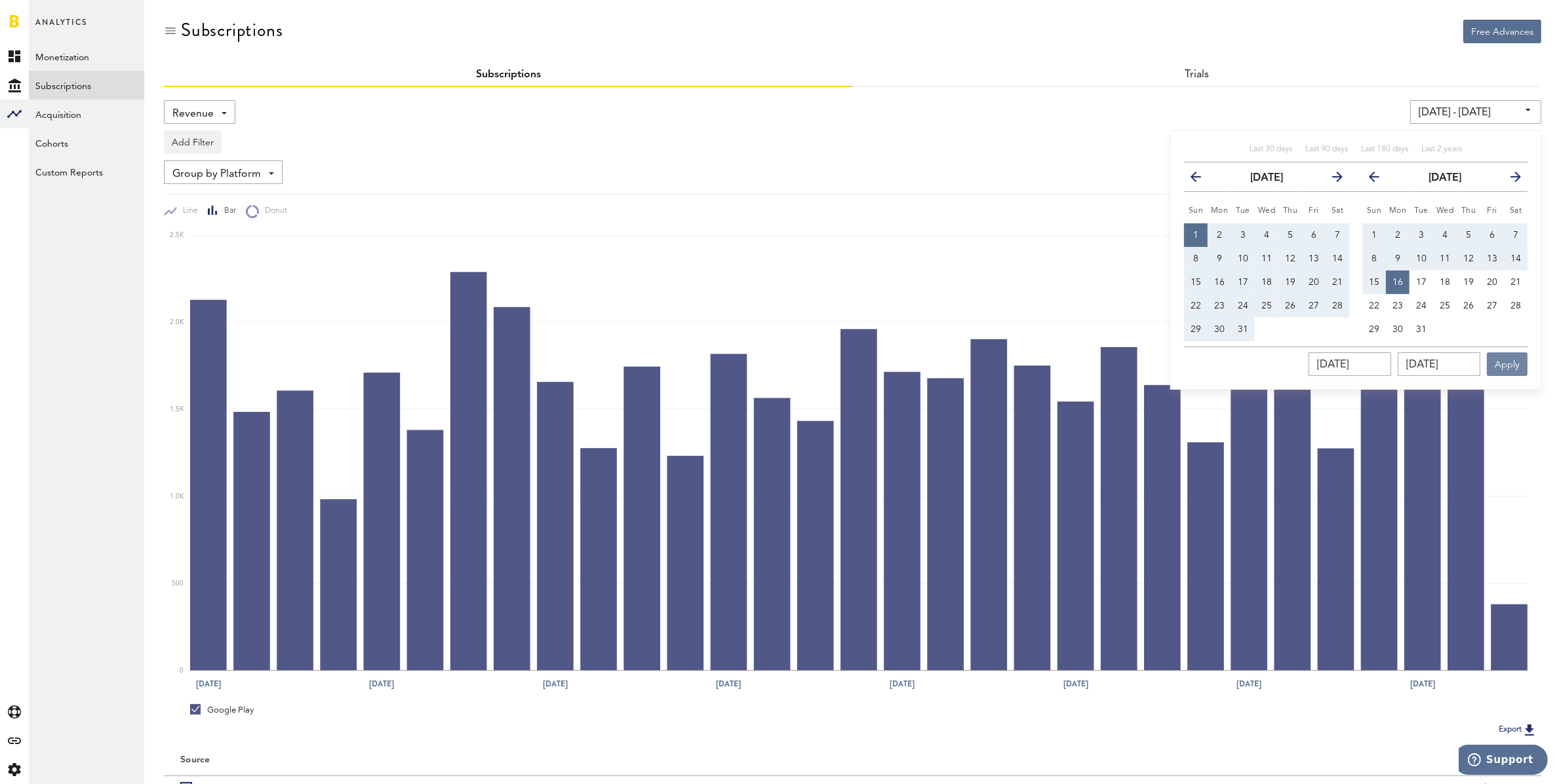
click at [1515, 357] on button "Apply" at bounding box center [1507, 364] width 40 height 23
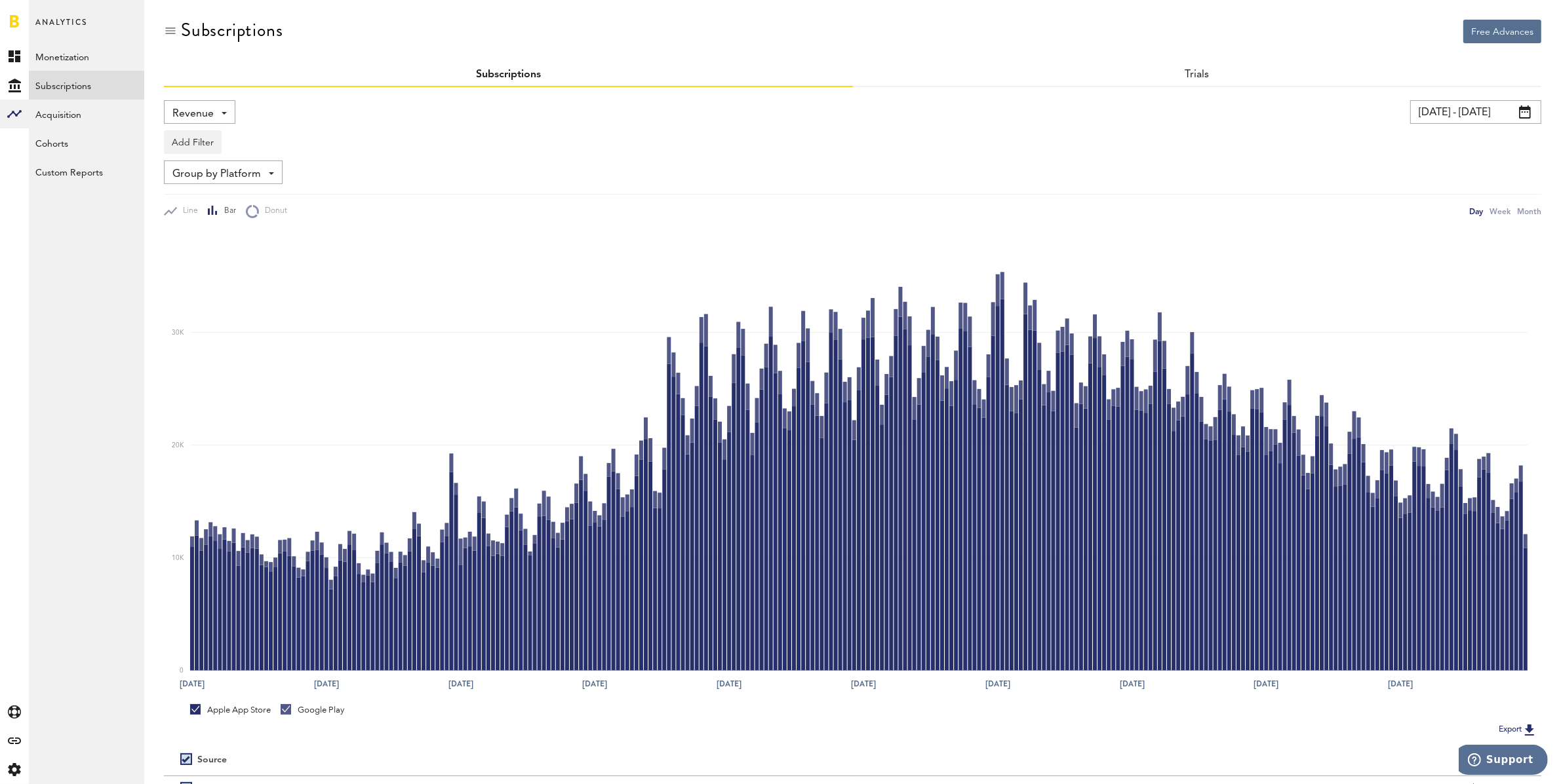
click at [218, 112] on div "Revenue Revenue MRR Actives Trial Status Billing Retries New Subscriptions Rene…" at bounding box center [199, 111] width 71 height 23
click at [220, 292] on span "New/Renewals" at bounding box center [243, 301] width 133 height 22
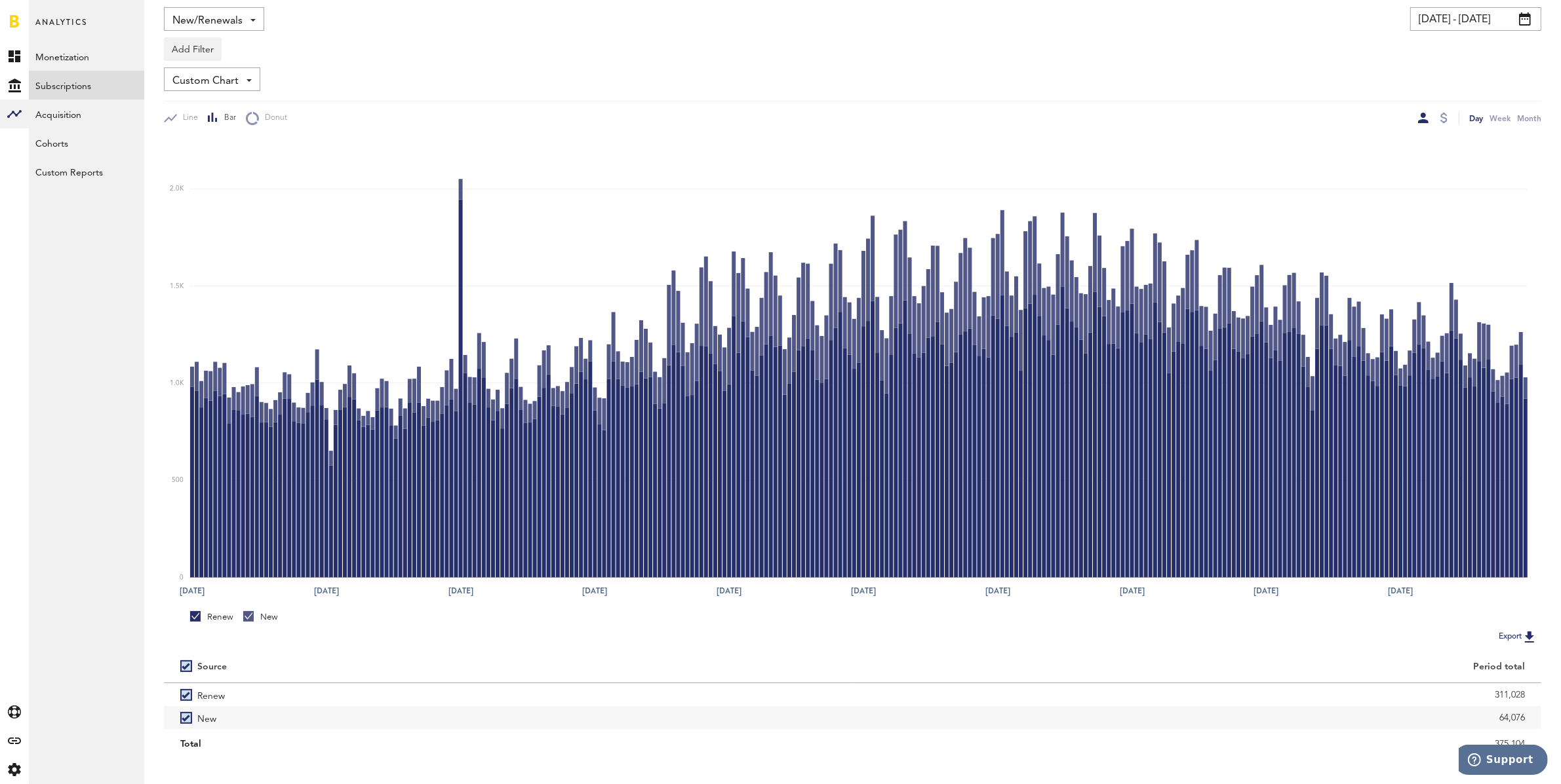
scroll to position [79, 0]
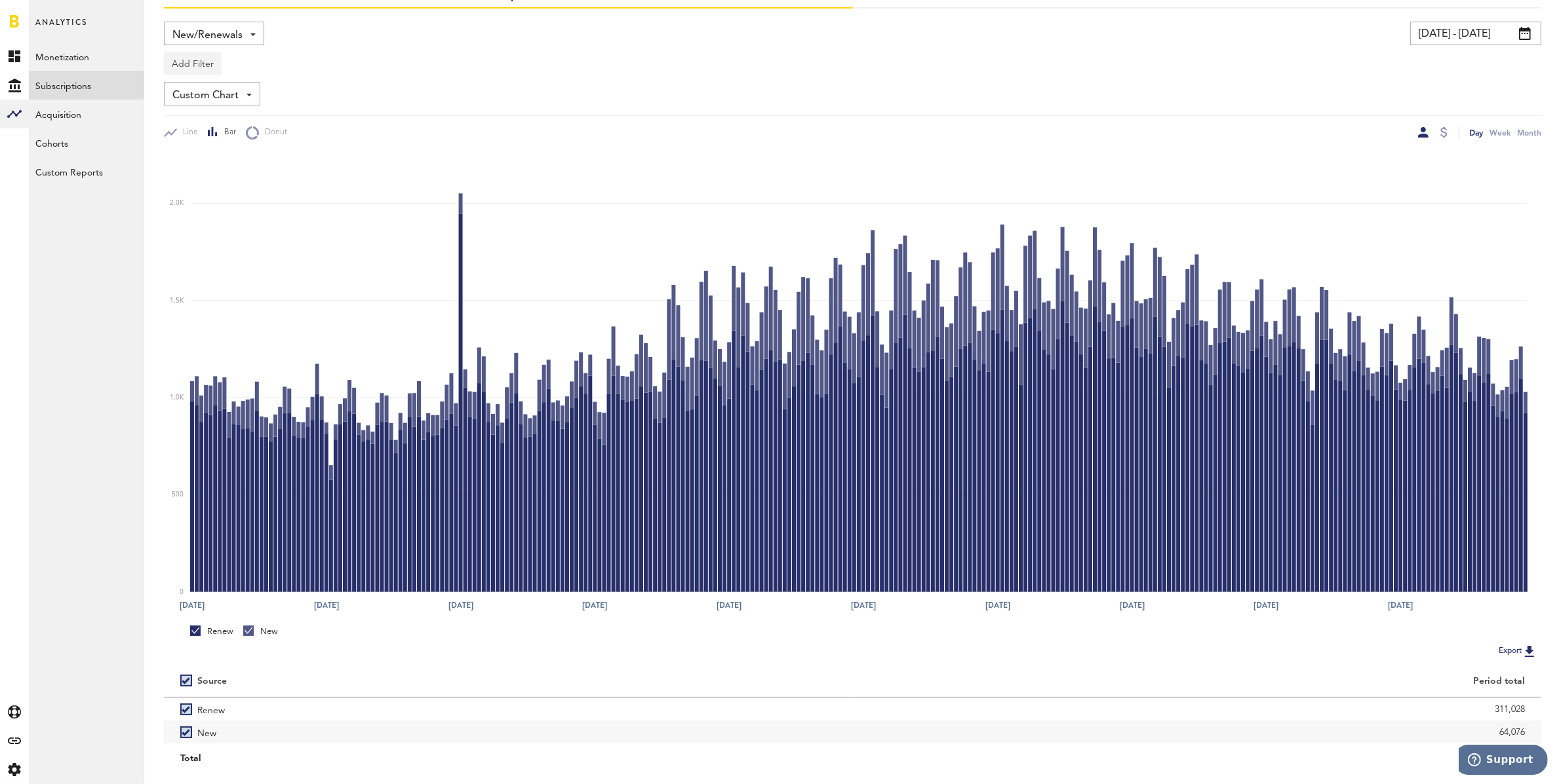
click at [205, 63] on button "Add Filter" at bounding box center [193, 63] width 58 height 23
click at [198, 118] on li "Apps" at bounding box center [224, 121] width 106 height 23
click at [209, 66] on div "Apps" at bounding box center [212, 65] width 57 height 22
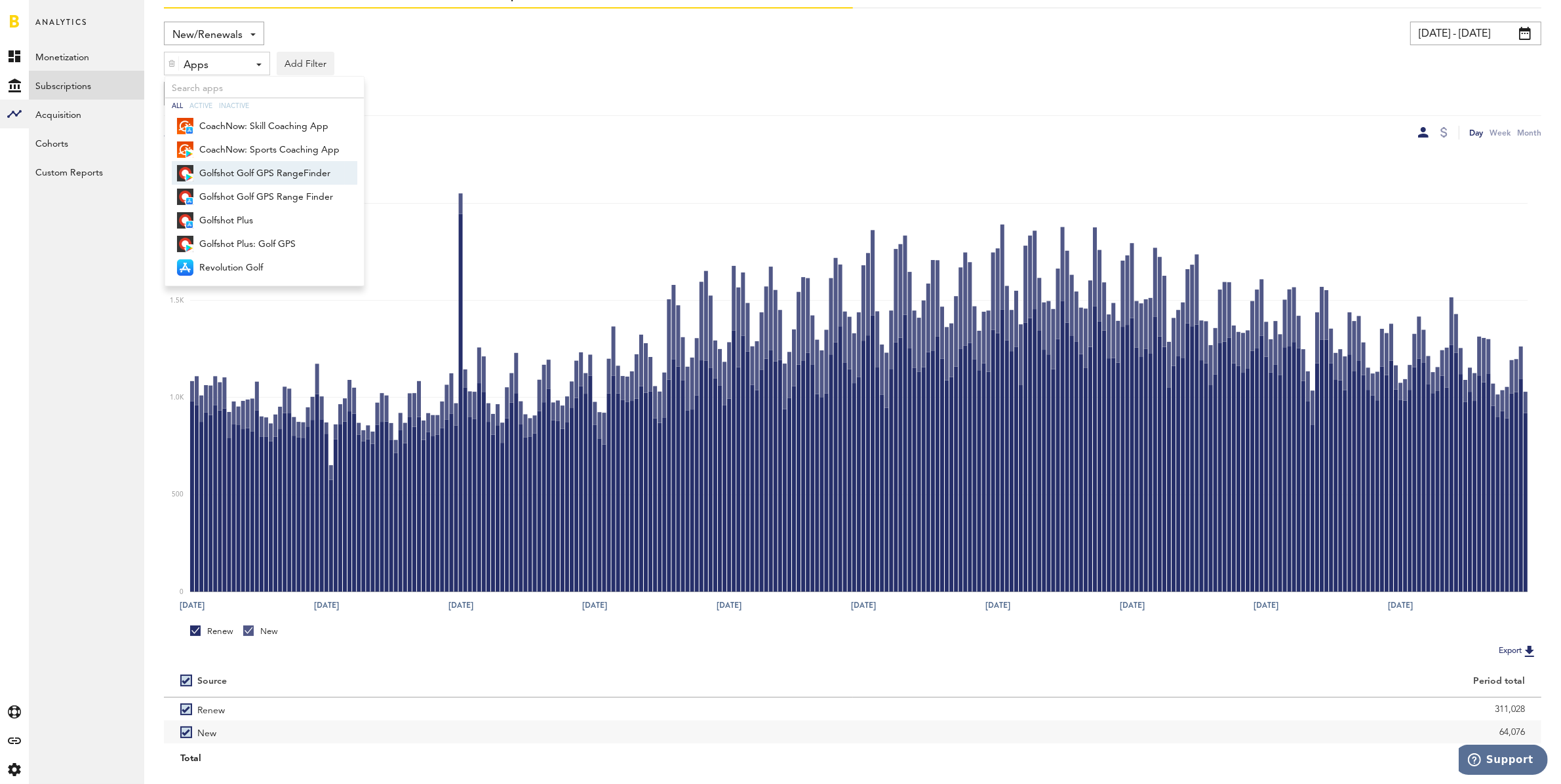
click at [212, 166] on span "Golfshot Golf GPS RangeFinder" at bounding box center [270, 174] width 140 height 22
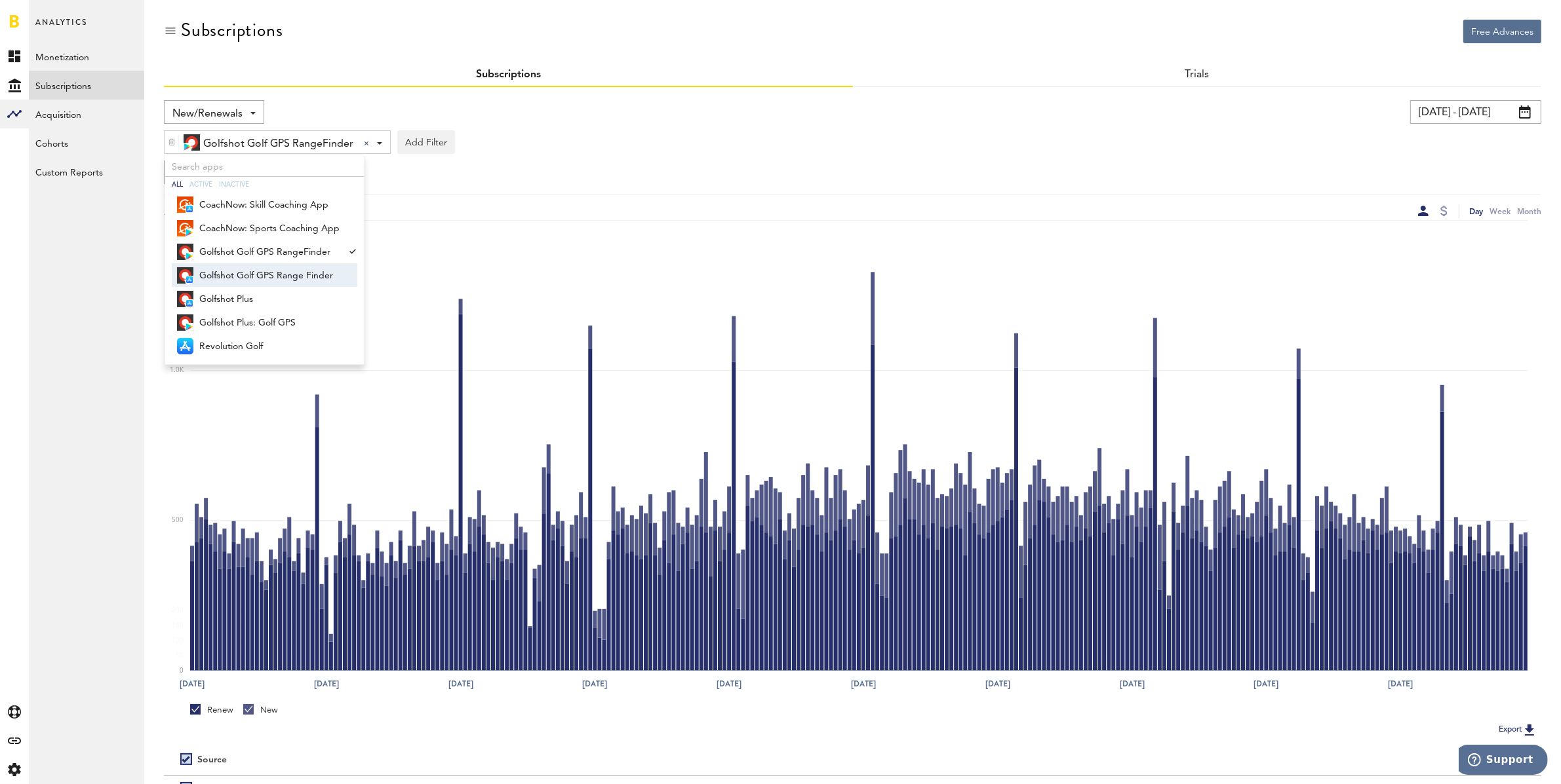
click at [246, 275] on span "Golfshot Golf GPS Range Finder" at bounding box center [270, 276] width 140 height 22
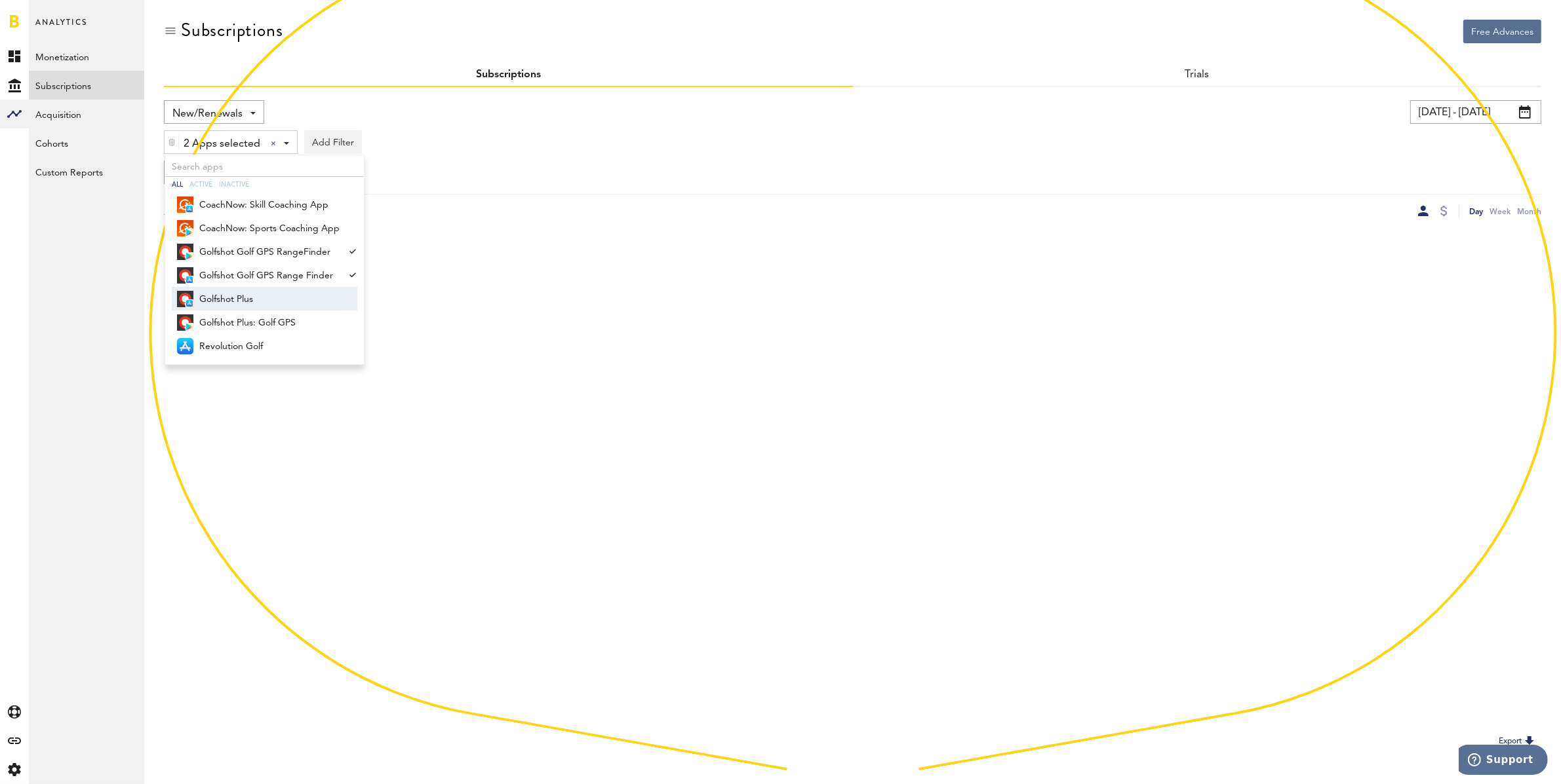
click at [249, 294] on span "Golfshot Plus" at bounding box center [270, 299] width 140 height 22
click at [258, 321] on span "Golfshot Plus: Golf GPS" at bounding box center [270, 323] width 140 height 22
click at [590, 135] on div "4 Apps selected 4 Apps selected All Active Inactive CoachNow: Skill Coaching Ap…" at bounding box center [853, 138] width 1378 height 30
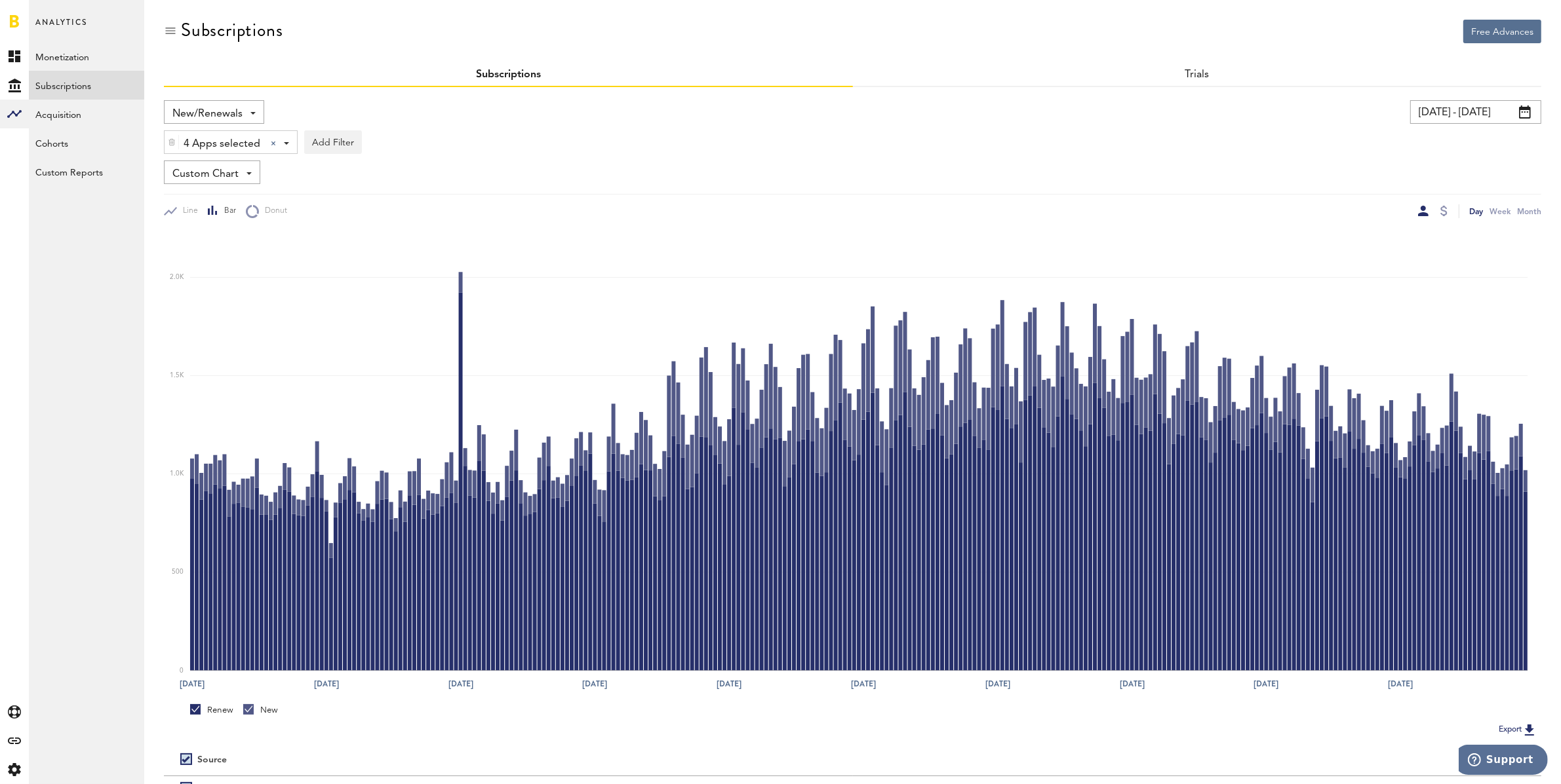
click at [219, 109] on span "New/Renewals" at bounding box center [207, 114] width 70 height 22
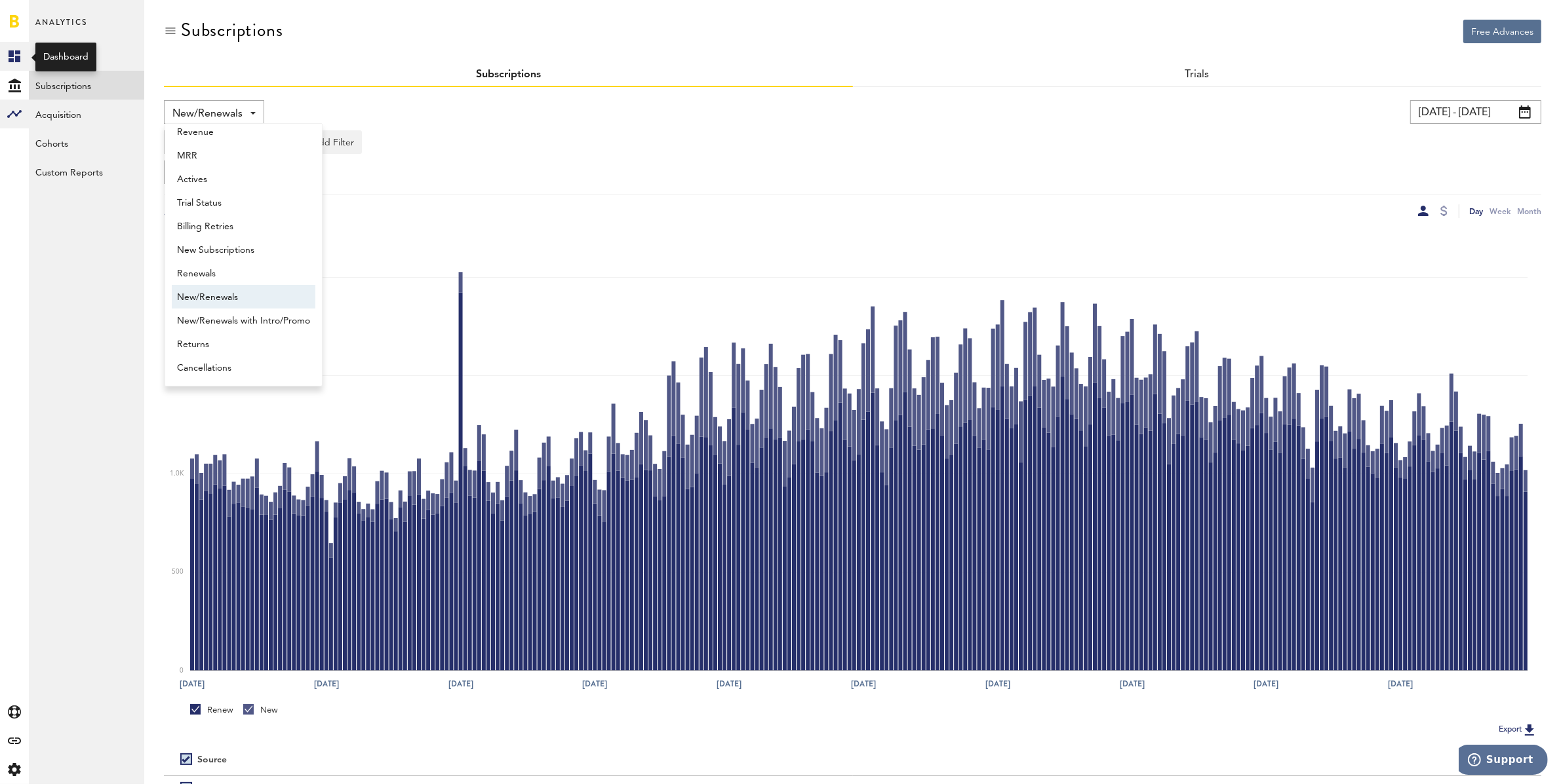
click at [9, 53] on icon at bounding box center [14, 56] width 12 height 12
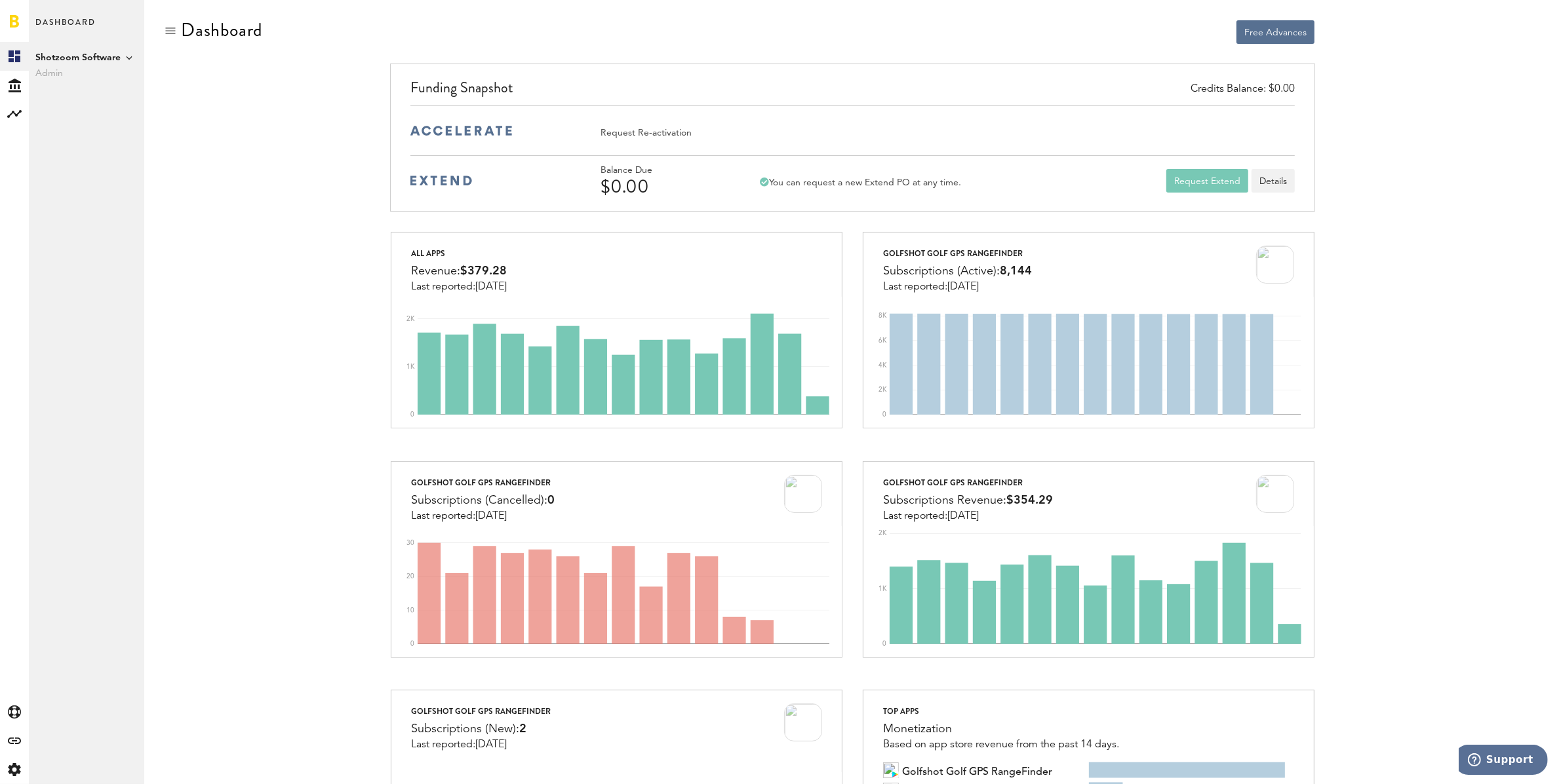
click at [115, 58] on span "Shotzoom Software" at bounding box center [86, 57] width 102 height 16
click at [181, 73] on link "Golfshot" at bounding box center [202, 71] width 102 height 23
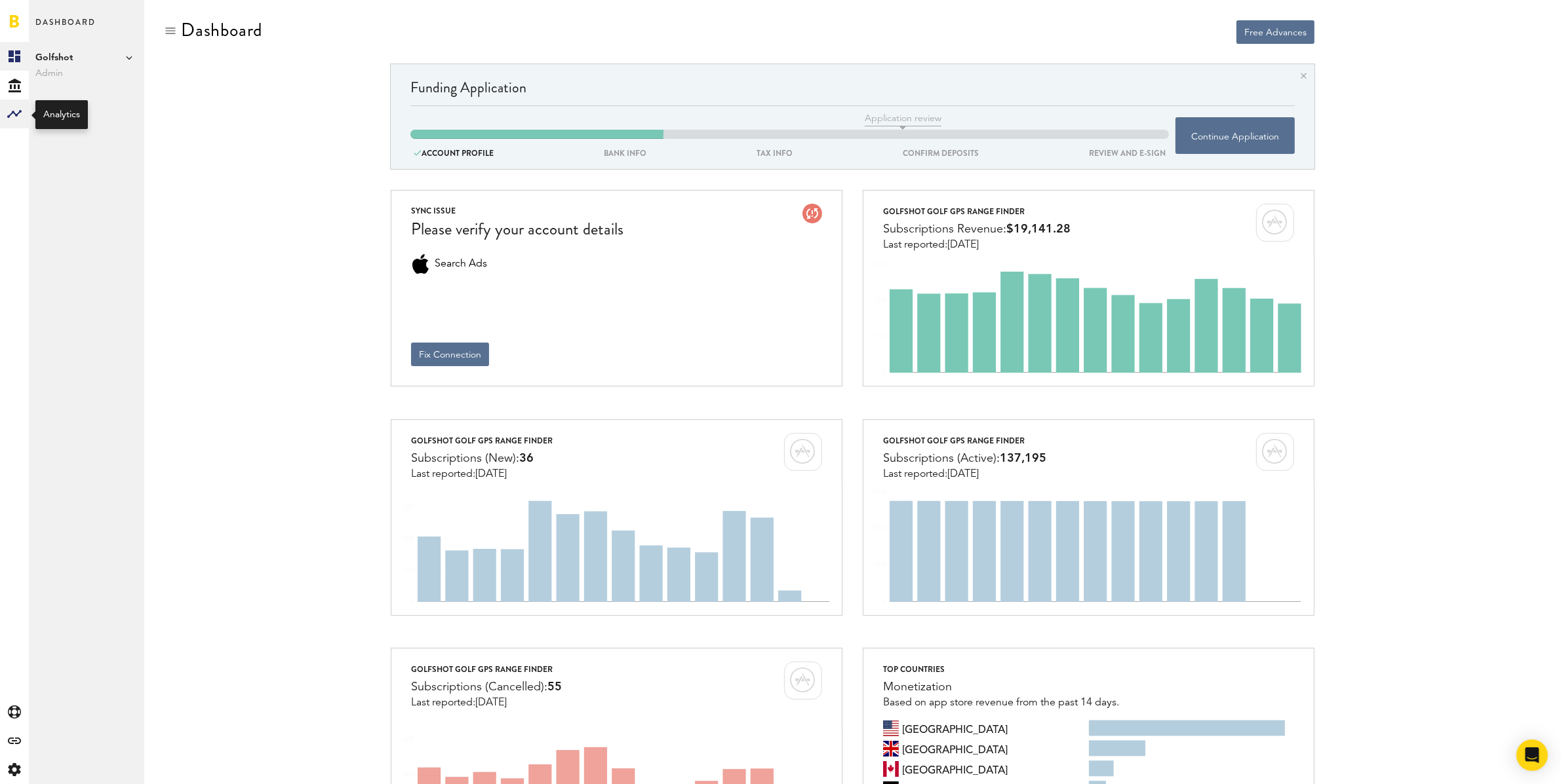
click at [19, 112] on icon at bounding box center [14, 114] width 14 height 7
click at [76, 86] on link "Subscriptions" at bounding box center [86, 85] width 115 height 29
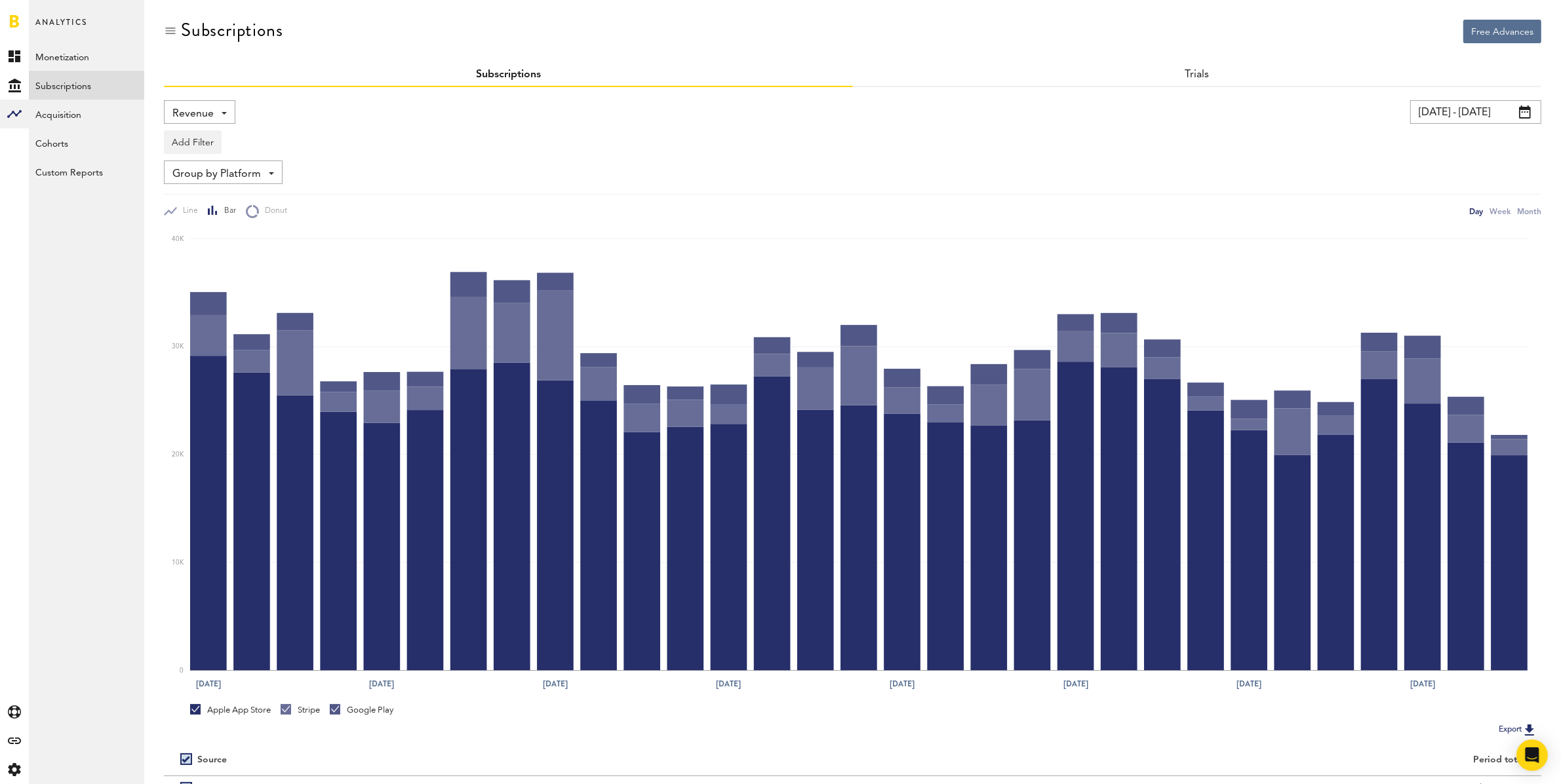
click at [207, 116] on span "Revenue" at bounding box center [193, 114] width 41 height 22
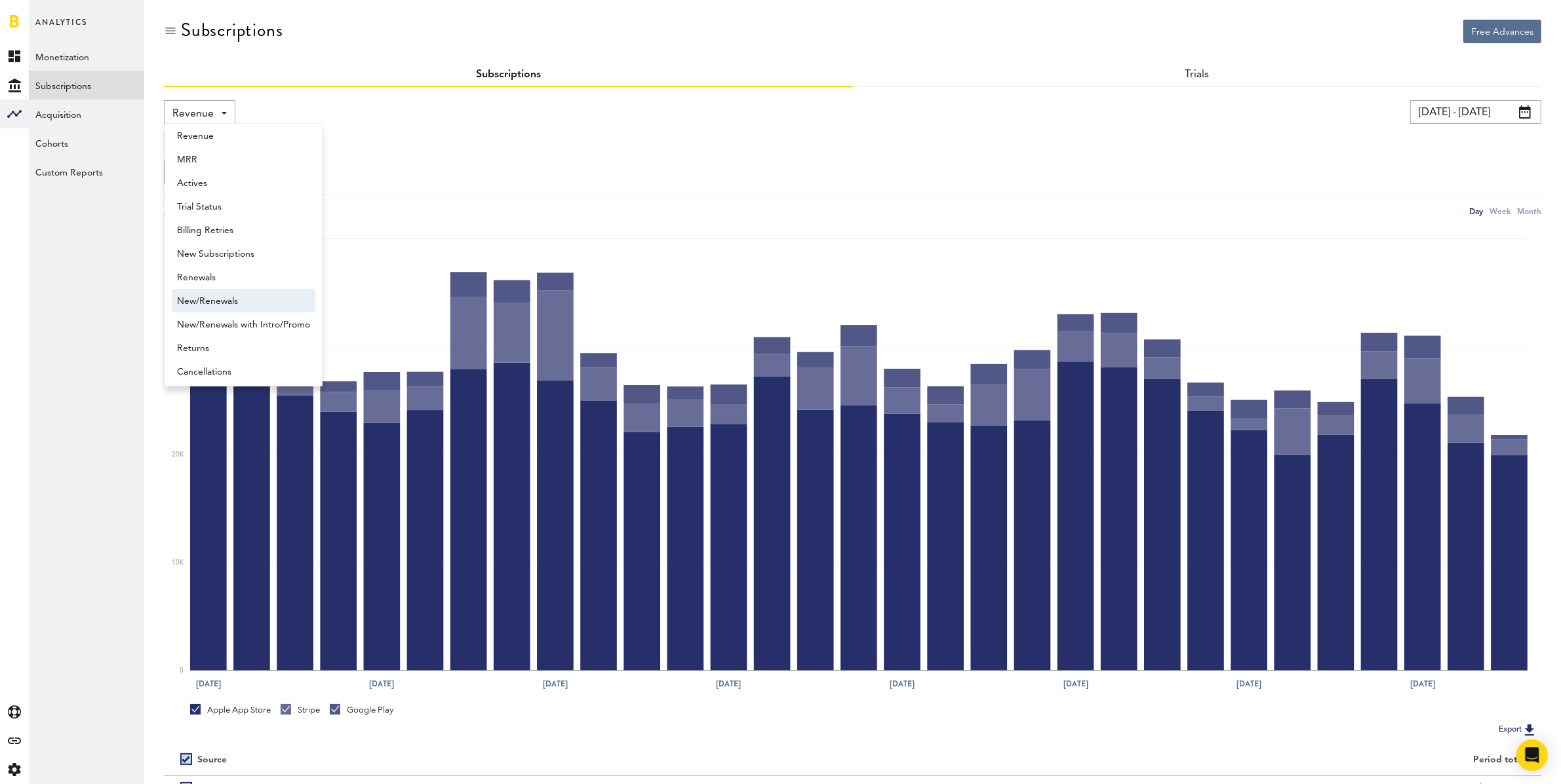
click at [251, 293] on span "New/Renewals" at bounding box center [243, 301] width 133 height 22
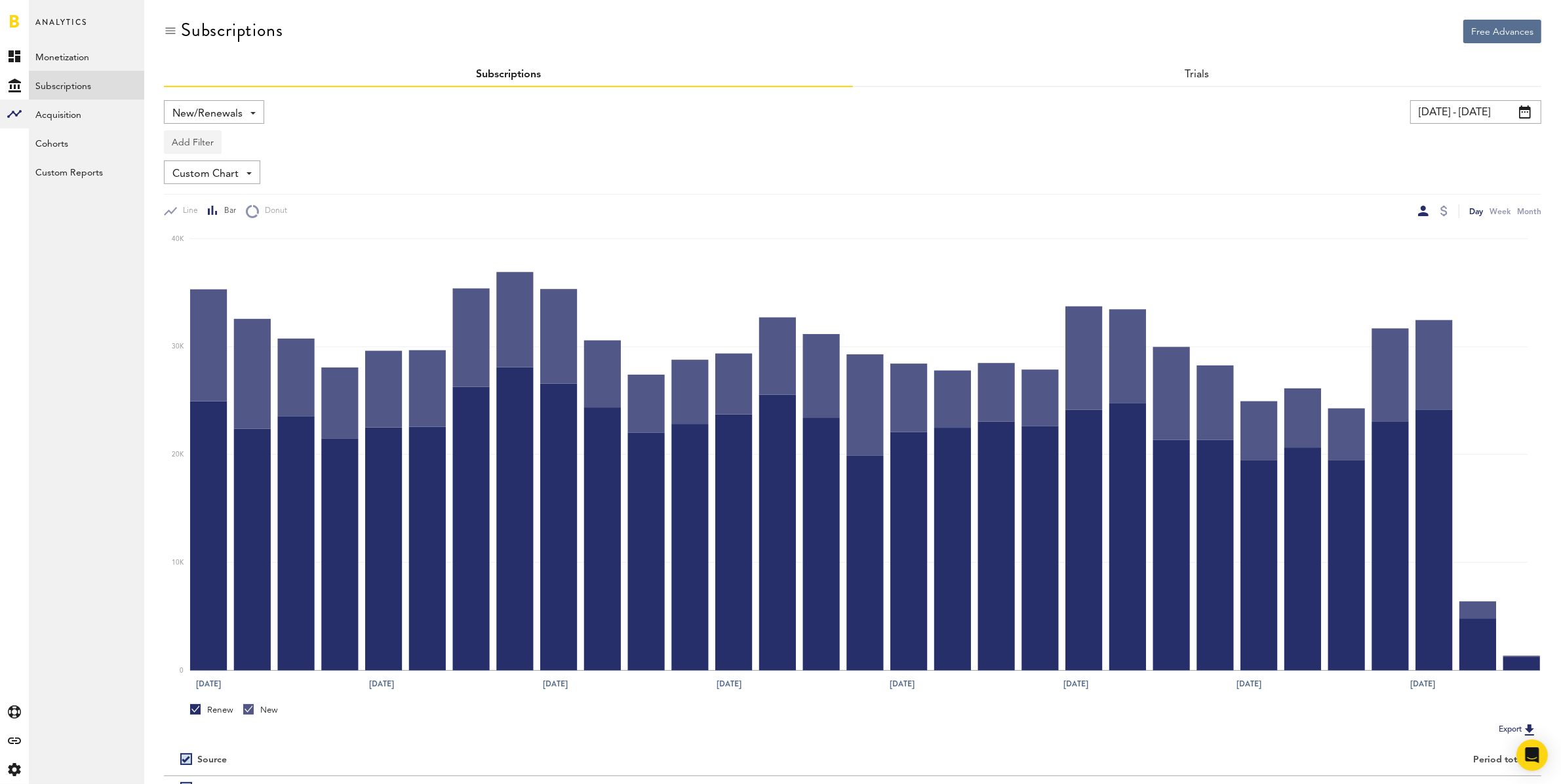
click at [182, 141] on button "Add Filter" at bounding box center [193, 141] width 58 height 23
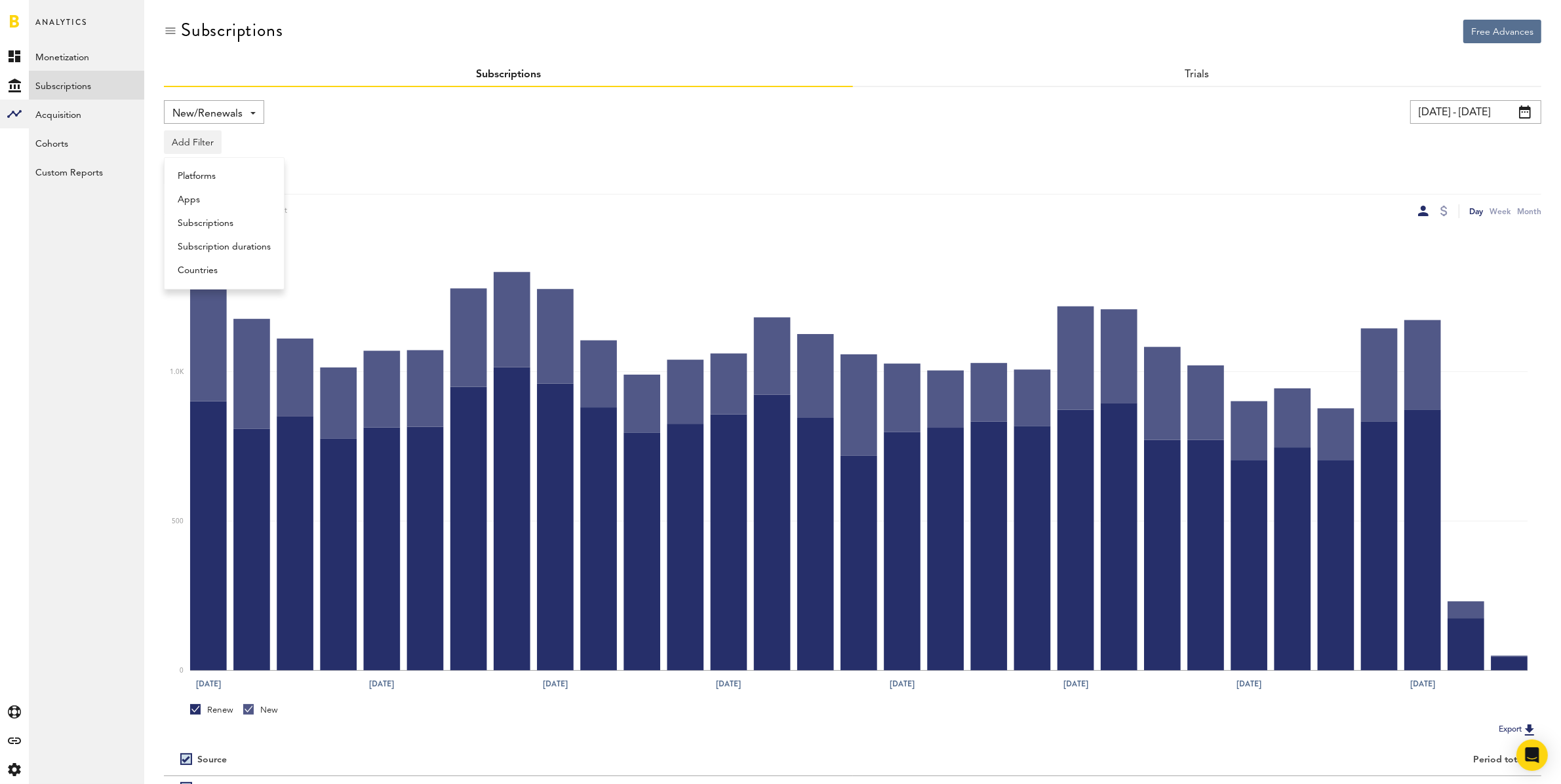
click at [193, 198] on li "Apps" at bounding box center [224, 199] width 106 height 23
click at [213, 143] on div "Apps" at bounding box center [212, 144] width 57 height 22
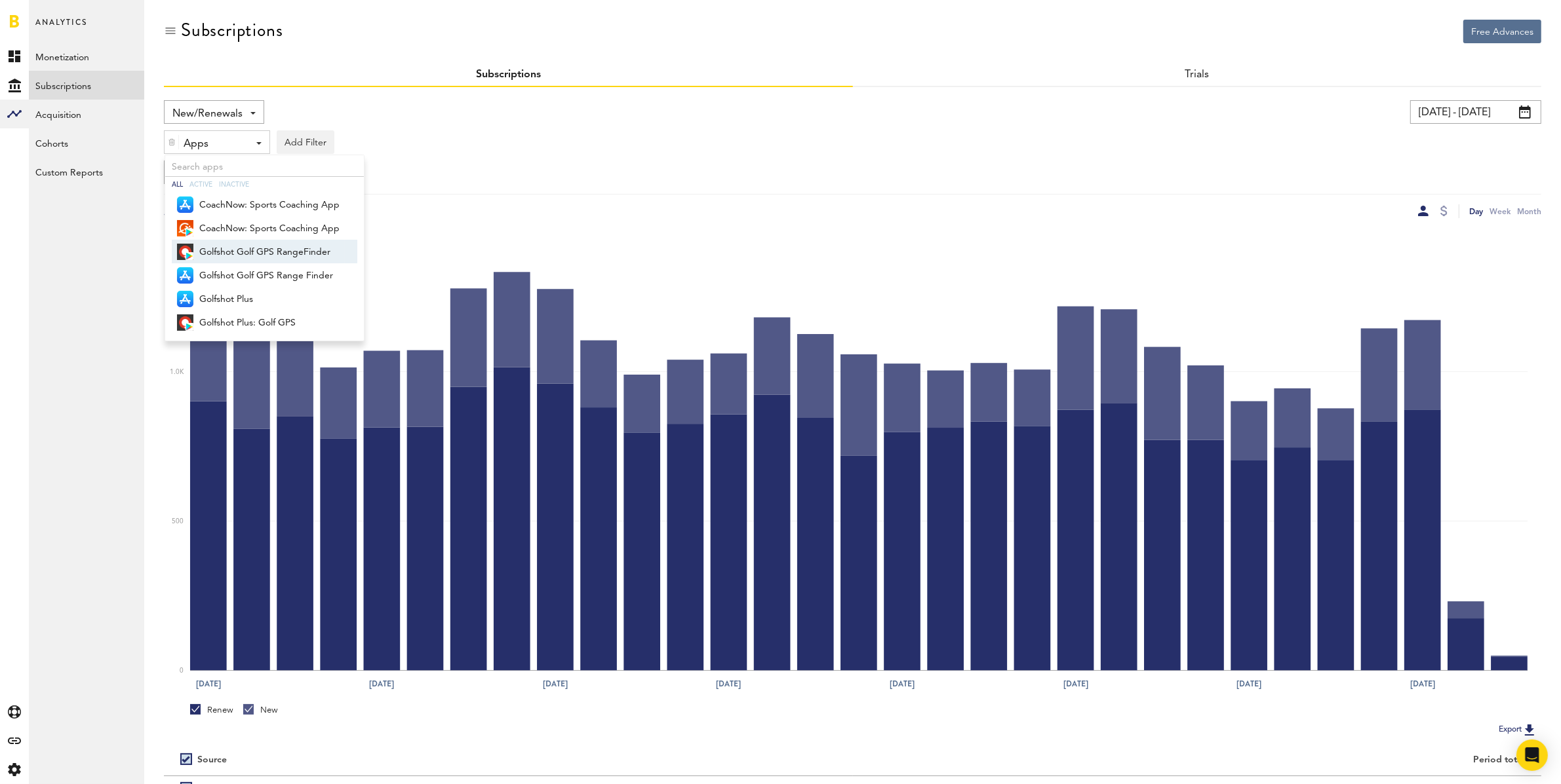
drag, startPoint x: 222, startPoint y: 254, endPoint x: 222, endPoint y: 266, distance: 12.0
click at [222, 254] on span "Golfshot Golf GPS RangeFinder" at bounding box center [270, 253] width 140 height 22
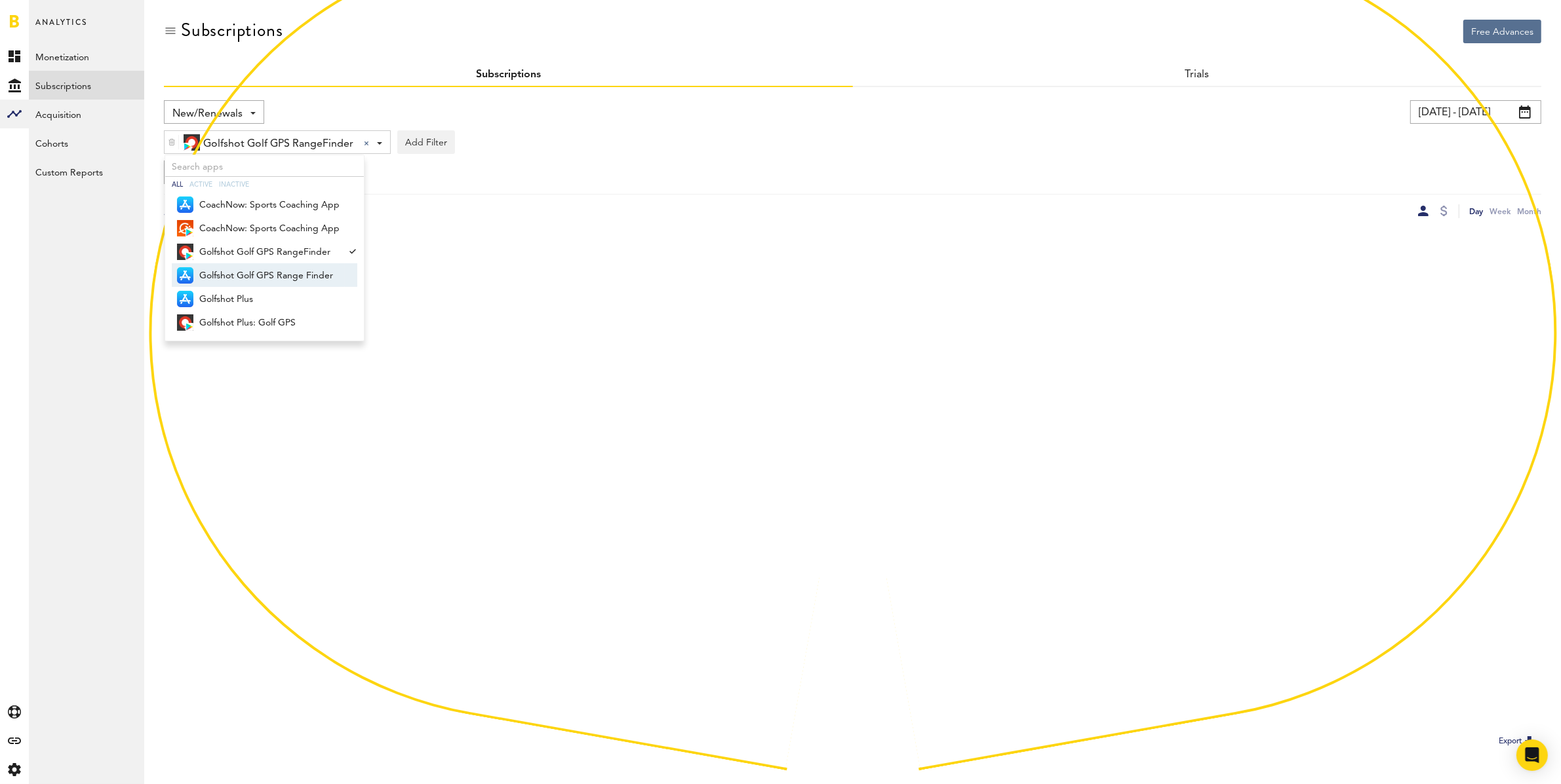
click at [222, 269] on span "Golfshot Golf GPS Range Finder" at bounding box center [270, 276] width 140 height 22
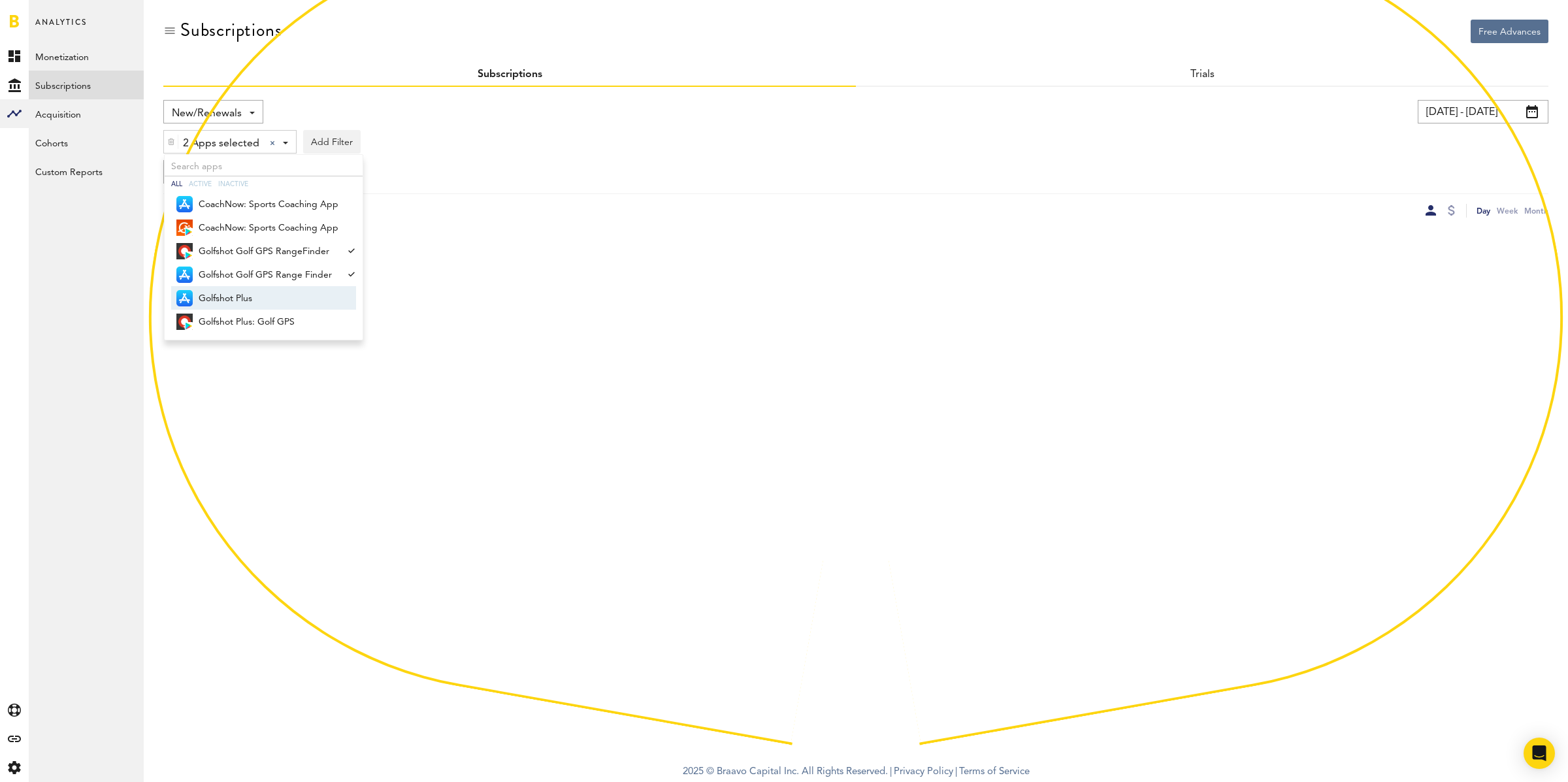
drag, startPoint x: 232, startPoint y: 294, endPoint x: 247, endPoint y: 315, distance: 25.8
click at [232, 294] on span "Golfshot Plus" at bounding box center [269, 299] width 140 height 22
click at [250, 315] on span "Golfshot Plus: Golf GPS" at bounding box center [269, 322] width 140 height 22
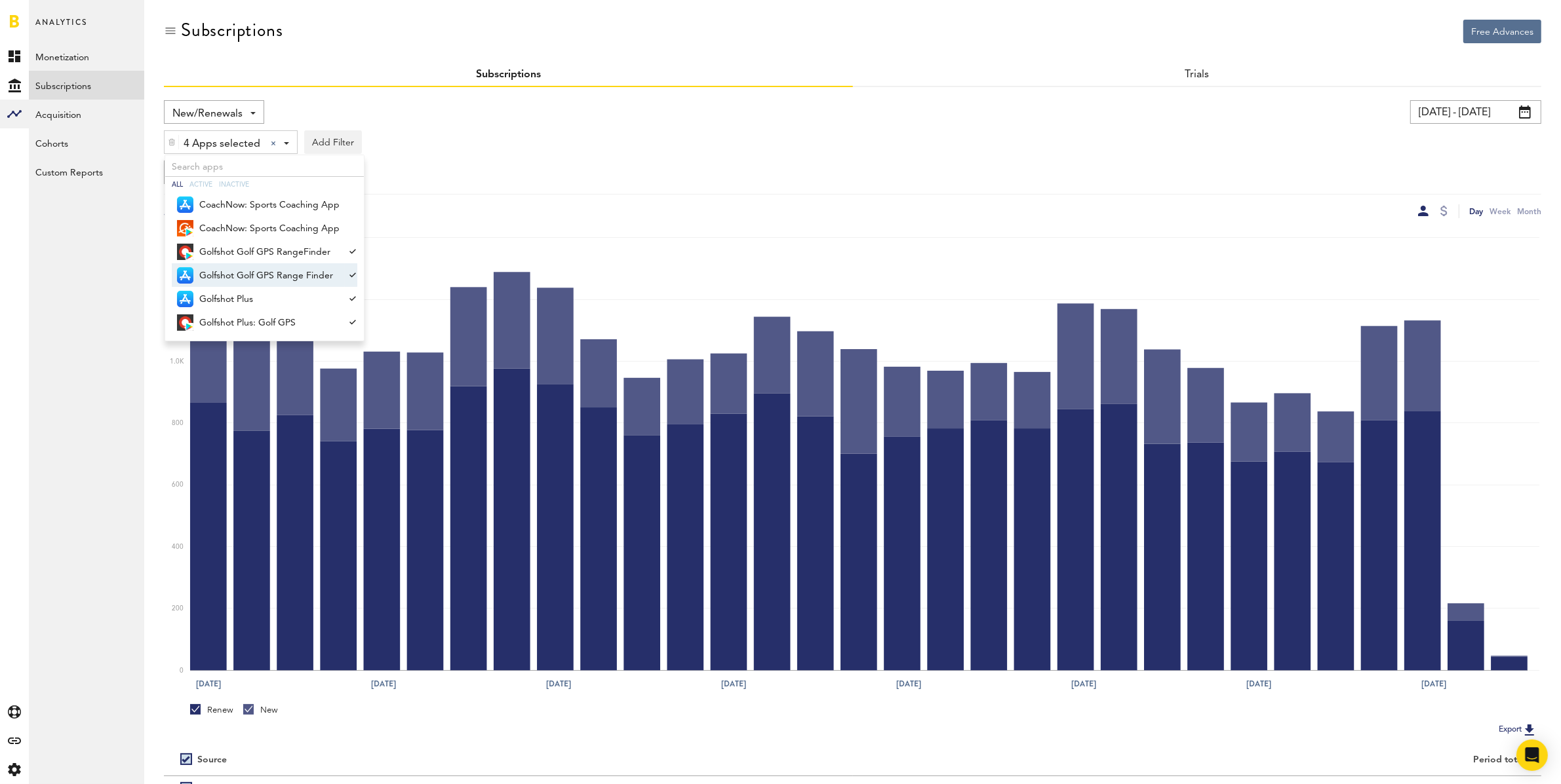
click at [604, 169] on div "Custom Chart Custom Chart" at bounding box center [853, 172] width 1378 height 23
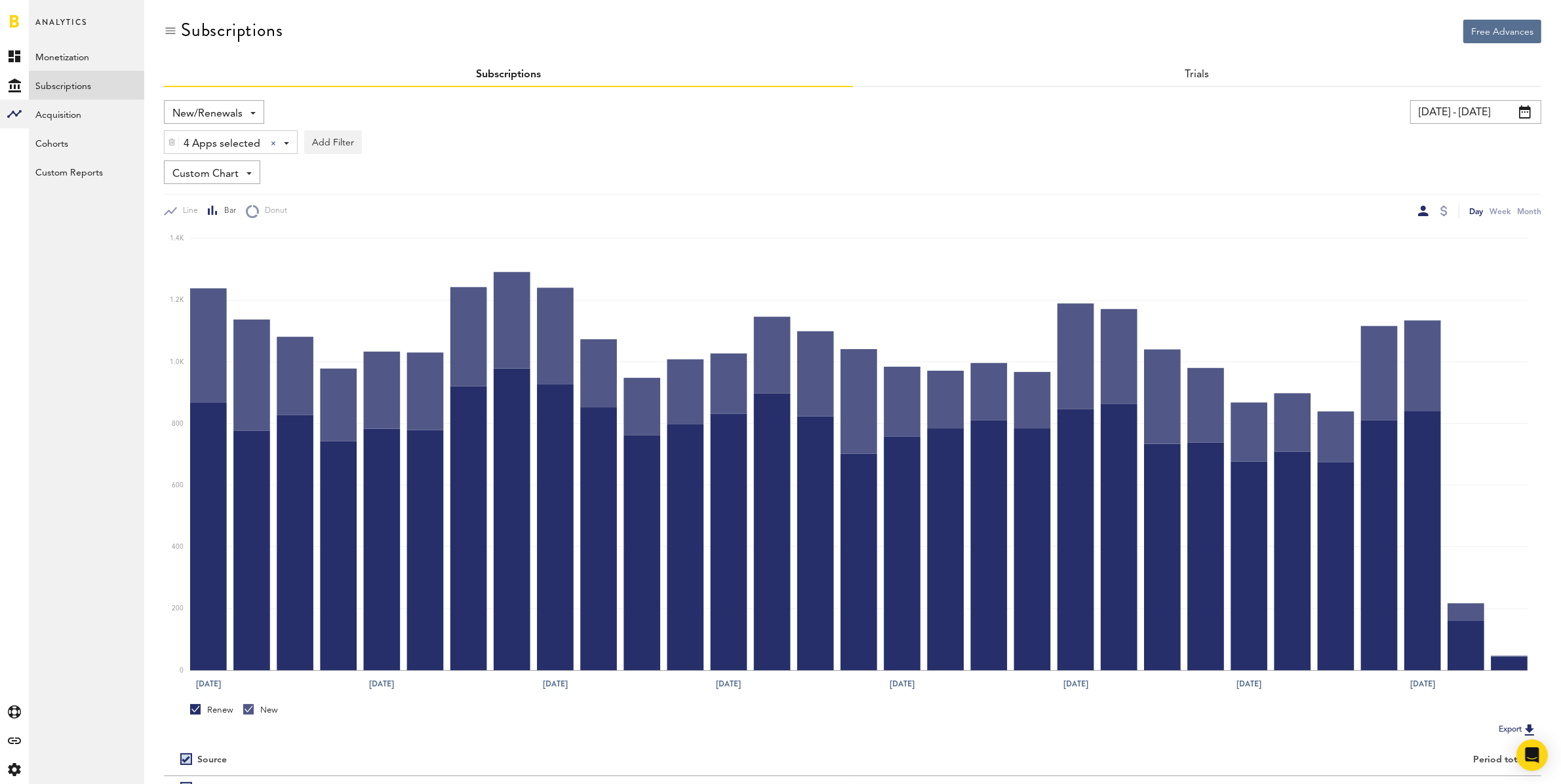
click at [1472, 114] on input "[DATE] - [DATE]" at bounding box center [1476, 111] width 131 height 23
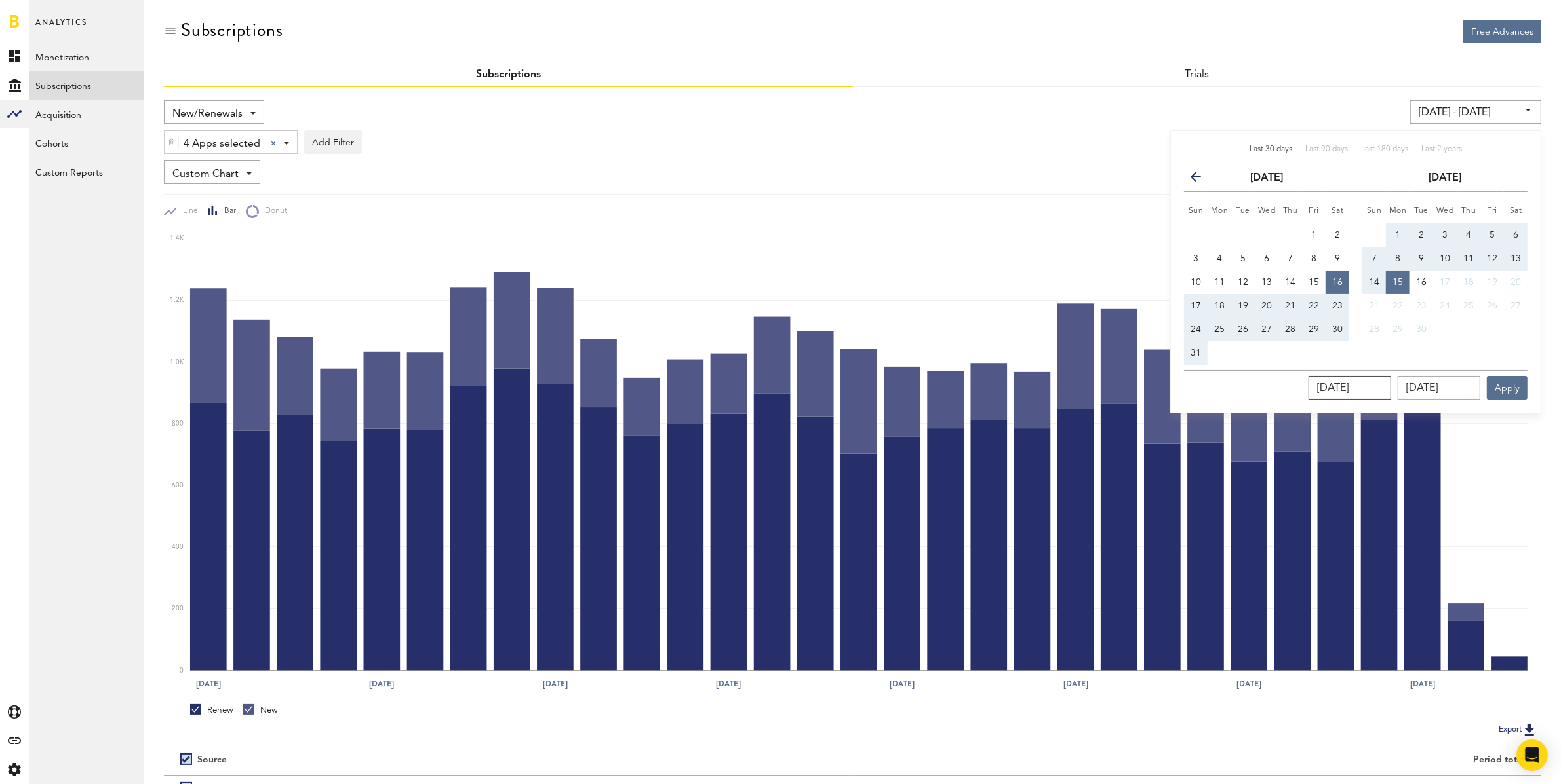
click at [1391, 386] on input "[DATE]" at bounding box center [1349, 387] width 82 height 23
type input "08/16/202_"
type input "[DATE] - [DATE]"
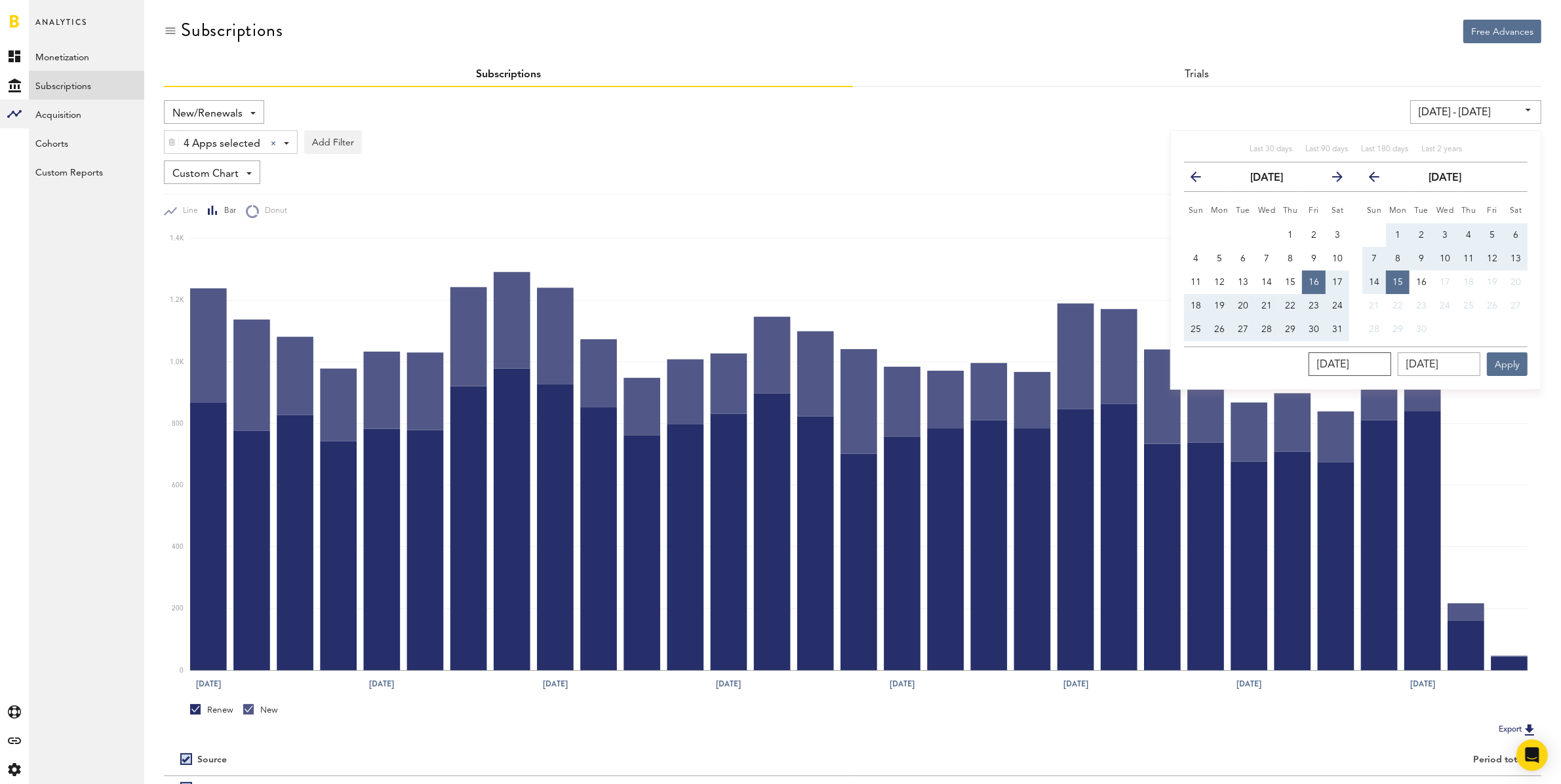
type input "[DATE]"
click at [1201, 180] on icon "button" at bounding box center [1201, 180] width 0 height 0
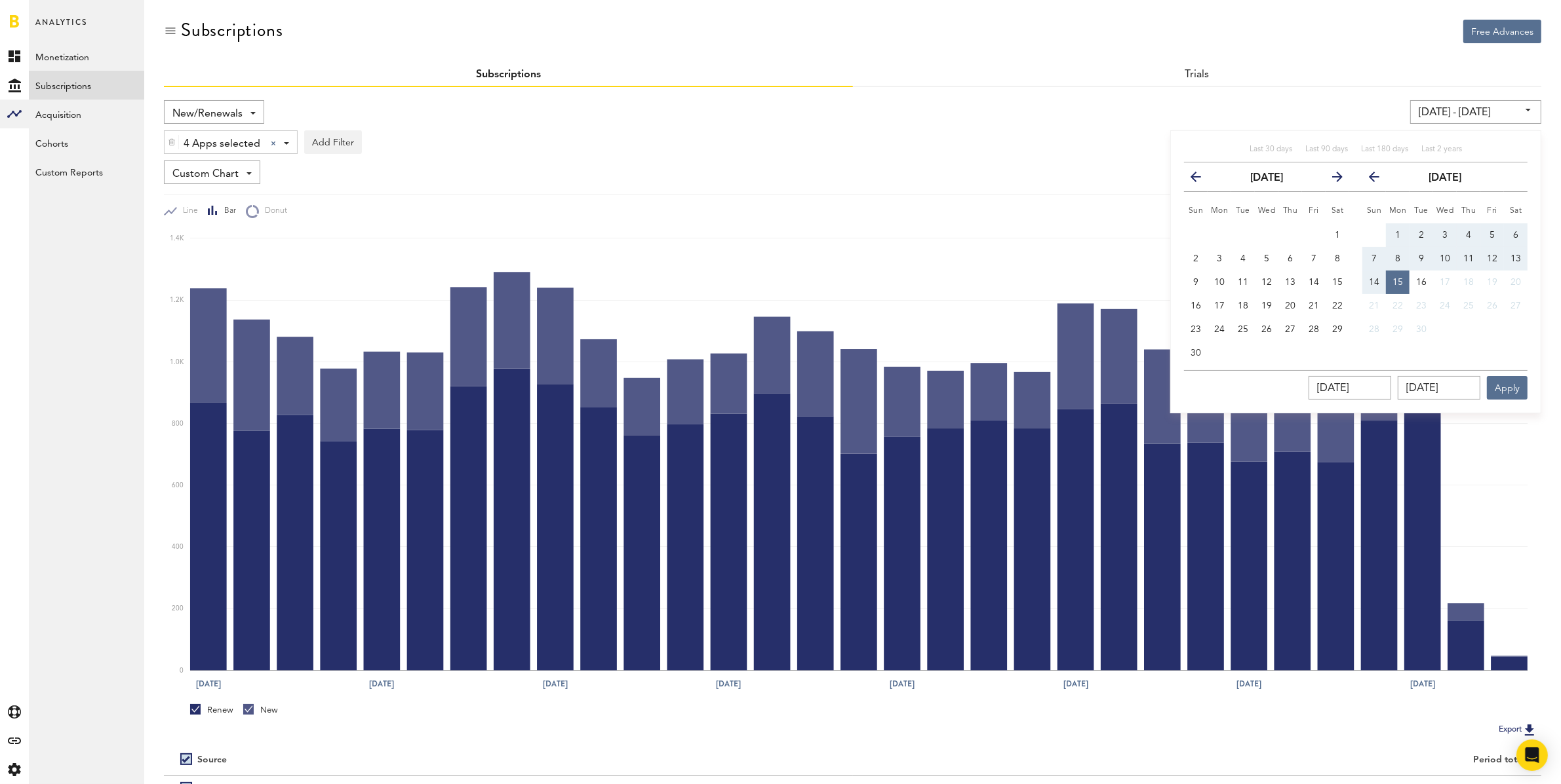
click at [1201, 180] on icon "button" at bounding box center [1201, 180] width 0 height 0
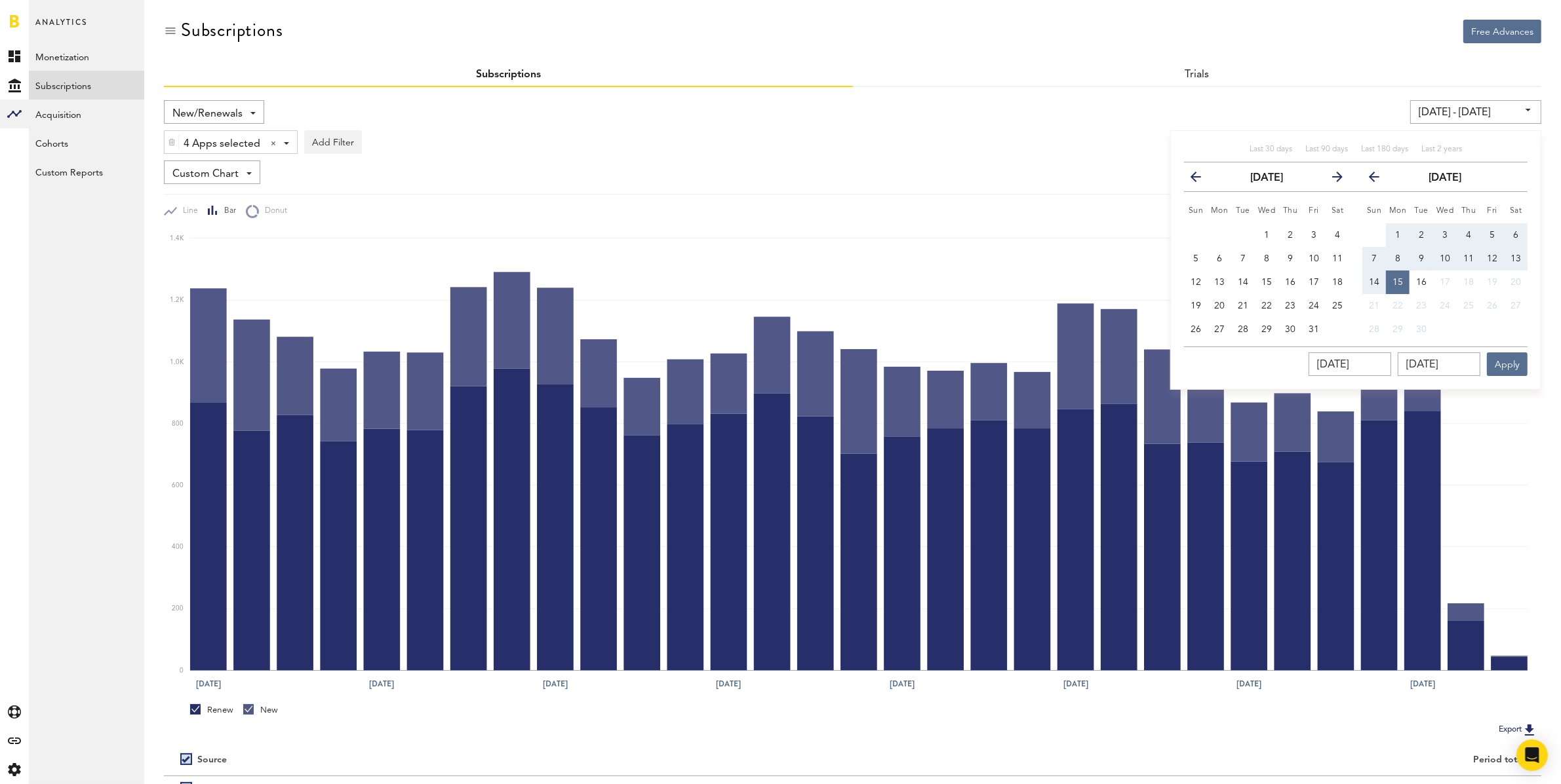
click at [1201, 180] on icon "button" at bounding box center [1201, 180] width 0 height 0
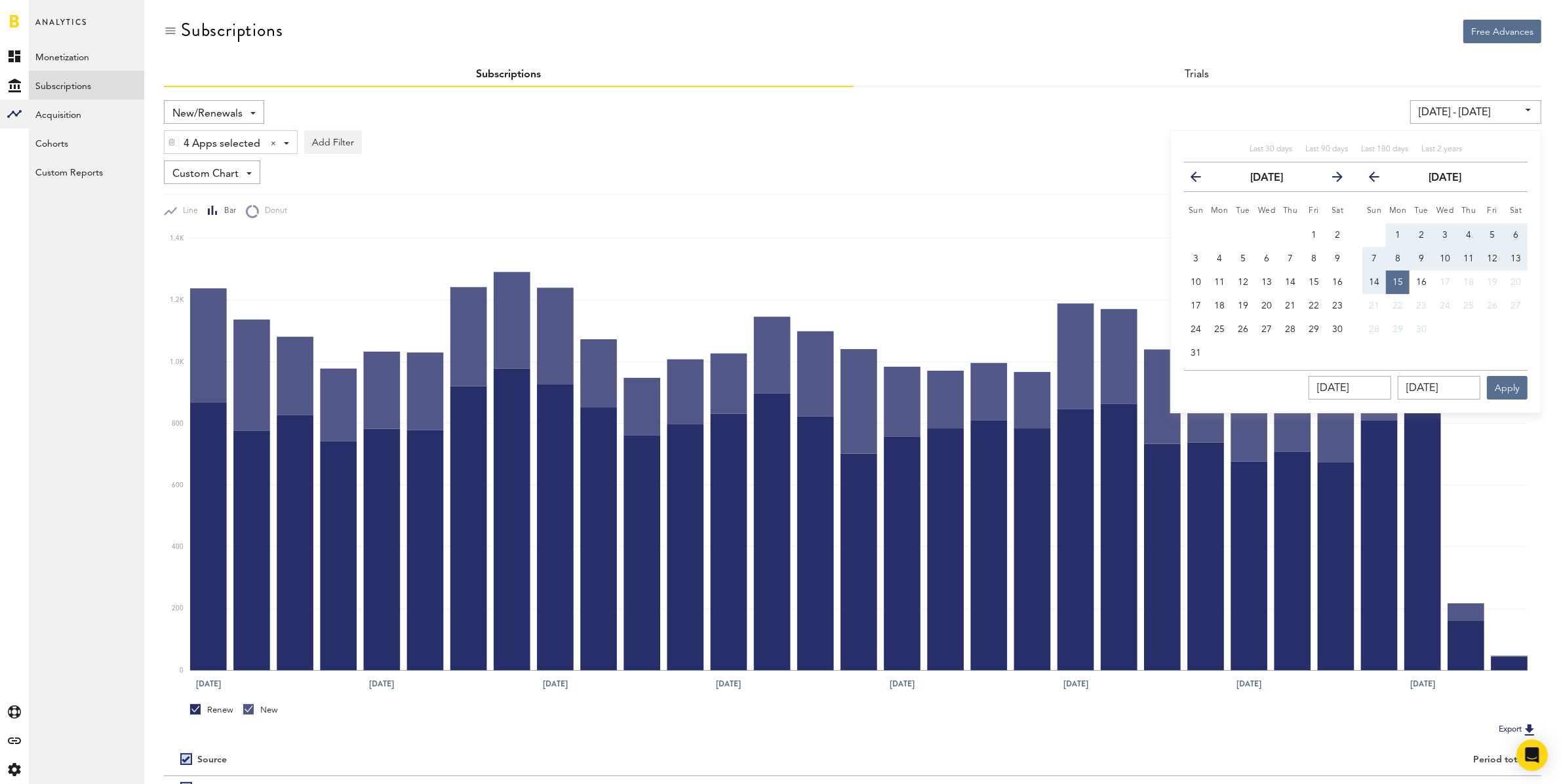
click at [1201, 180] on icon "button" at bounding box center [1201, 180] width 0 height 0
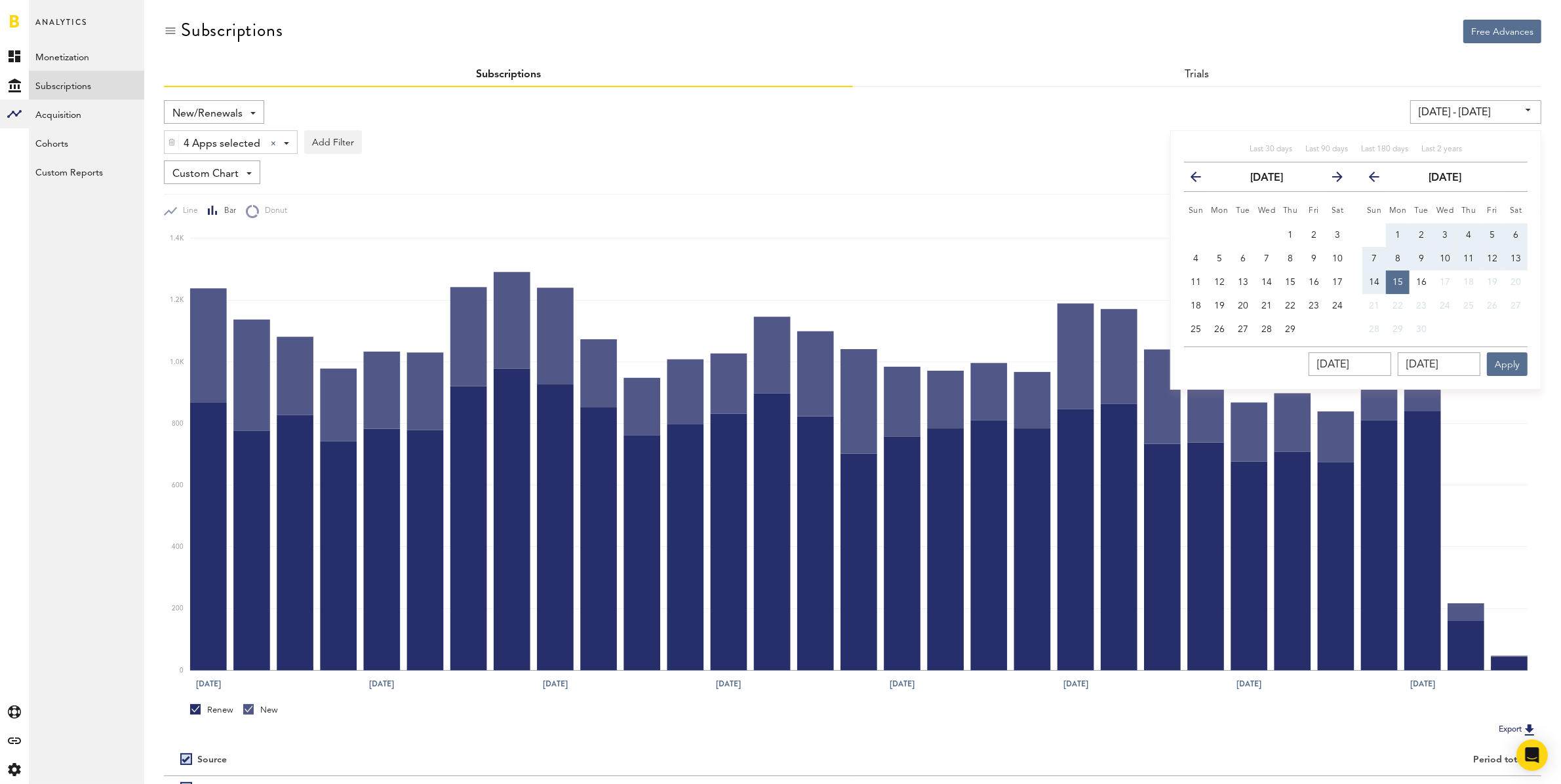
click at [1201, 180] on icon "button" at bounding box center [1201, 180] width 0 height 0
click at [1216, 229] on button "1" at bounding box center [1218, 235] width 23 height 23
type input "[DATE] - [DATE]"
type input "[DATE]"
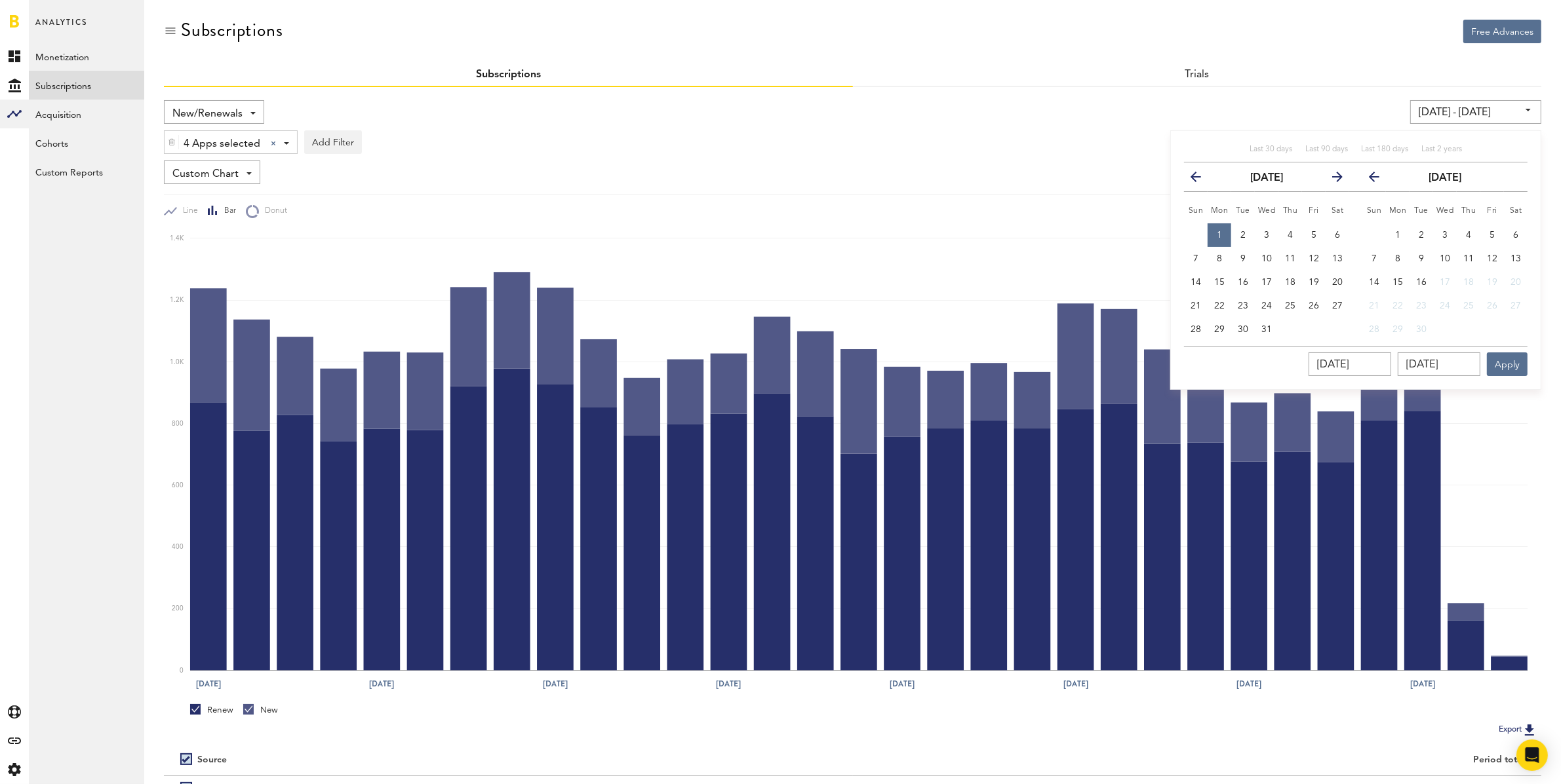
click at [1379, 180] on icon "button" at bounding box center [1379, 180] width 0 height 0
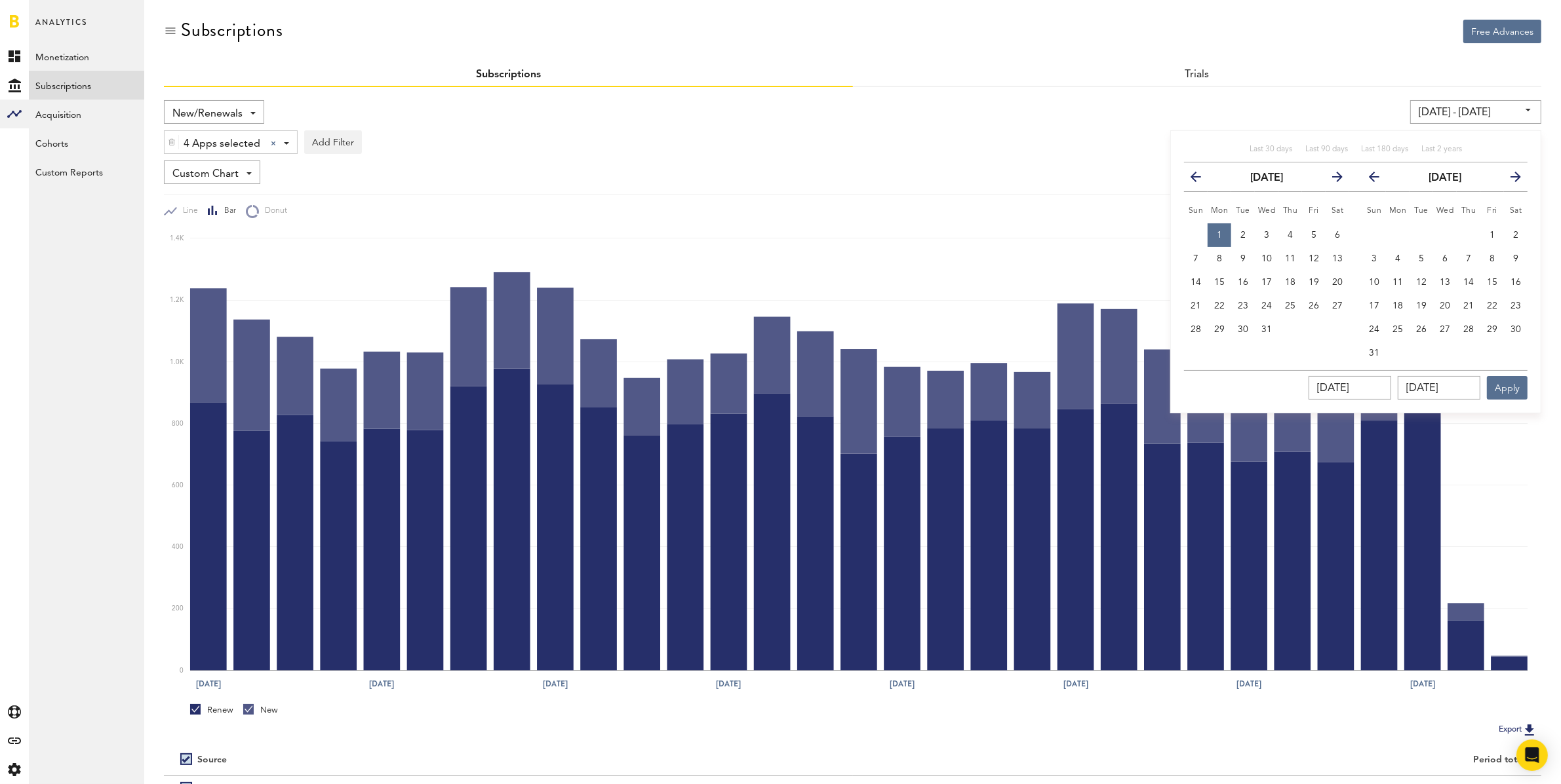
click at [1379, 180] on icon "button" at bounding box center [1379, 180] width 0 height 0
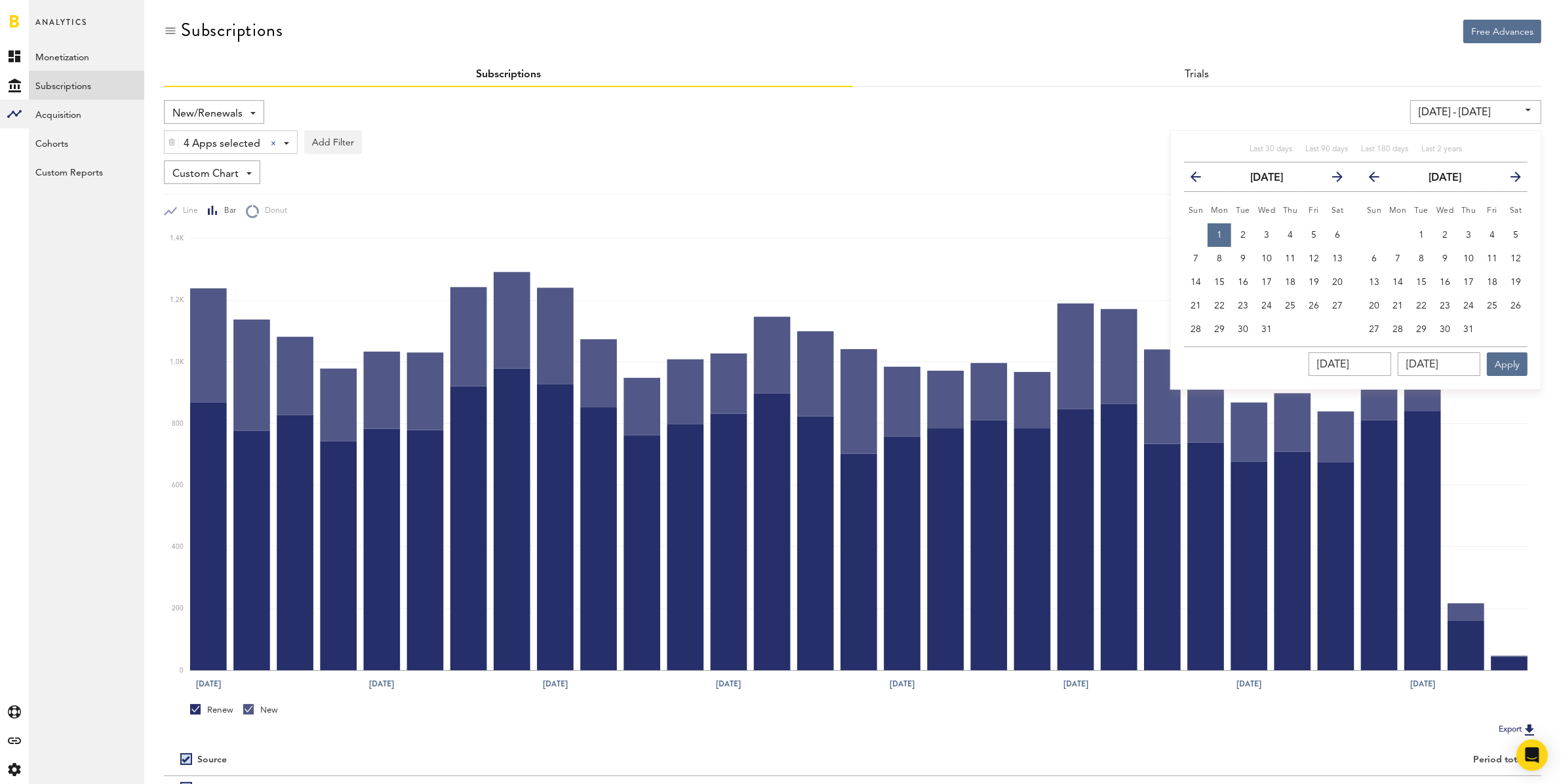
click at [1379, 180] on icon "button" at bounding box center [1379, 180] width 0 height 0
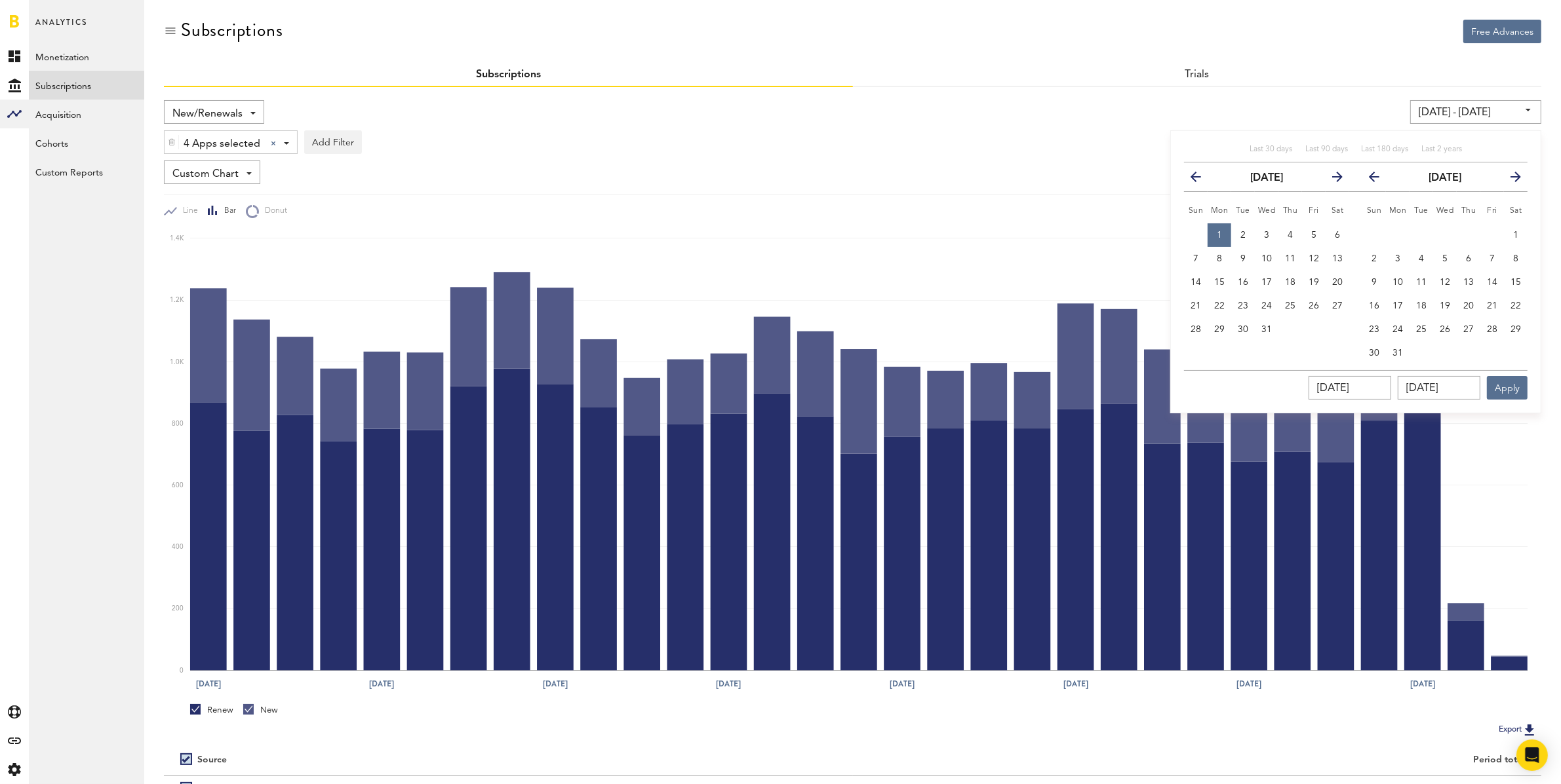
click at [1379, 180] on icon "button" at bounding box center [1379, 180] width 0 height 0
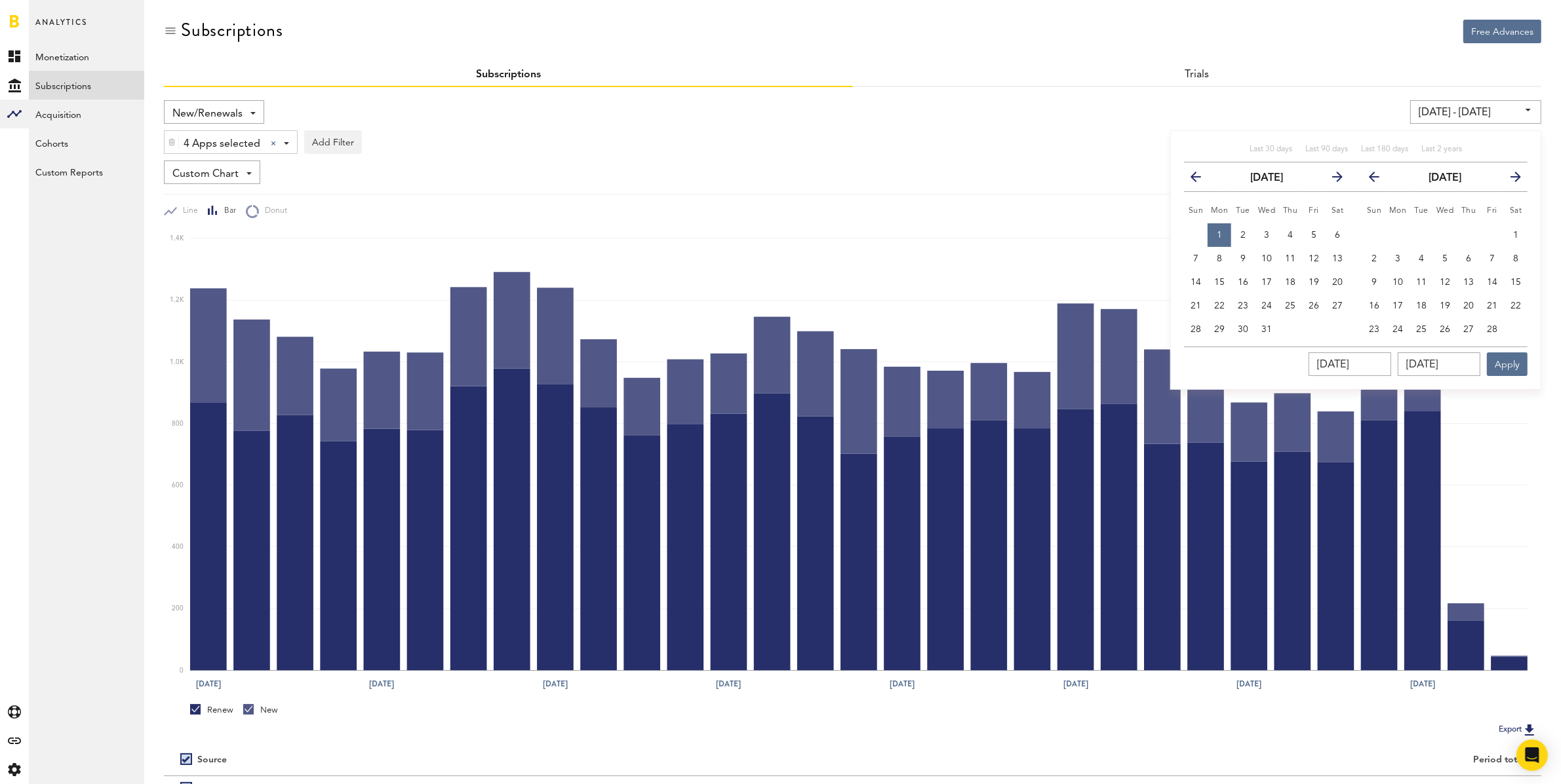
click at [1379, 180] on icon "button" at bounding box center [1379, 180] width 0 height 0
click at [1426, 327] on span "31" at bounding box center [1421, 329] width 10 height 9
type input "[DATE] - [DATE]"
type input "[DATE]"
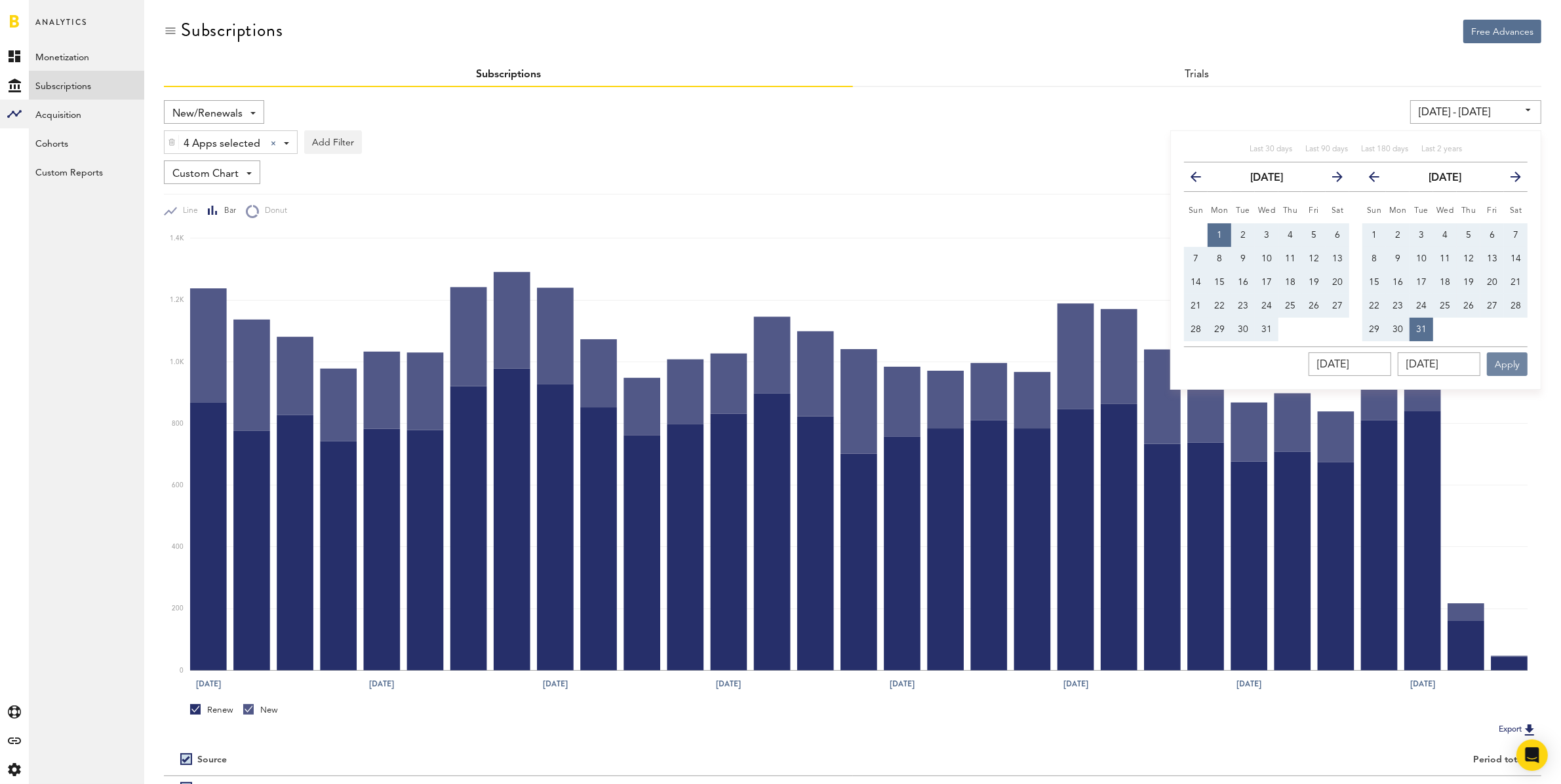
click at [1511, 364] on button "Apply" at bounding box center [1507, 364] width 40 height 23
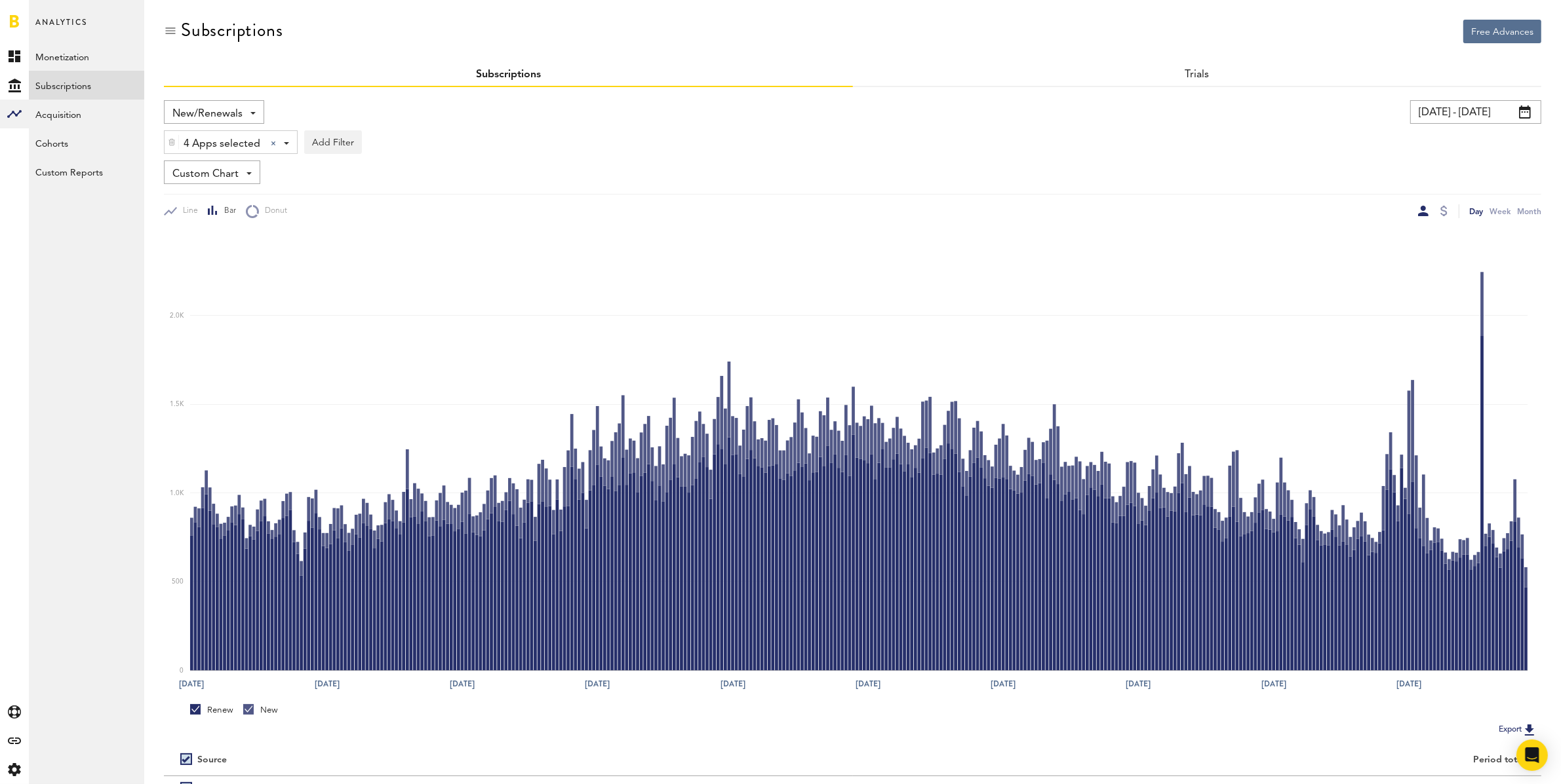
click at [1442, 117] on input "[DATE] - [DATE]" at bounding box center [1476, 111] width 131 height 23
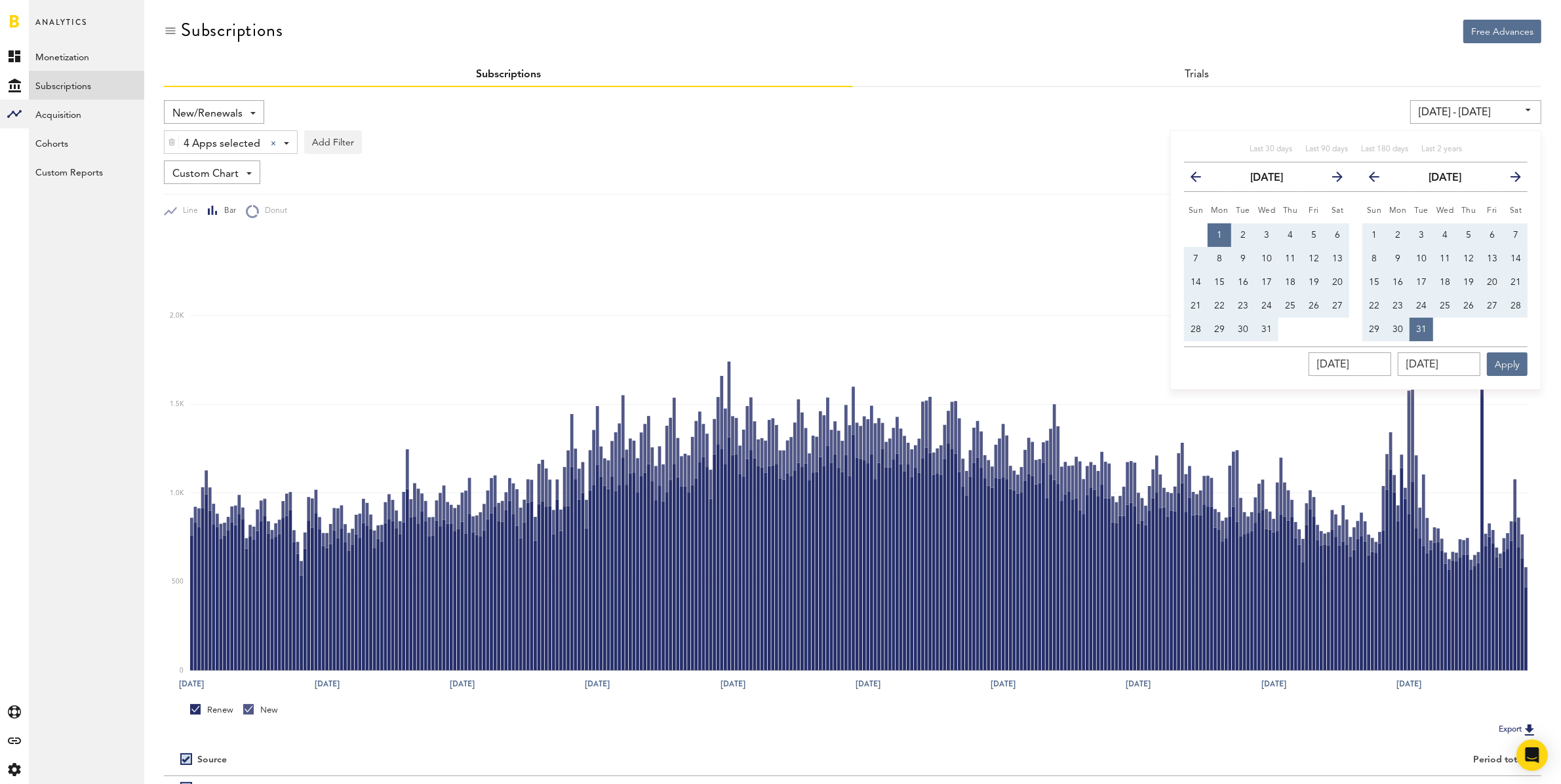
click at [1332, 180] on icon "button" at bounding box center [1332, 180] width 0 height 0
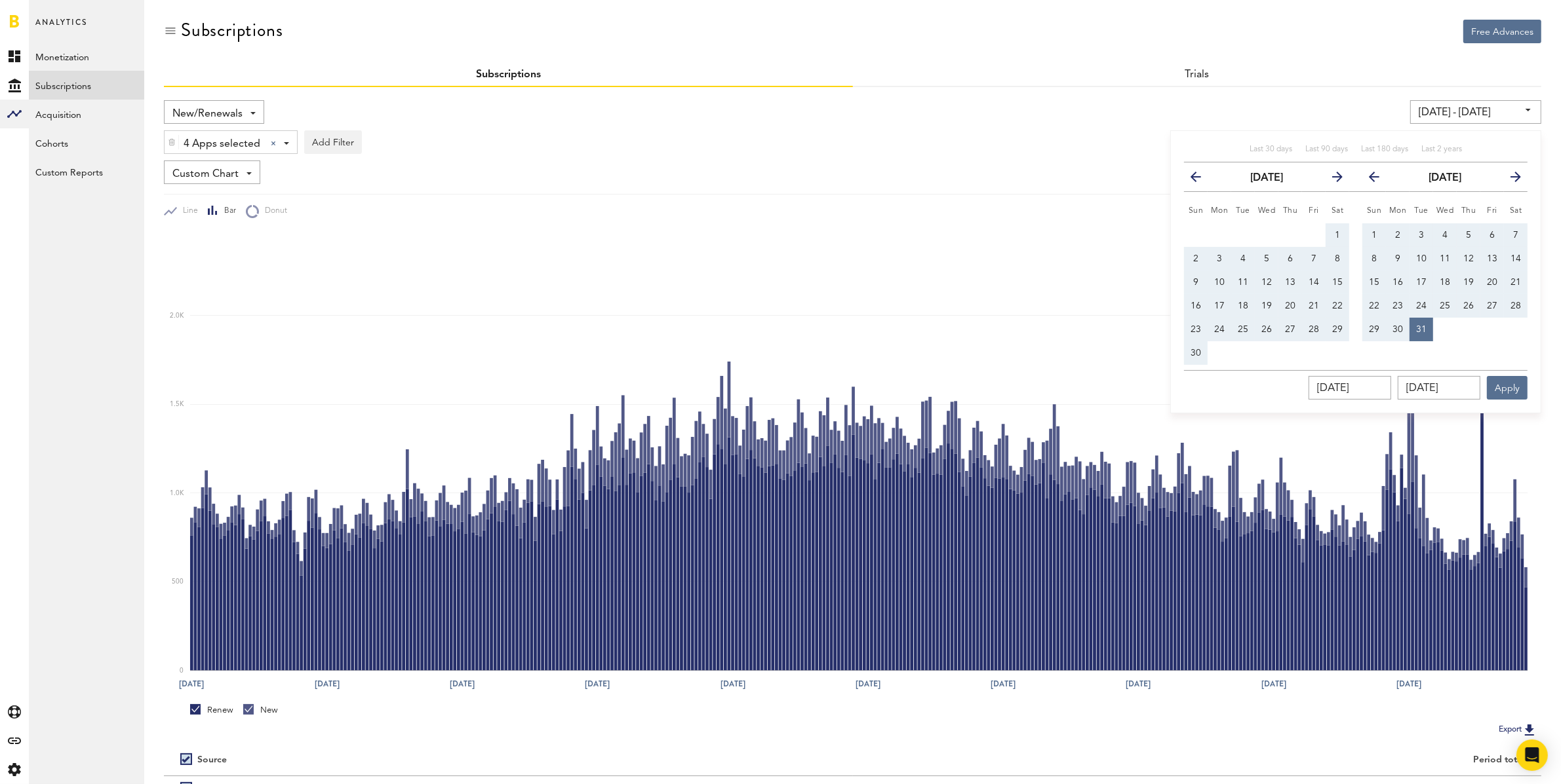
click at [1332, 180] on icon "button" at bounding box center [1332, 180] width 0 height 0
click at [1196, 232] on span "1" at bounding box center [1196, 236] width 6 height 9
type input "[DATE] - [DATE]"
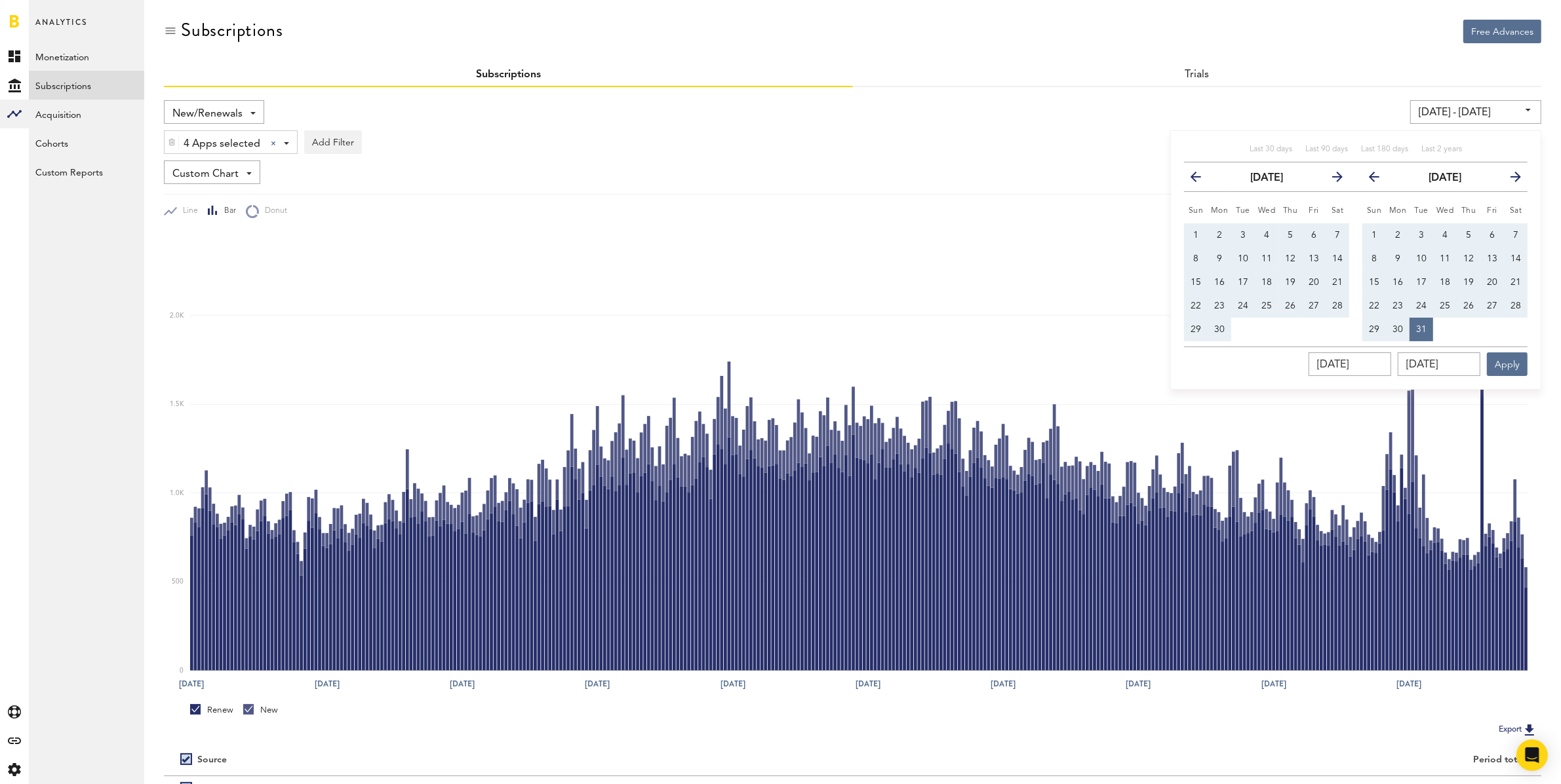
type input "[DATE]"
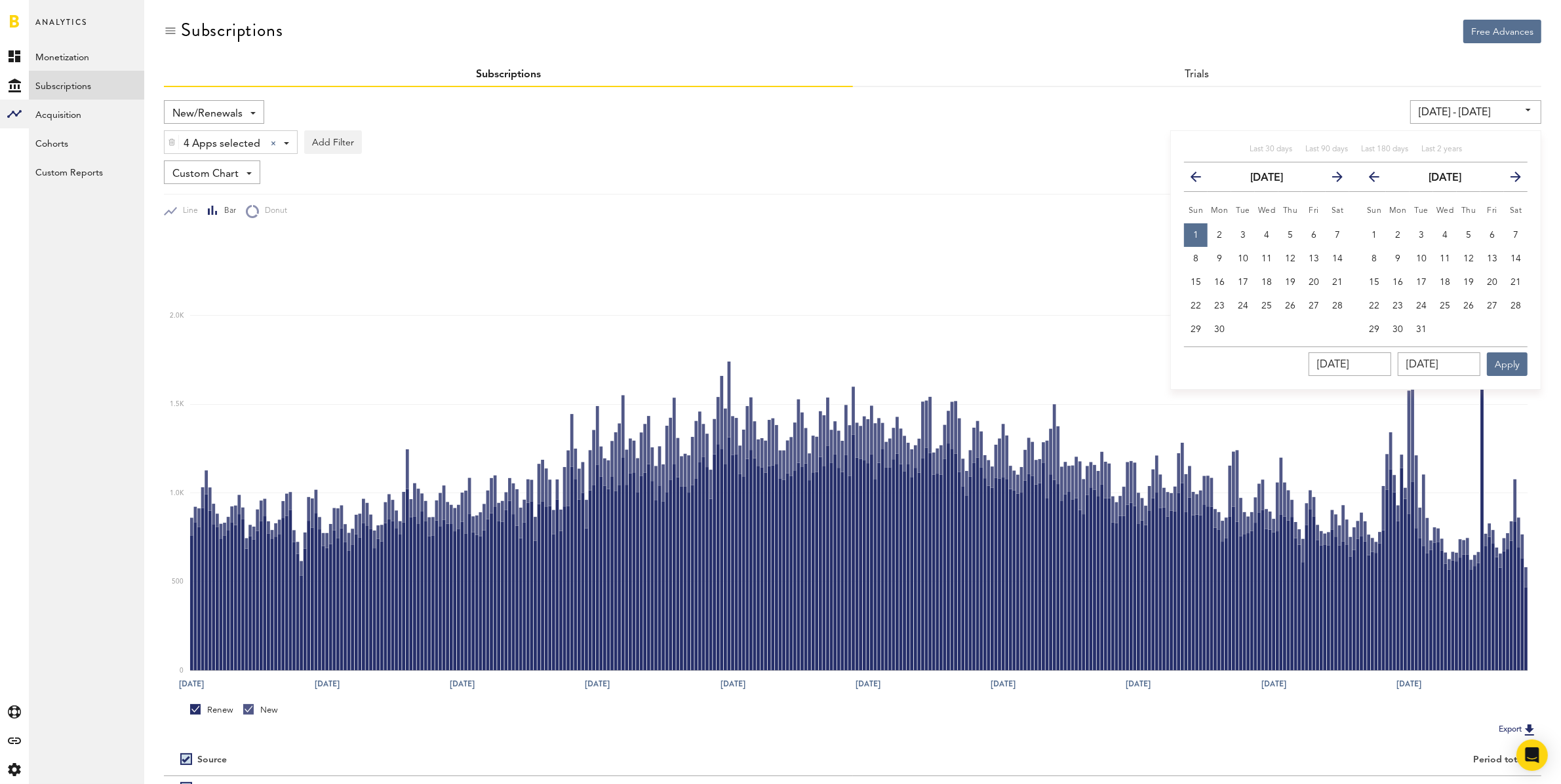
click at [1510, 180] on icon "button" at bounding box center [1510, 180] width 0 height 0
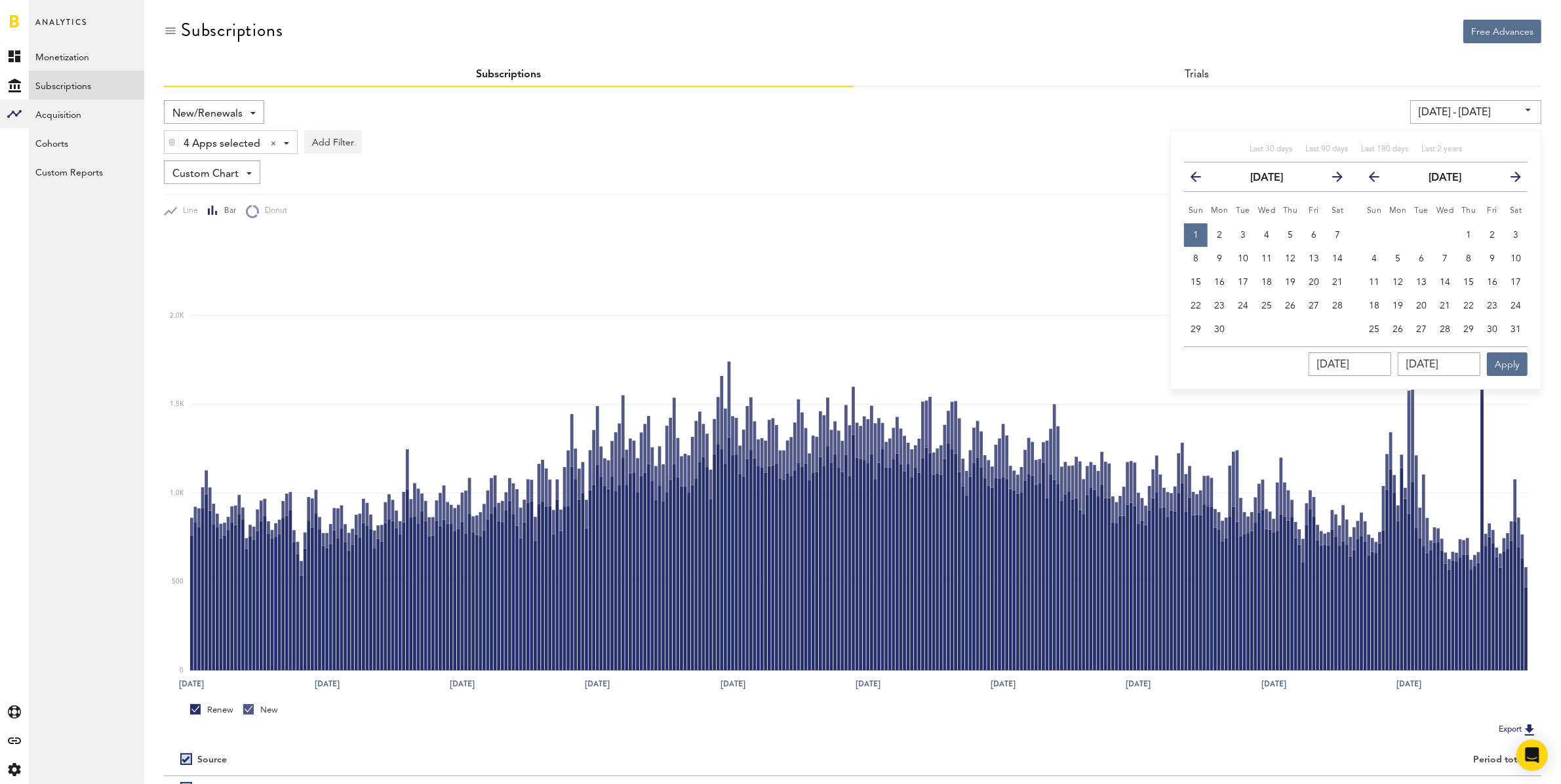
click at [1510, 180] on icon "button" at bounding box center [1510, 180] width 0 height 0
click at [1369, 349] on span "31" at bounding box center [1374, 354] width 10 height 9
type input "[DATE] - [DATE]"
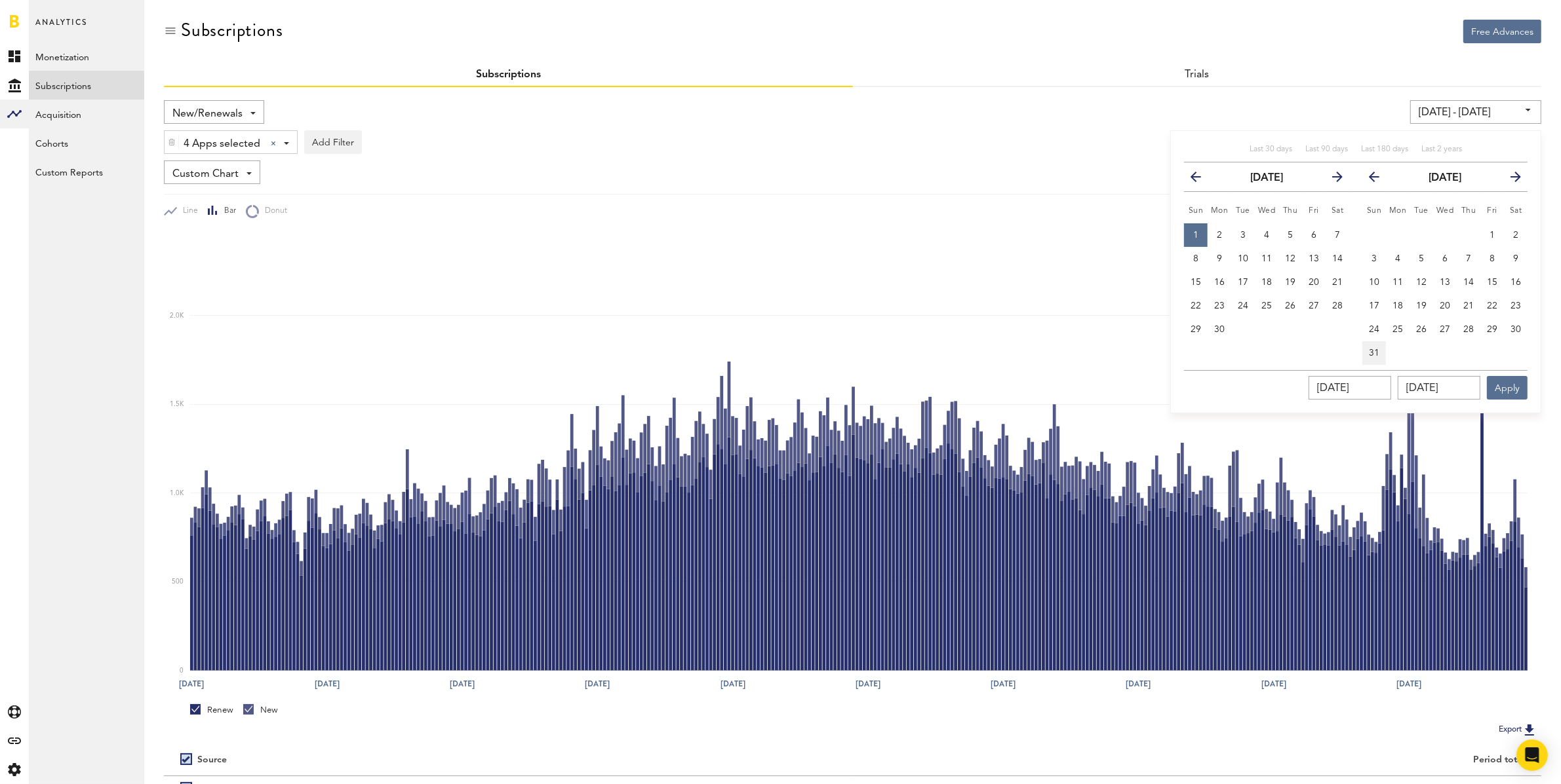
type input "[DATE]"
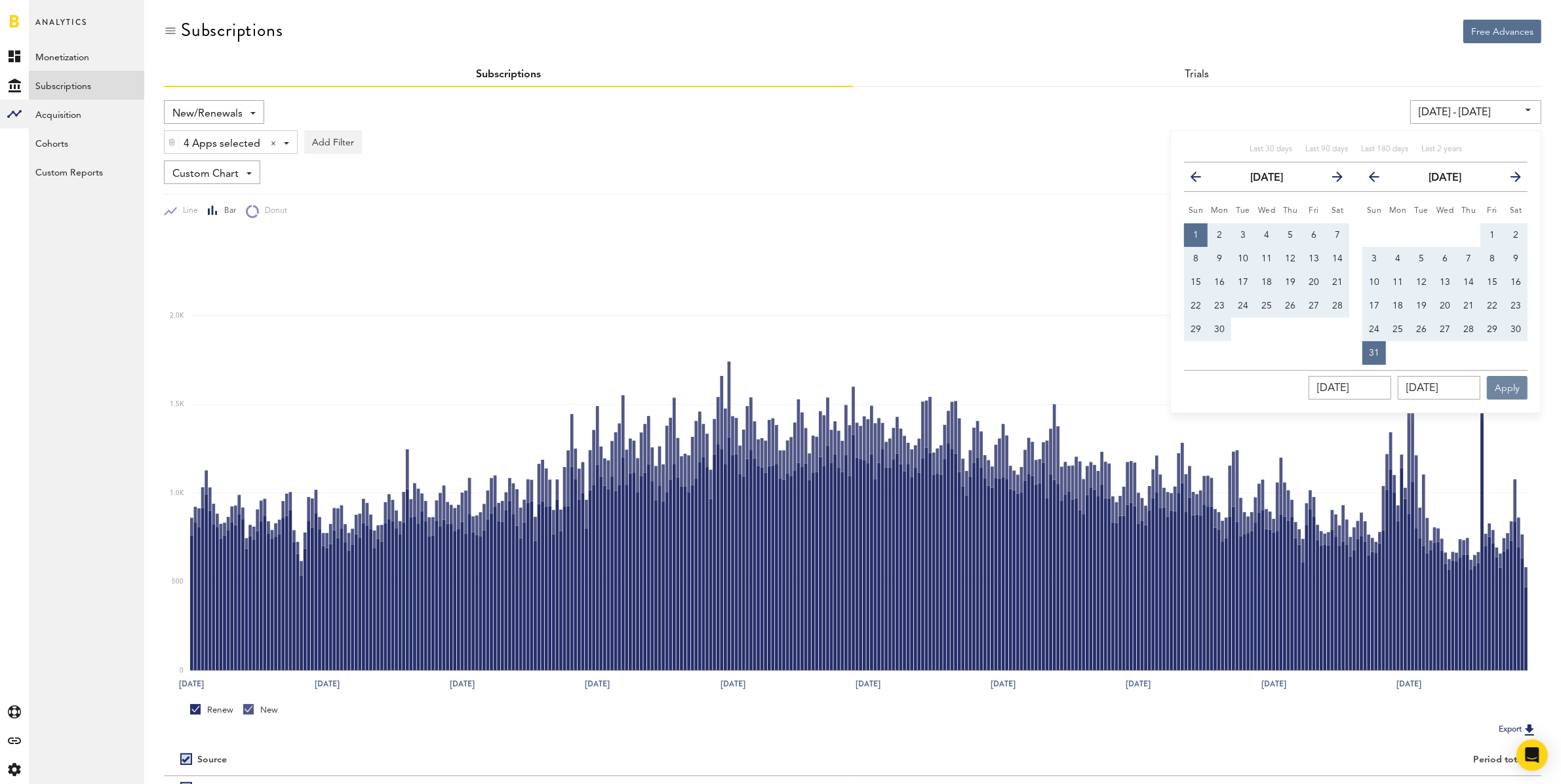
click at [1516, 383] on button "Apply" at bounding box center [1507, 387] width 40 height 23
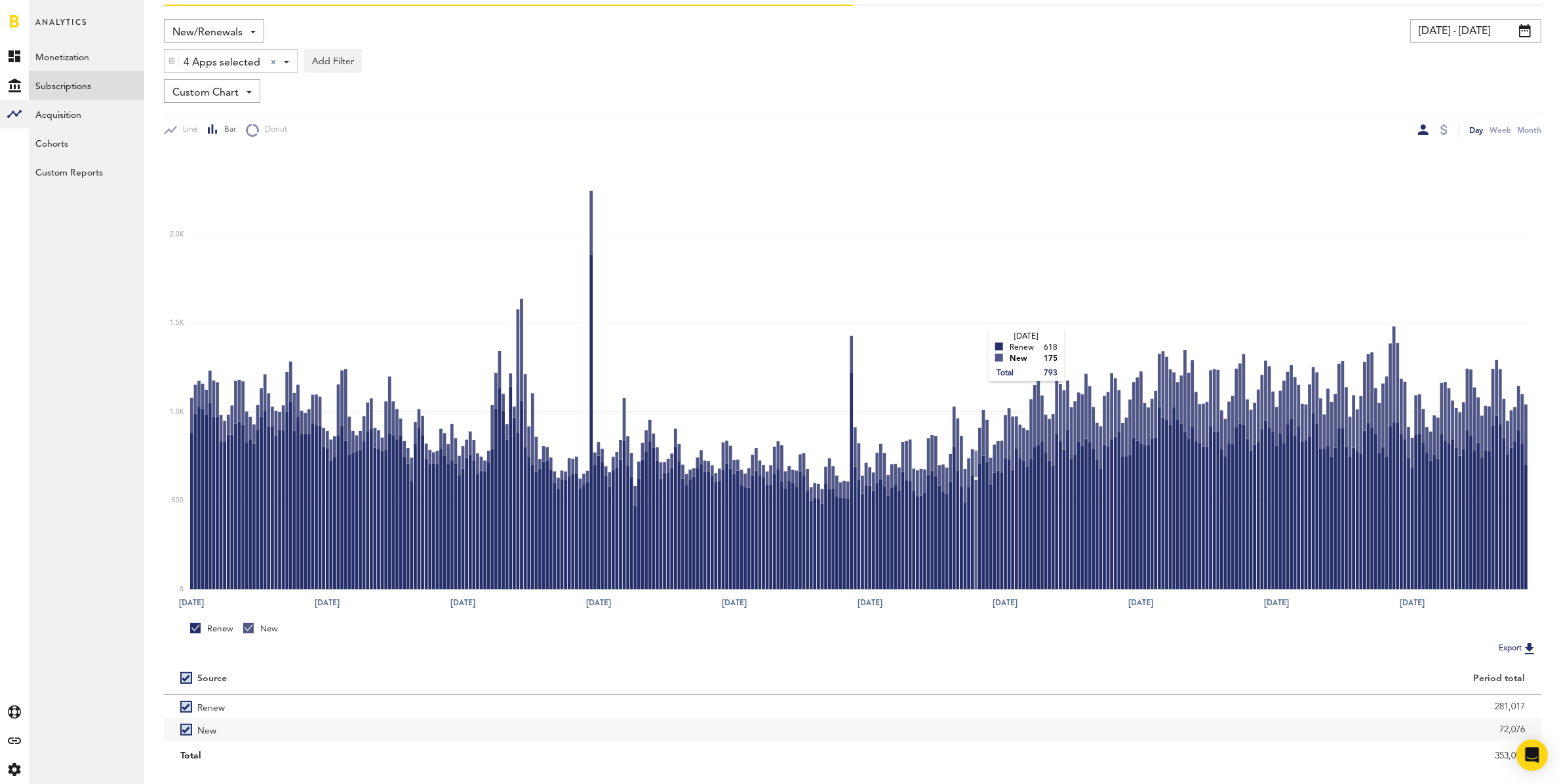
scroll to position [109, 0]
